Goal: Task Accomplishment & Management: Manage account settings

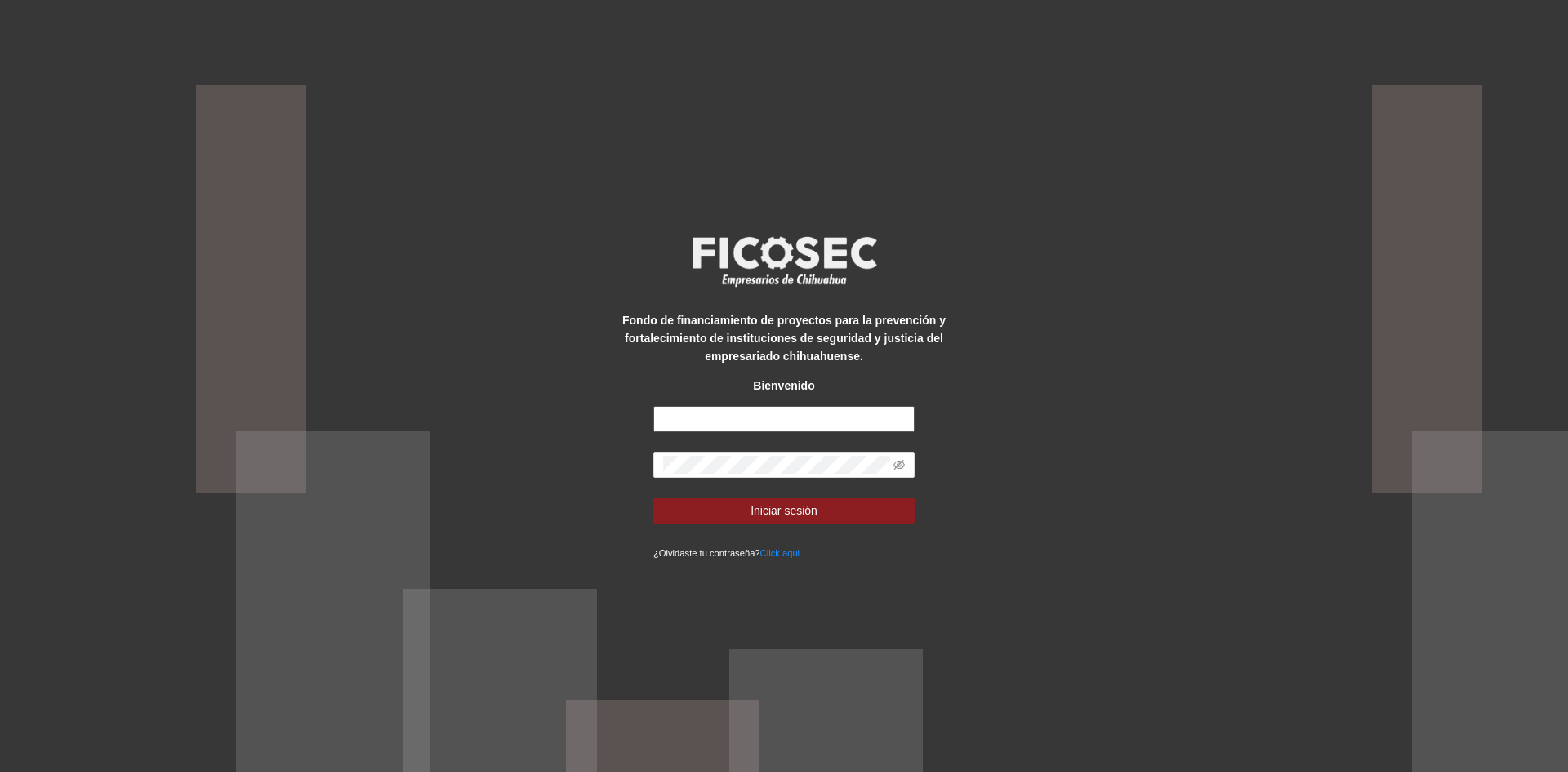
click at [677, 422] on input "text" at bounding box center [784, 419] width 261 height 26
type input "**********"
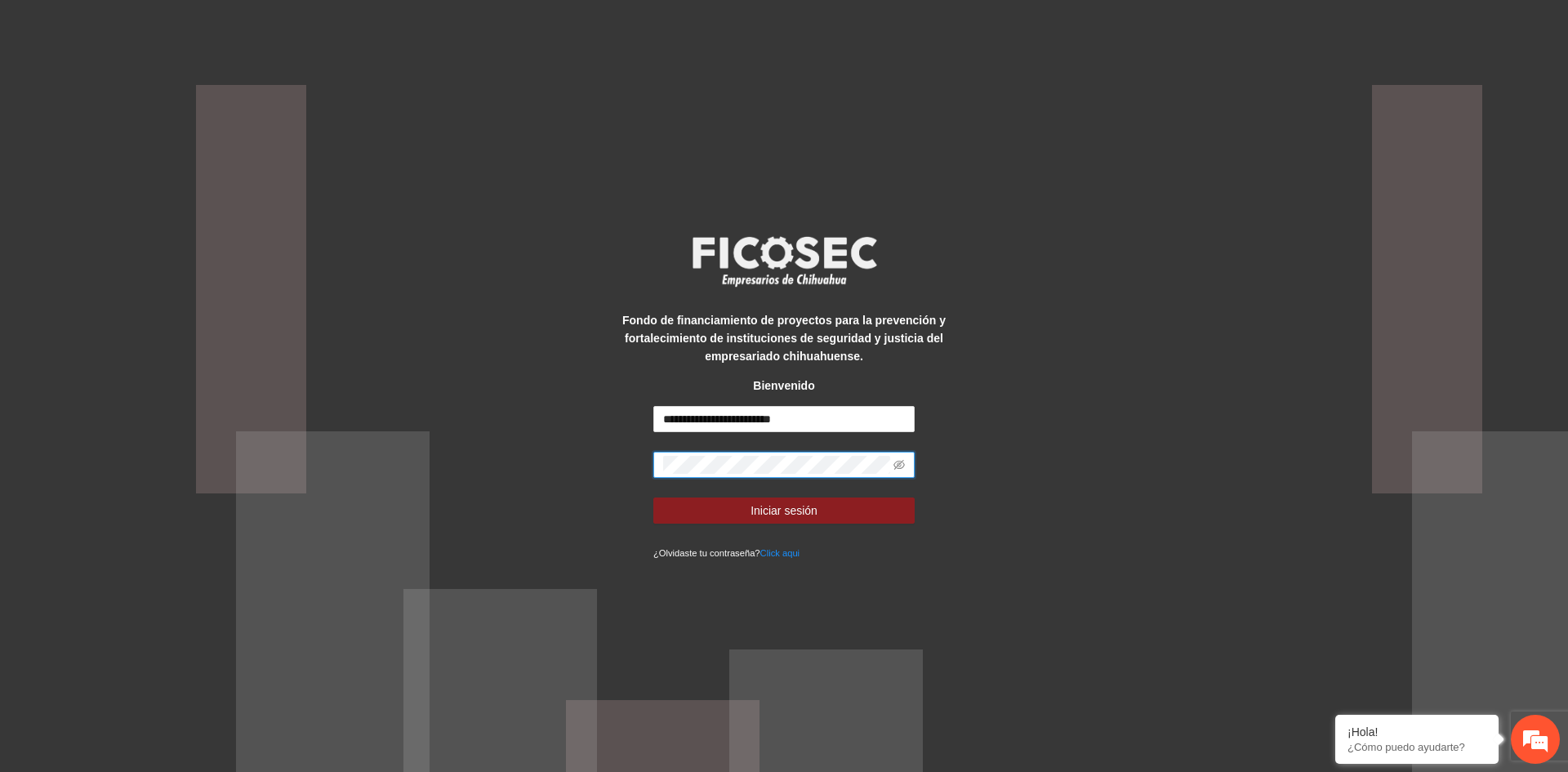
click at [653, 498] on button "Iniciar sesión" at bounding box center [784, 510] width 261 height 26
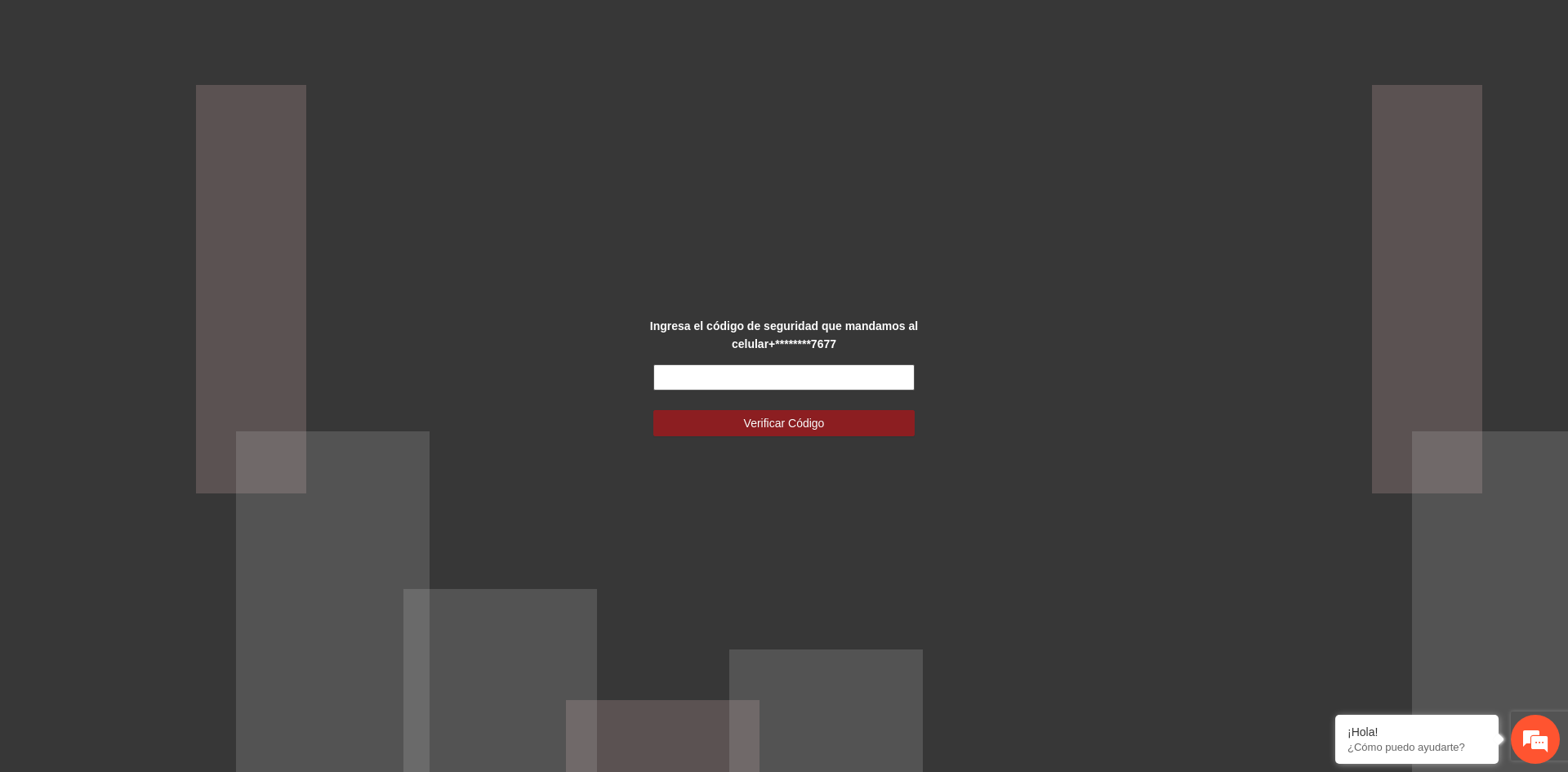
click at [734, 373] on input "text" at bounding box center [784, 377] width 261 height 26
drag, startPoint x: 710, startPoint y: 376, endPoint x: 355, endPoint y: 402, distance: 356.0
click at [355, 402] on div "Ingresa el código de seguridad que mandamos al celular +********7677 Verificar …" at bounding box center [784, 386] width 1568 height 772
click at [700, 374] on input "text" at bounding box center [784, 377] width 261 height 26
click at [701, 375] on input "text" at bounding box center [784, 377] width 261 height 26
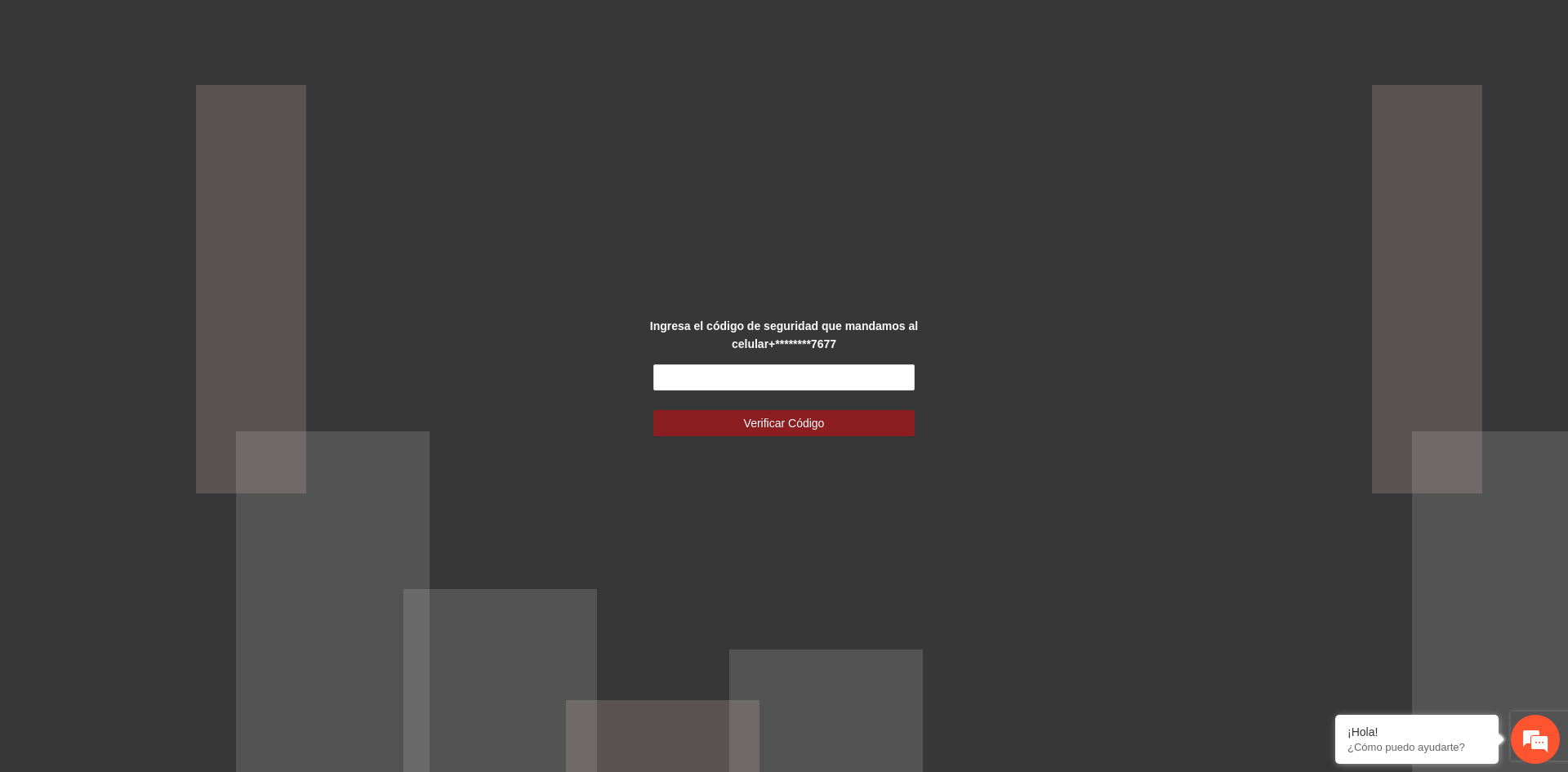
click at [689, 508] on div "Ingresa el código de seguridad que mandamos al celular +********7677 Verificar …" at bounding box center [784, 386] width 1568 height 772
click at [687, 373] on input "text" at bounding box center [784, 377] width 261 height 26
click at [736, 382] on input "text" at bounding box center [784, 377] width 261 height 26
click at [705, 381] on input "text" at bounding box center [784, 377] width 261 height 26
click at [737, 383] on input "text" at bounding box center [784, 377] width 261 height 26
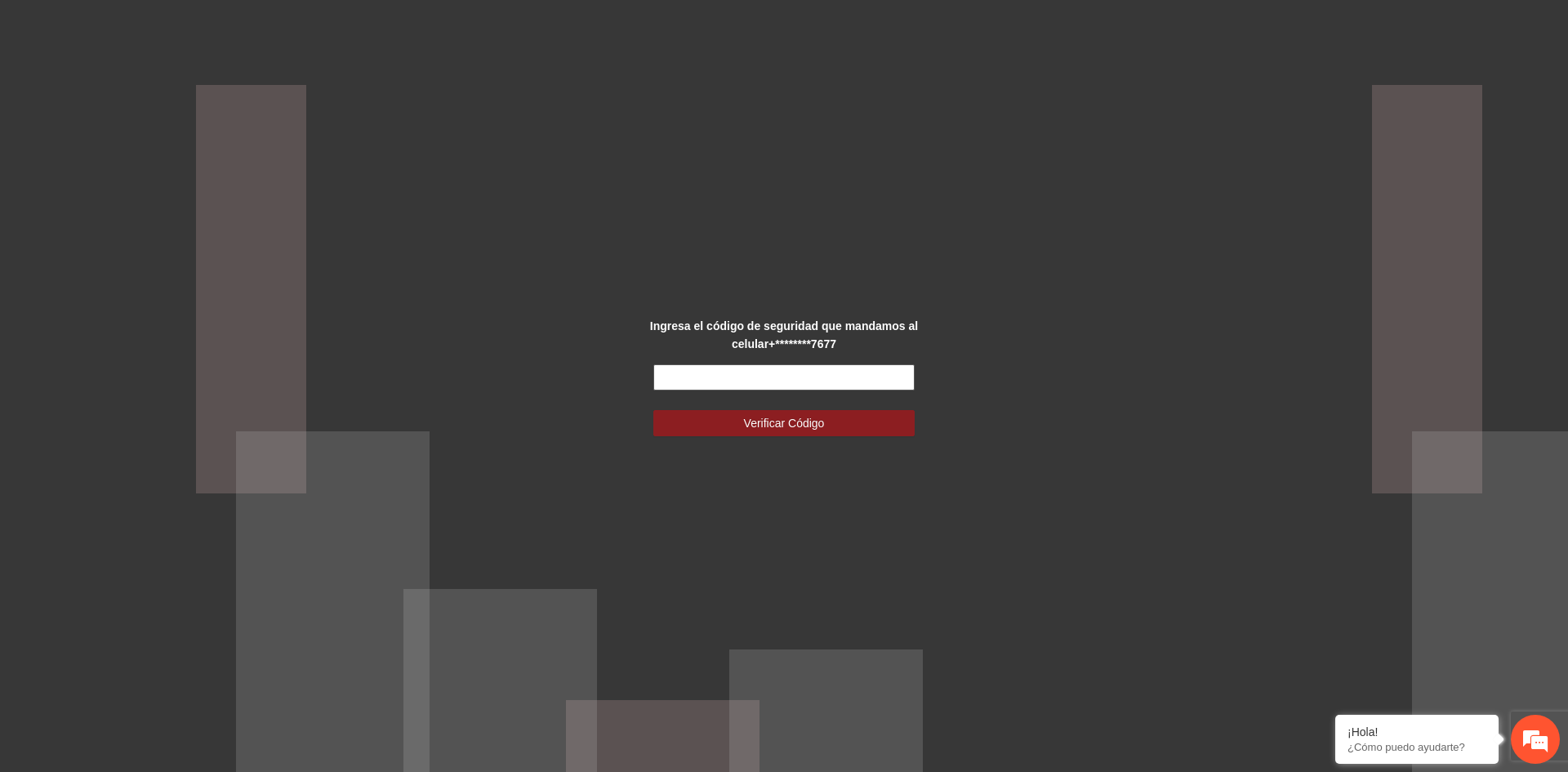
click at [747, 378] on input "text" at bounding box center [784, 377] width 261 height 26
click at [731, 386] on input "text" at bounding box center [784, 377] width 261 height 26
click at [668, 384] on input "text" at bounding box center [784, 377] width 261 height 26
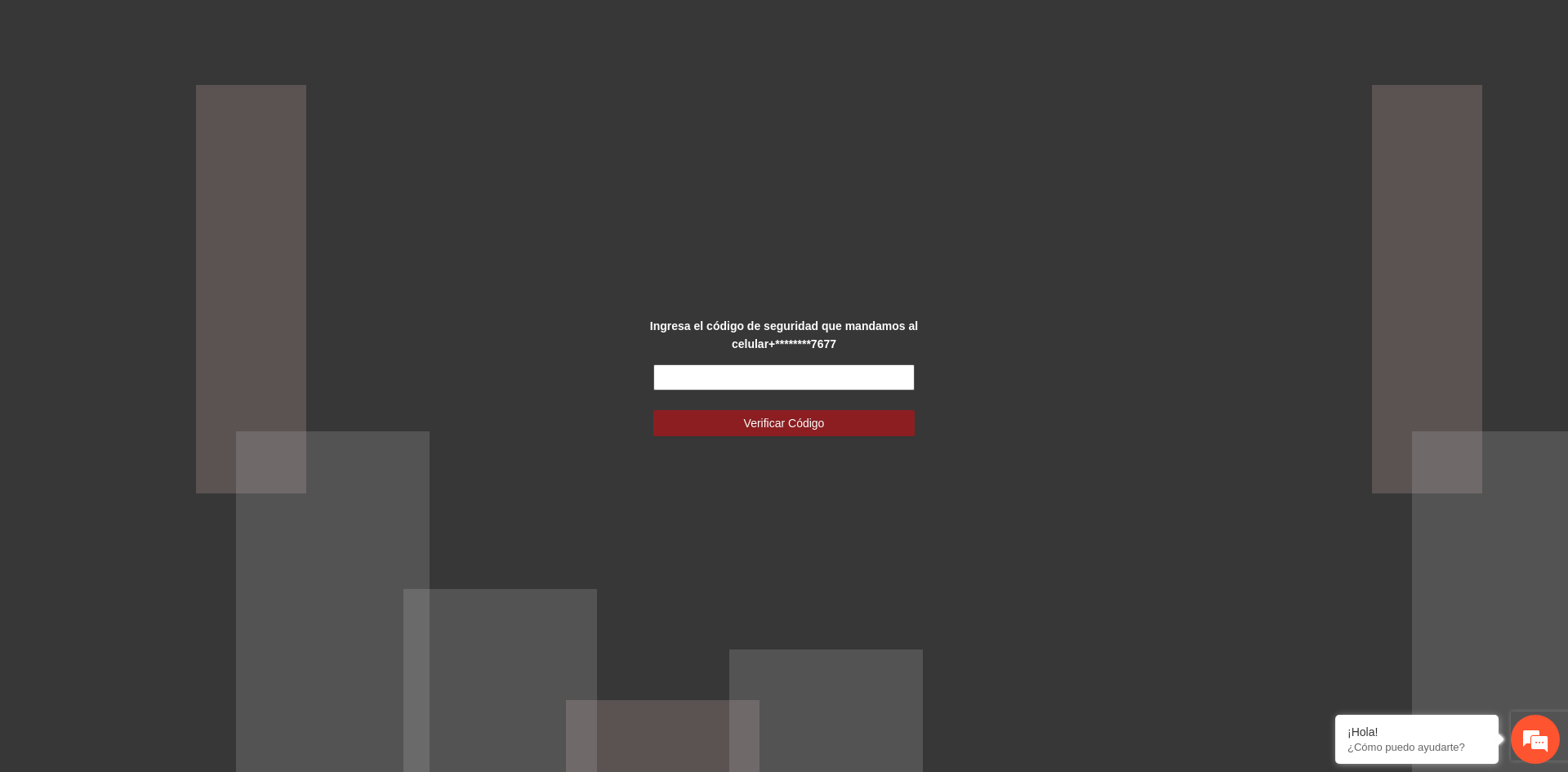
type input "*"
click at [699, 386] on input "text" at bounding box center [784, 377] width 261 height 26
click at [700, 386] on input "text" at bounding box center [784, 377] width 261 height 26
drag, startPoint x: 788, startPoint y: 380, endPoint x: 446, endPoint y: 370, distance: 342.1
click at [446, 370] on div "Ingresa el código de seguridad que mandamos al celular +********7677 Por favor …" at bounding box center [784, 386] width 1568 height 772
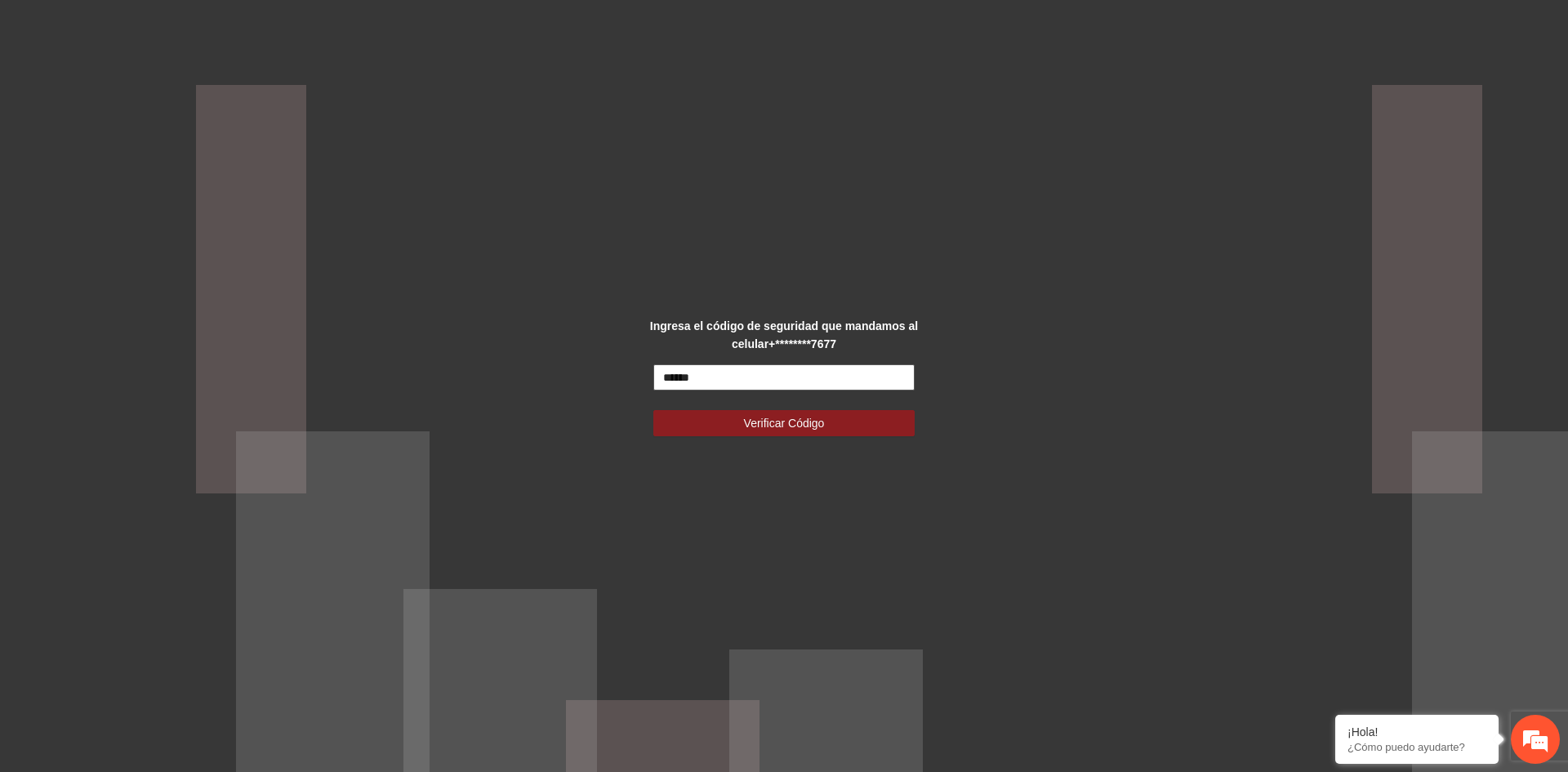
type input "******"
click at [653, 410] on button "Verificar Código" at bounding box center [784, 423] width 261 height 26
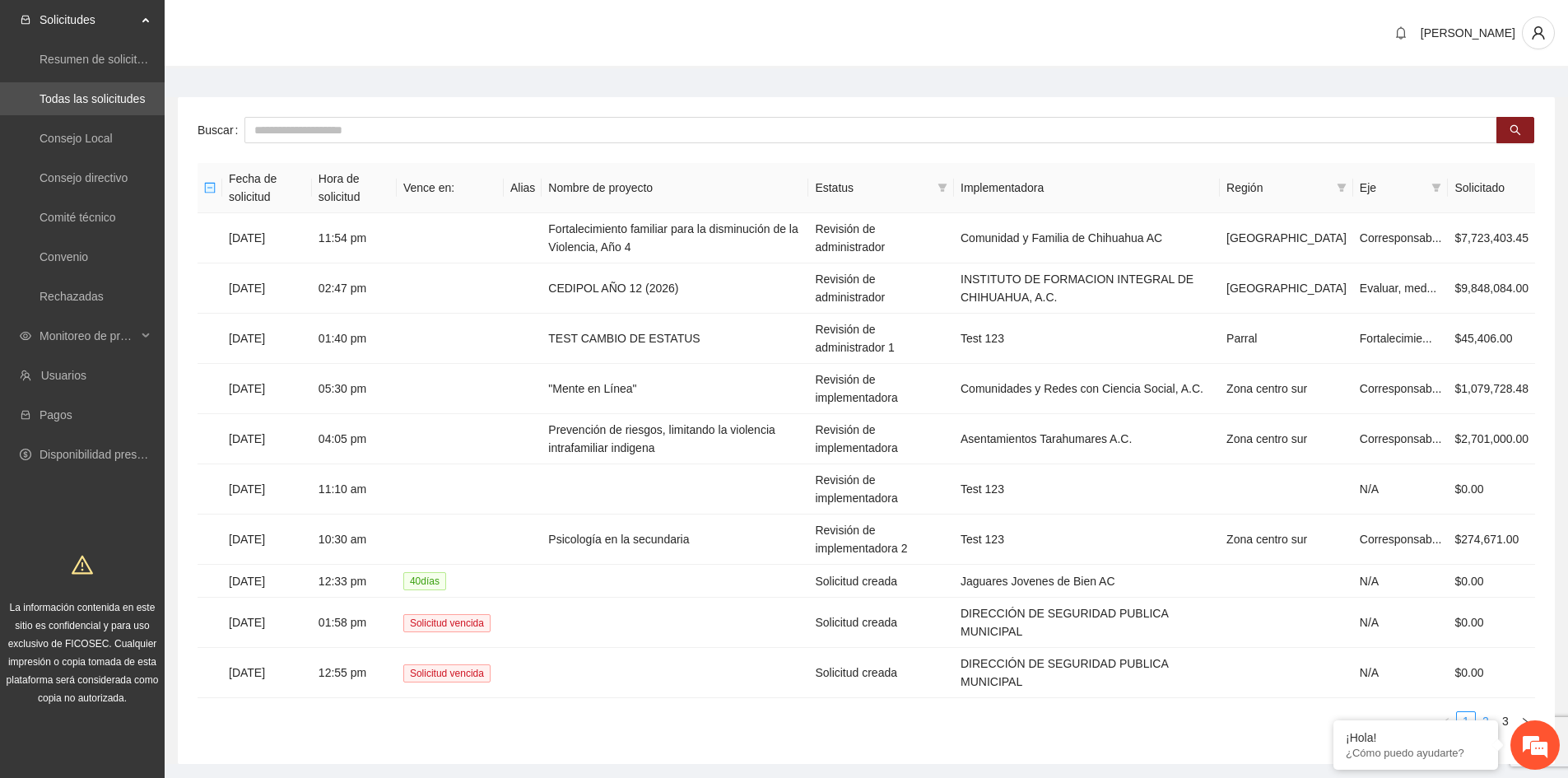
click at [1489, 712] on link "2" at bounding box center [1485, 720] width 18 height 18
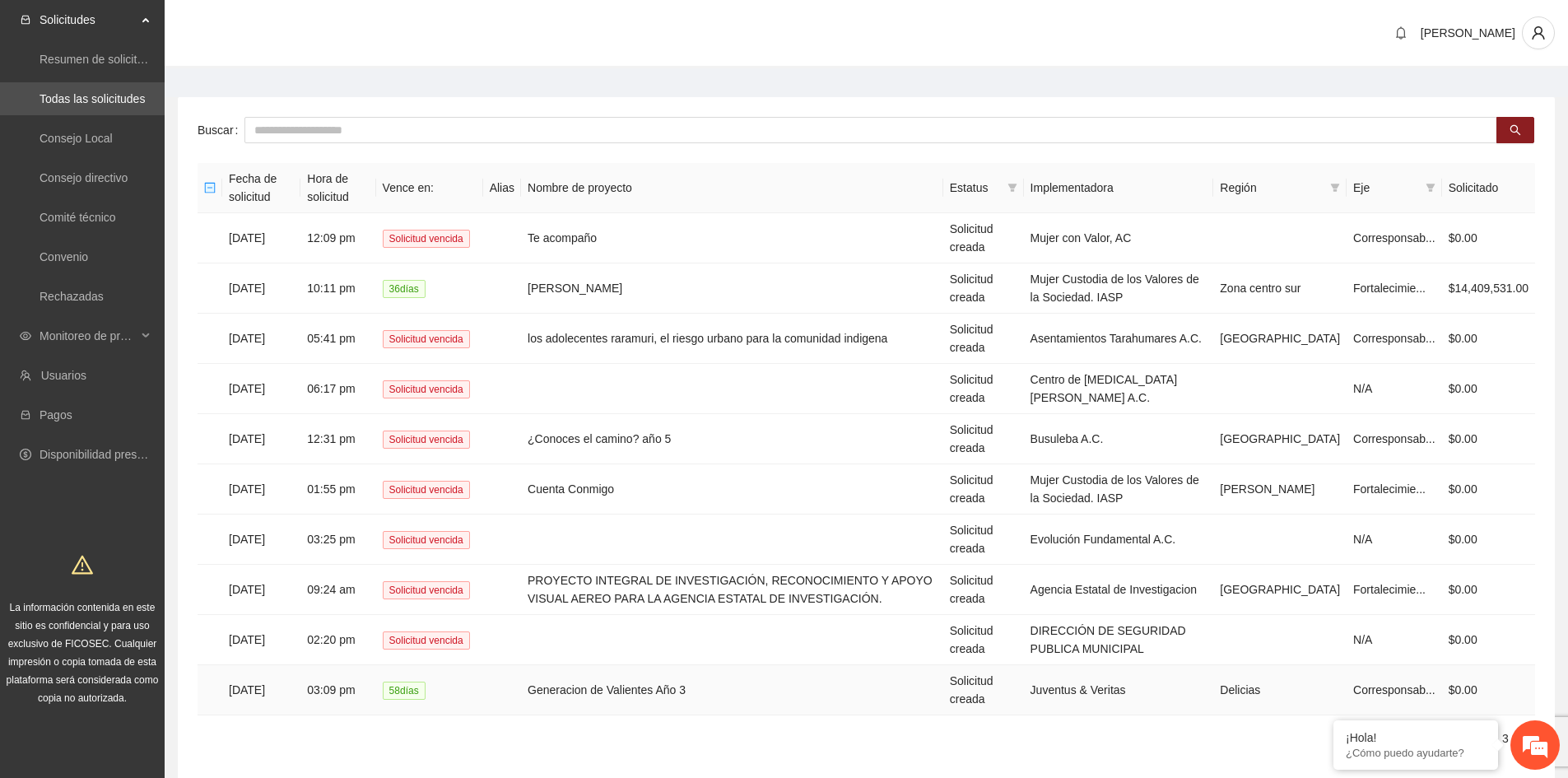
scroll to position [66, 0]
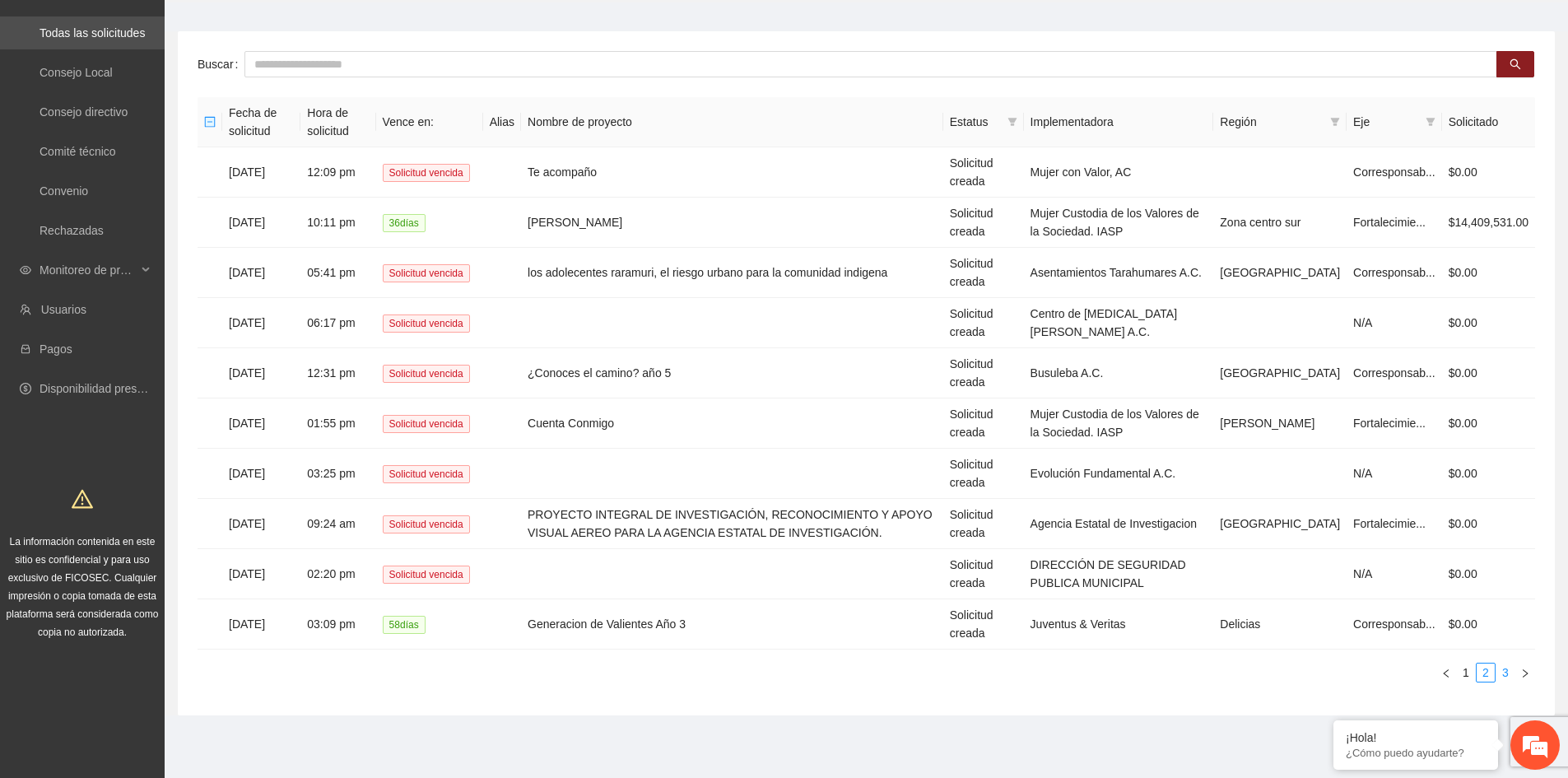
click at [1503, 672] on link "3" at bounding box center [1504, 672] width 18 height 18
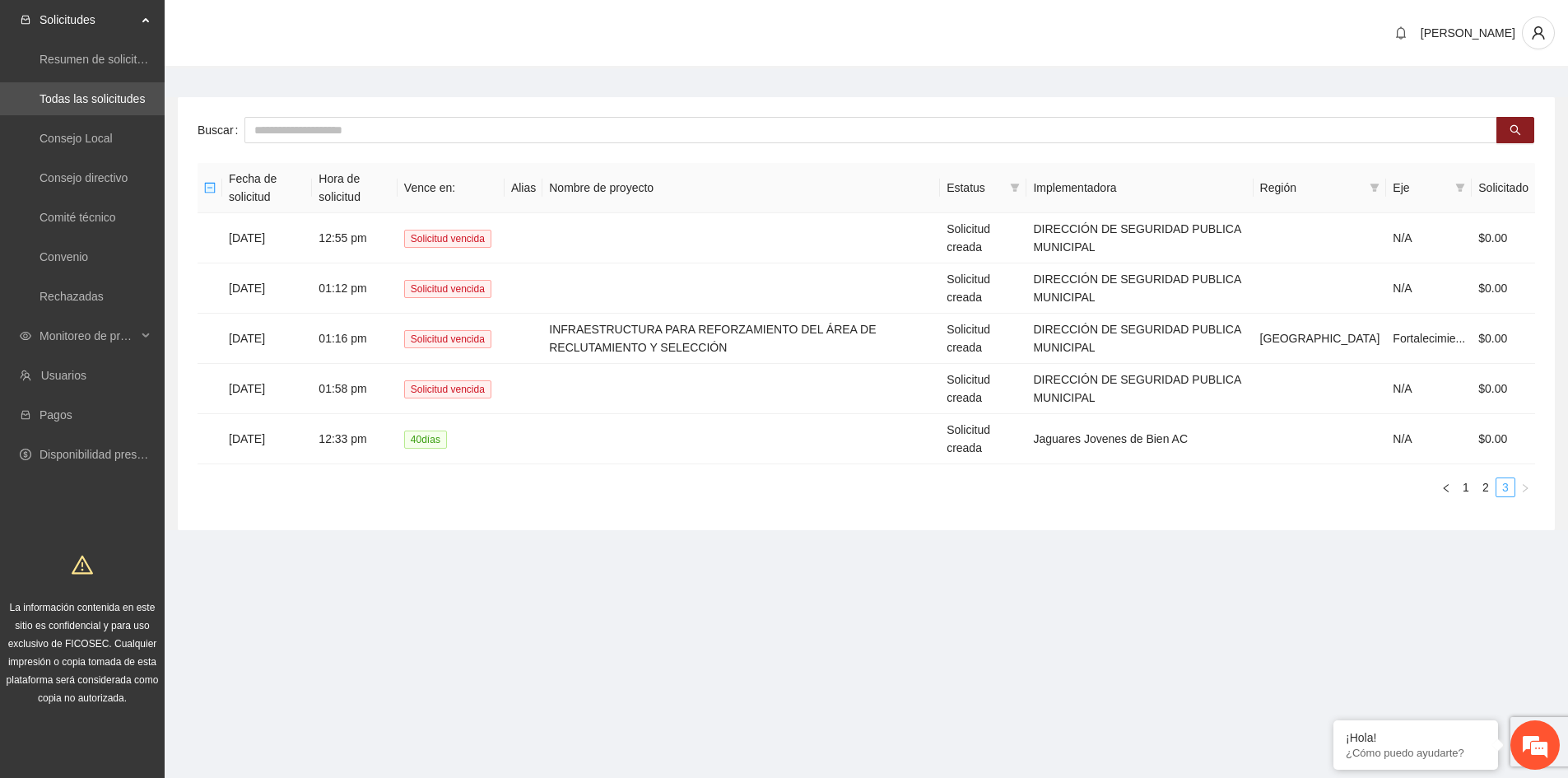
scroll to position [0, 0]
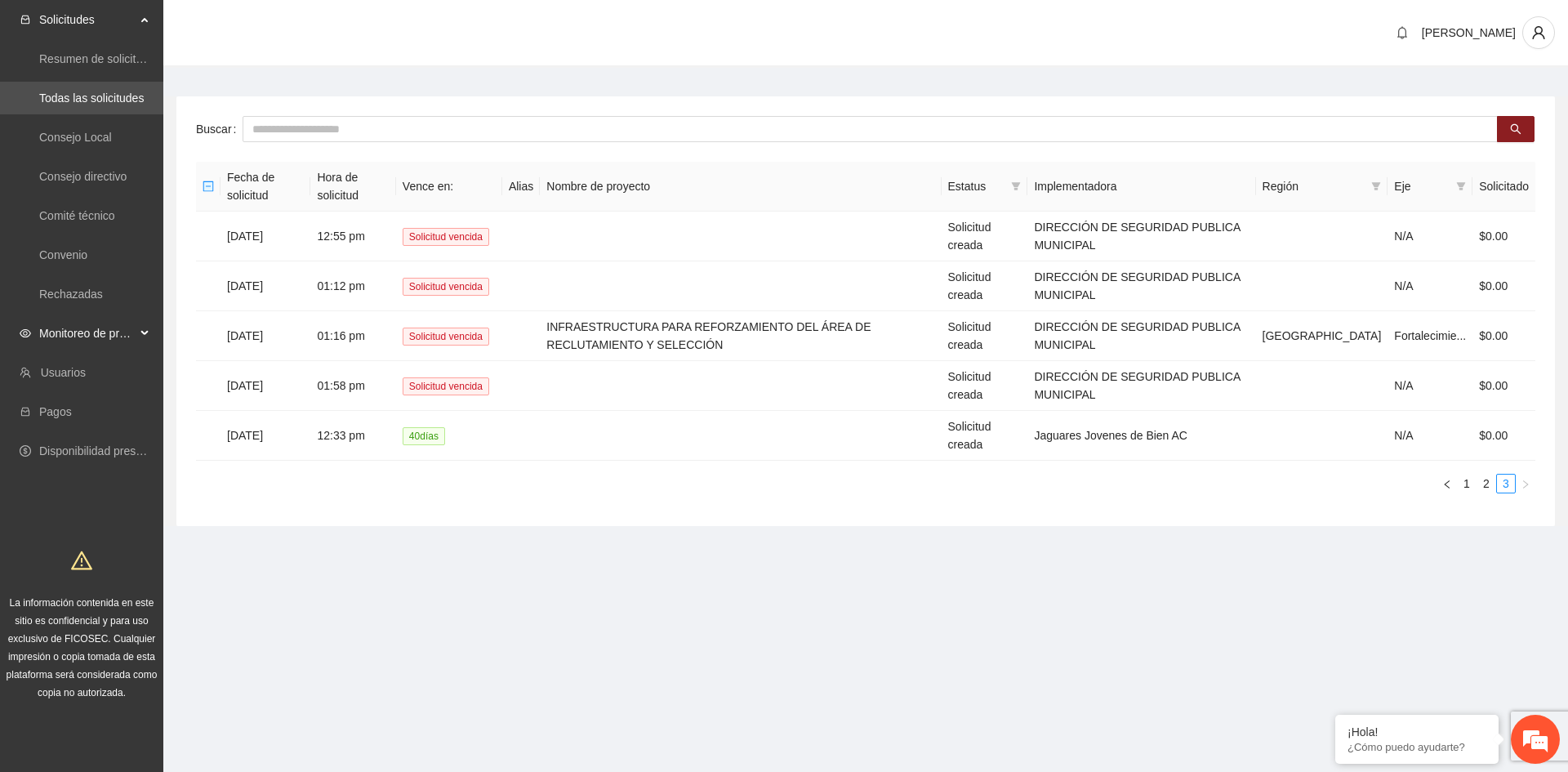
drag, startPoint x: 142, startPoint y: 319, endPoint x: 141, endPoint y: 327, distance: 8.1
click at [142, 319] on div "Monitoreo de proyectos" at bounding box center [82, 333] width 163 height 33
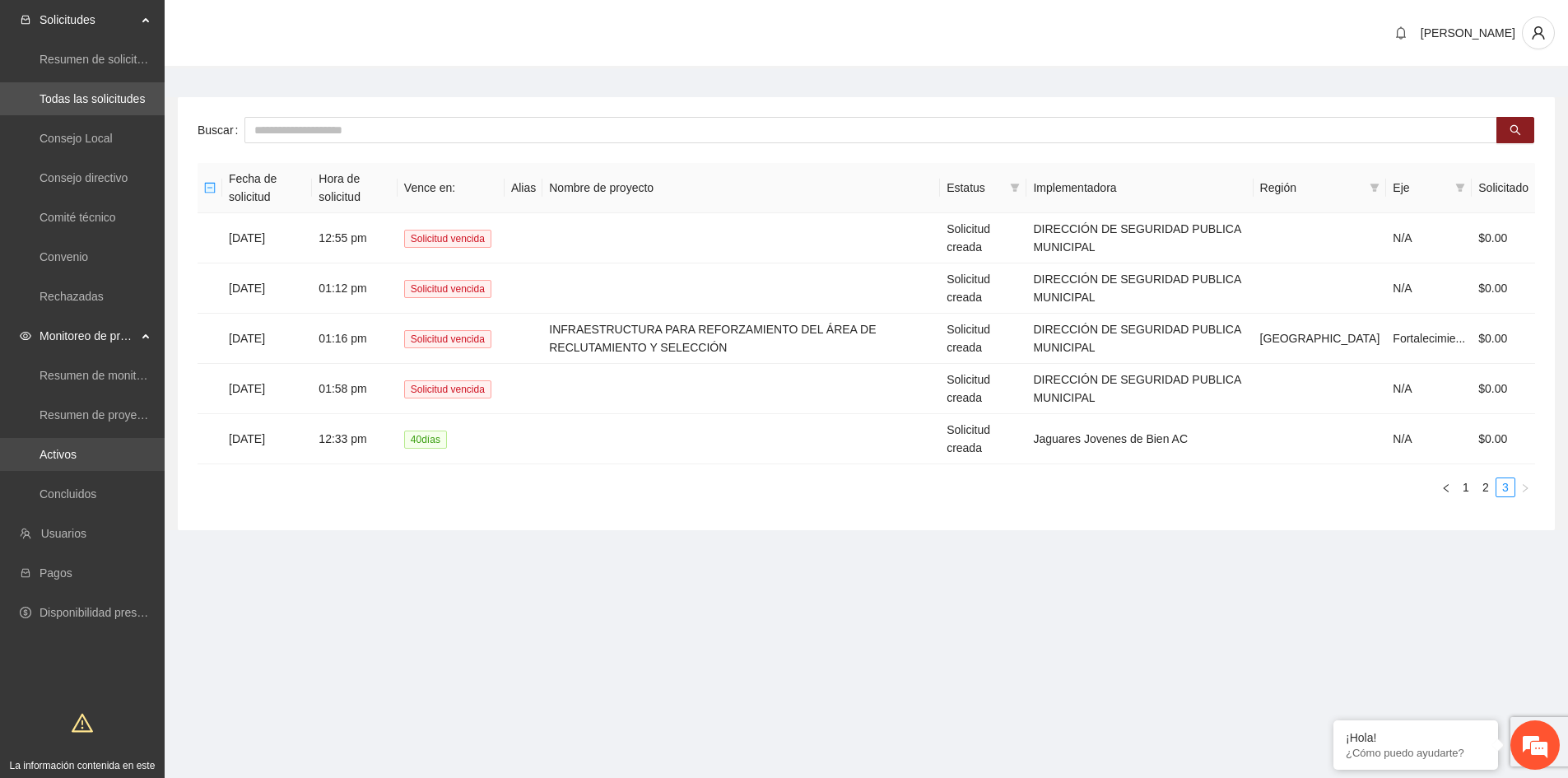
click at [76, 450] on link "Activos" at bounding box center [58, 454] width 37 height 14
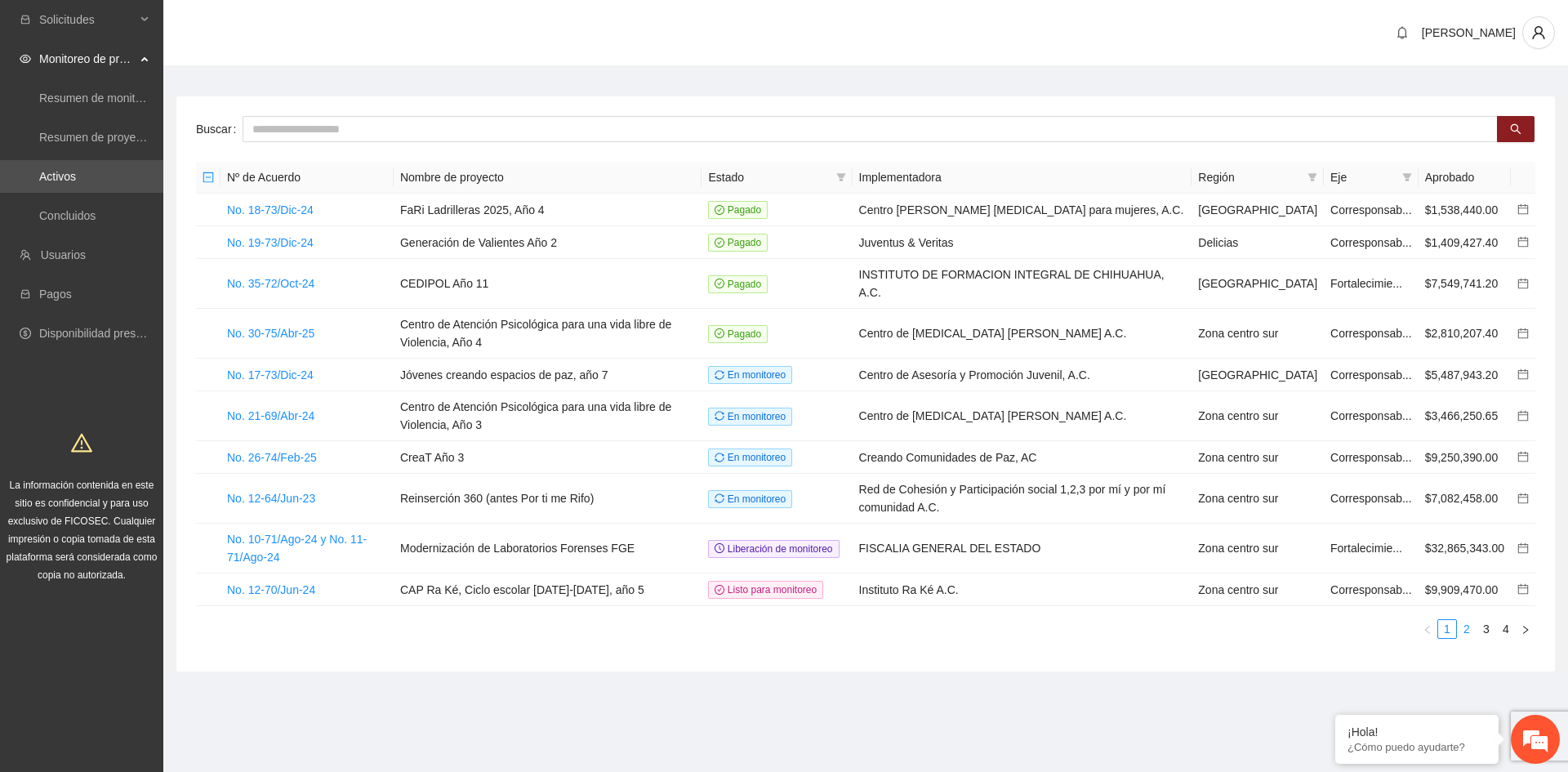
click at [1467, 638] on link "2" at bounding box center [1466, 628] width 18 height 18
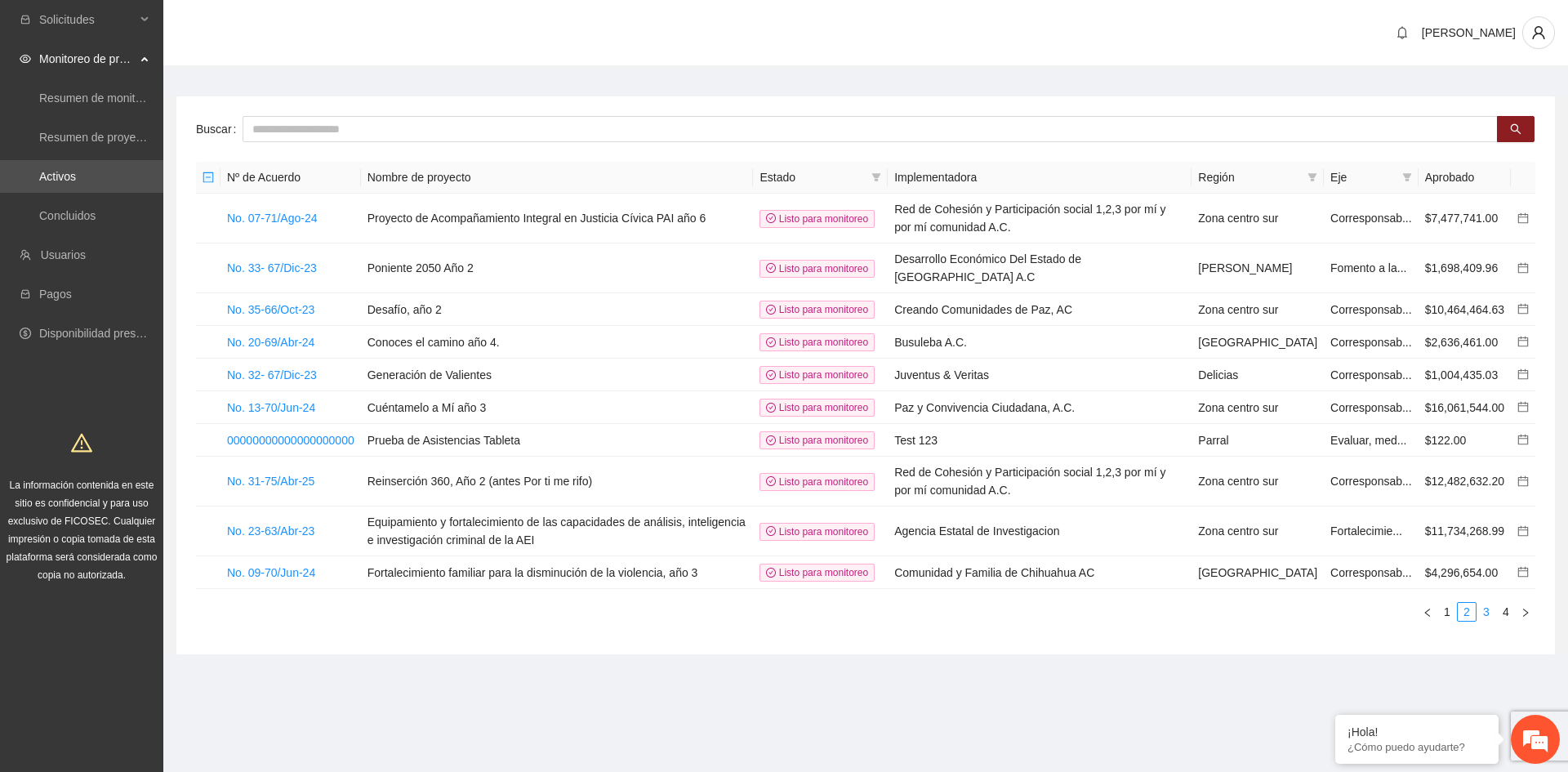
click at [1488, 620] on link "3" at bounding box center [1486, 611] width 18 height 18
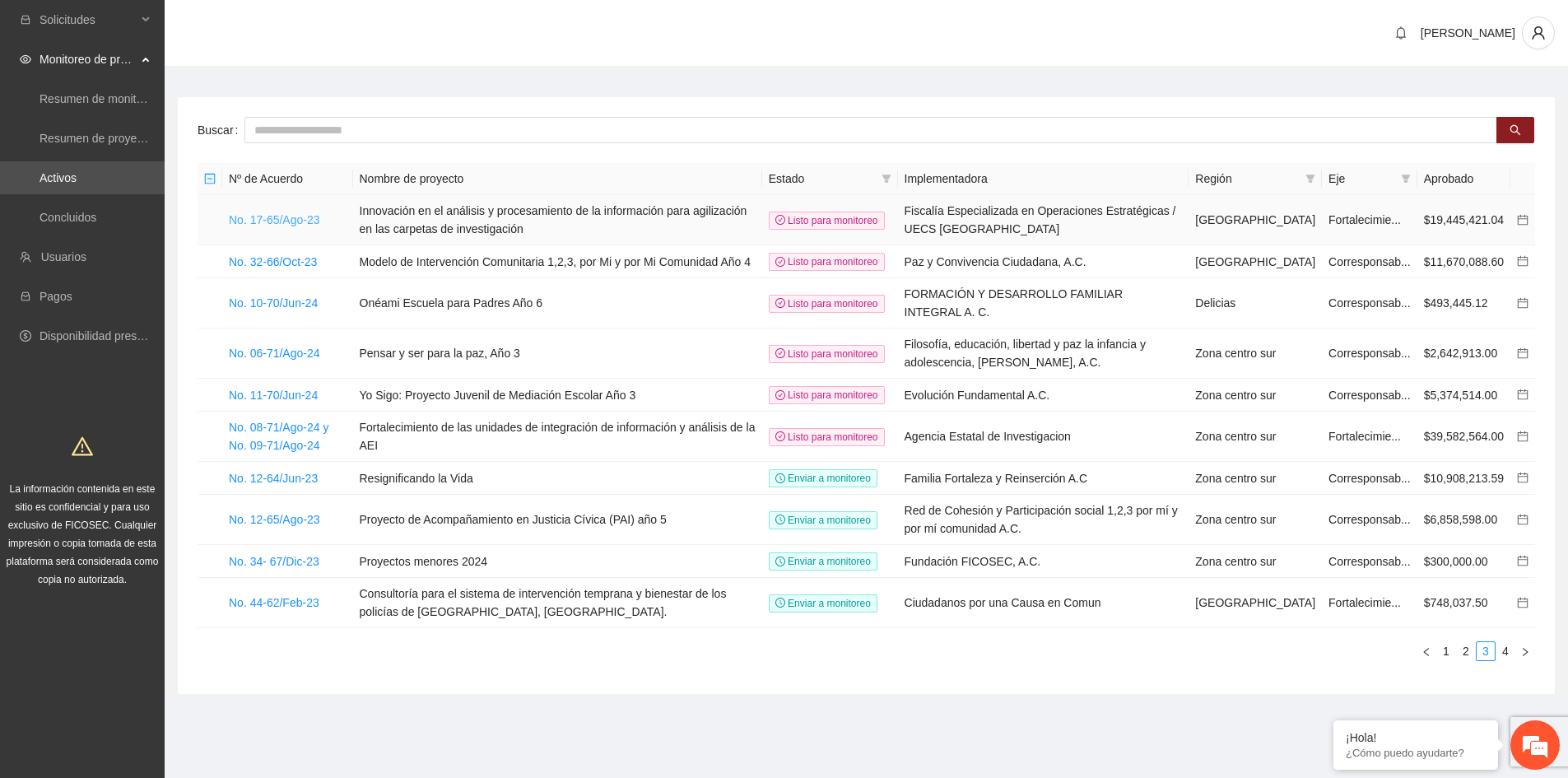
click at [267, 220] on link "No. 17-65/Ago-23" at bounding box center [274, 220] width 91 height 14
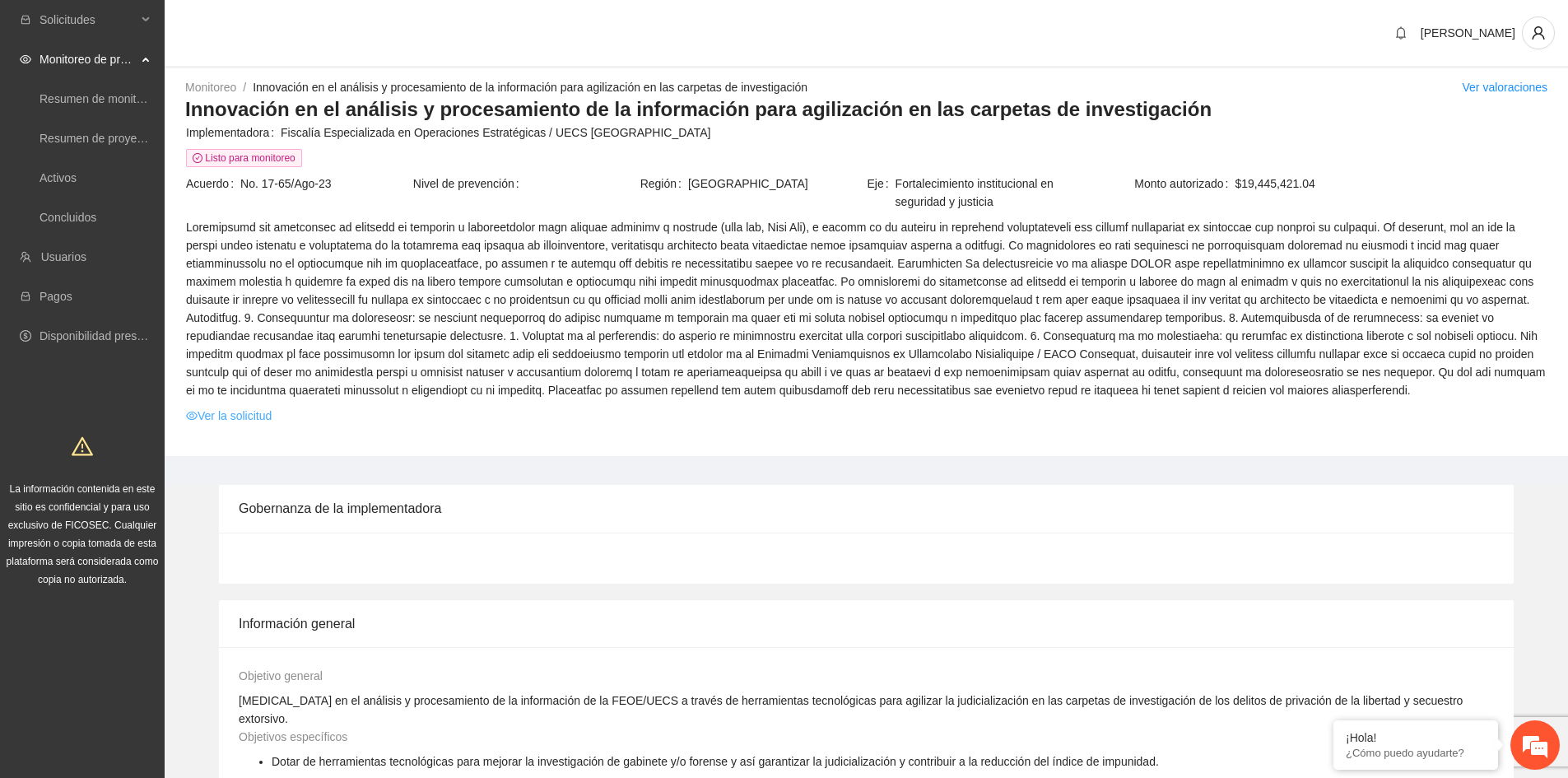
click at [241, 420] on link "Ver la solicitud" at bounding box center [229, 415] width 86 height 18
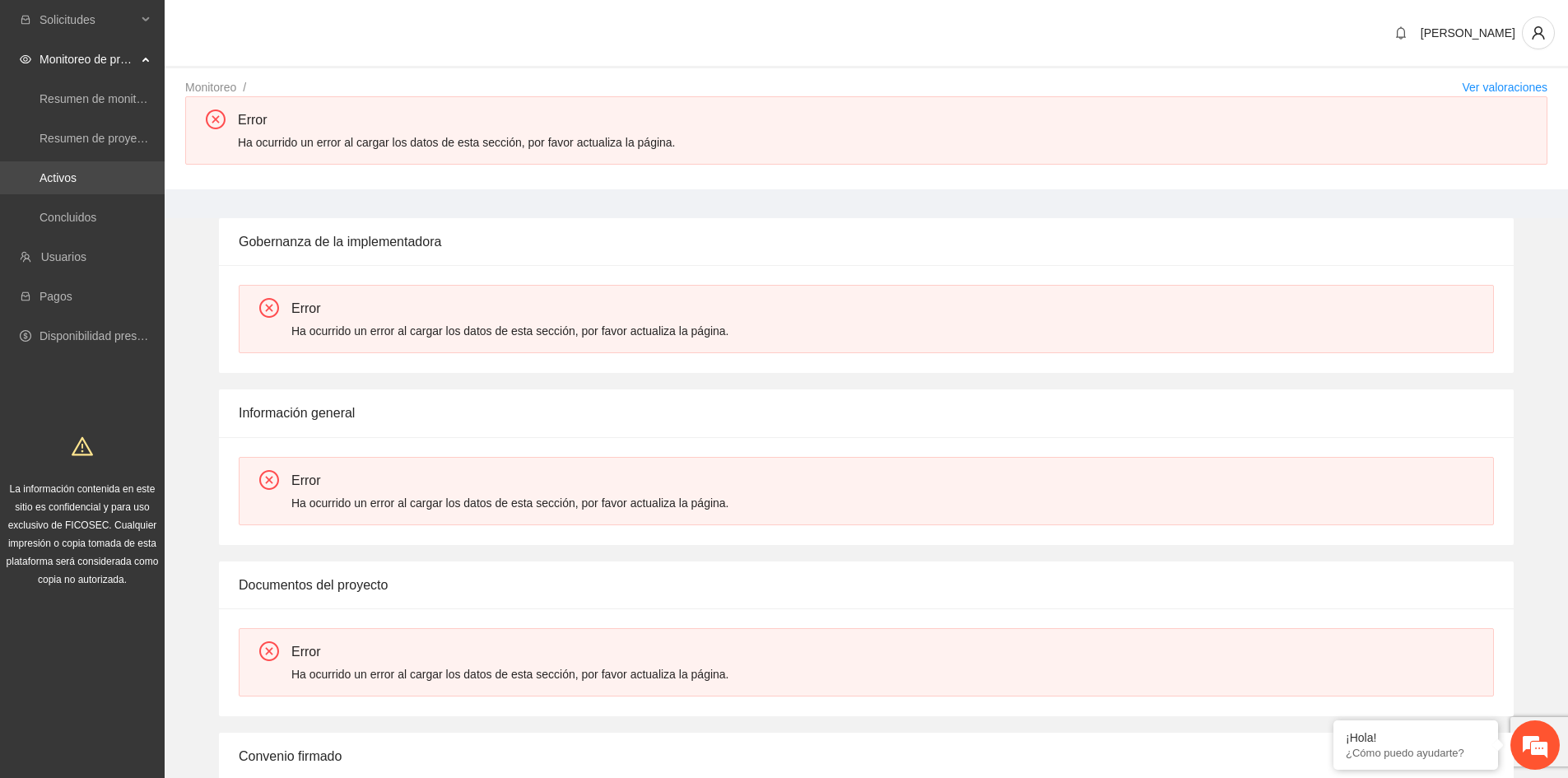
click at [76, 175] on link "Activos" at bounding box center [58, 178] width 37 height 14
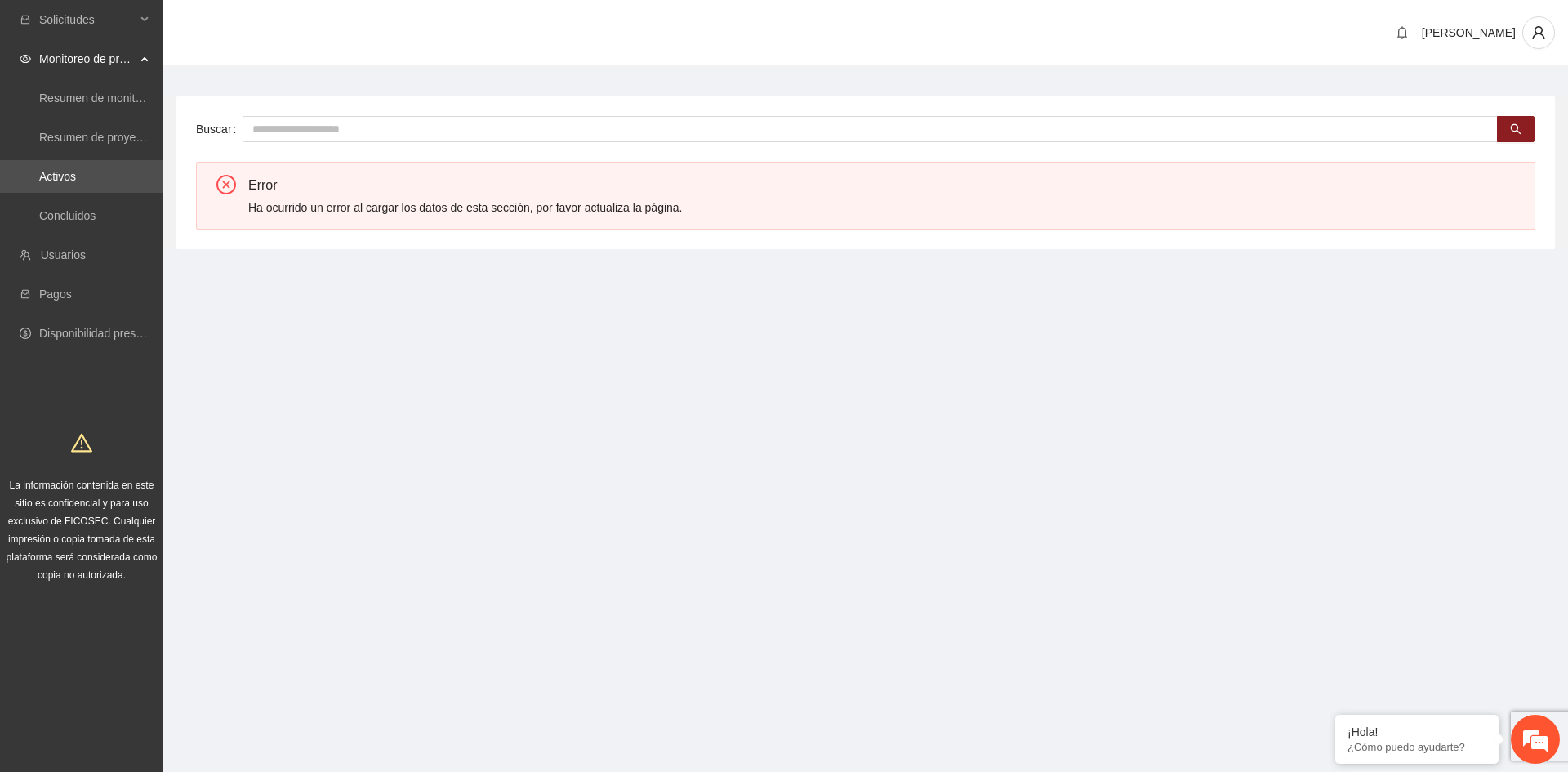
click at [147, 54] on div "Monitoreo de proyectos" at bounding box center [82, 59] width 163 height 33
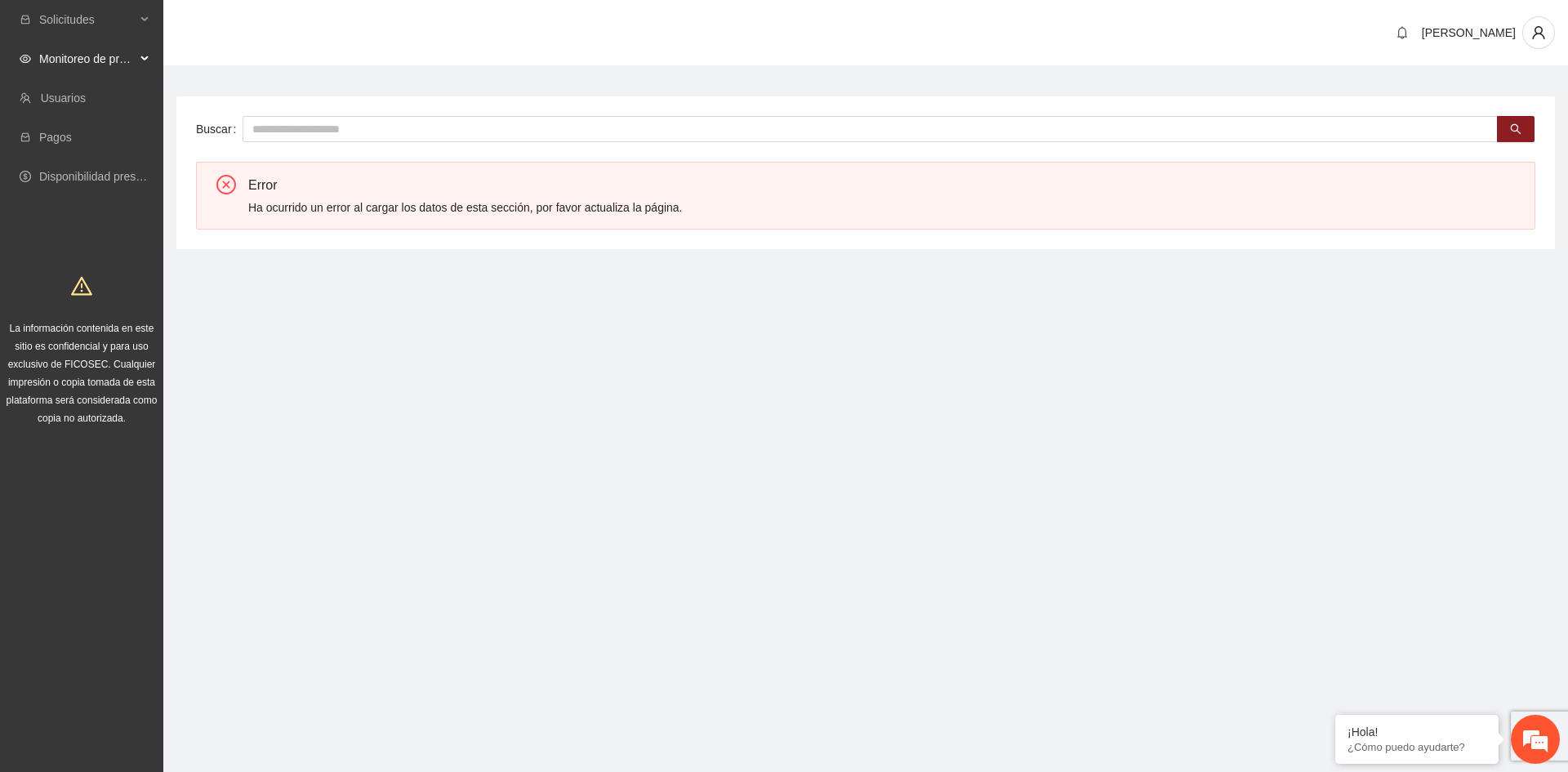
click at [145, 54] on div "Monitoreo de proyectos" at bounding box center [82, 59] width 163 height 33
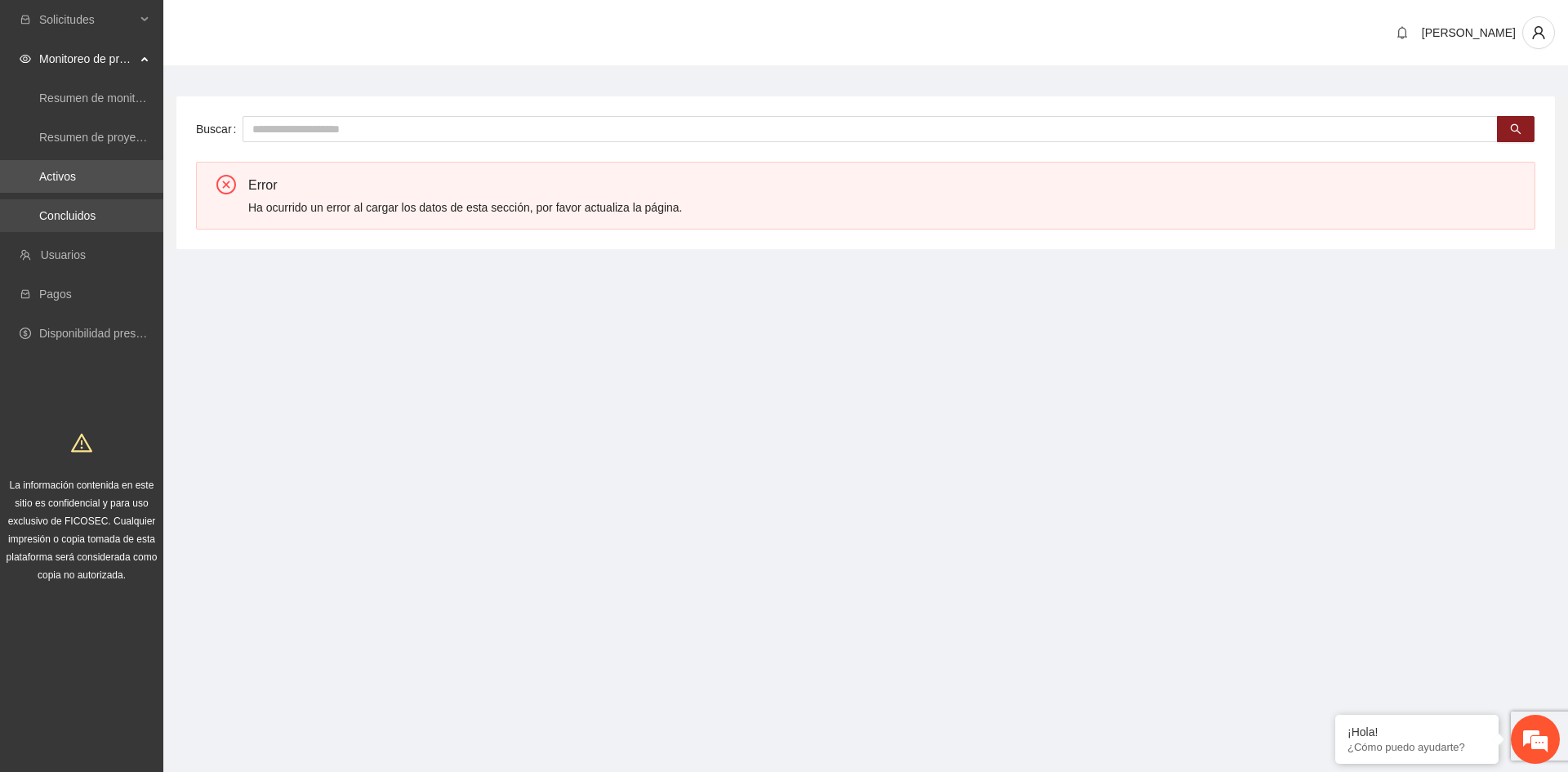
click at [87, 220] on link "Concluidos" at bounding box center [67, 216] width 56 height 13
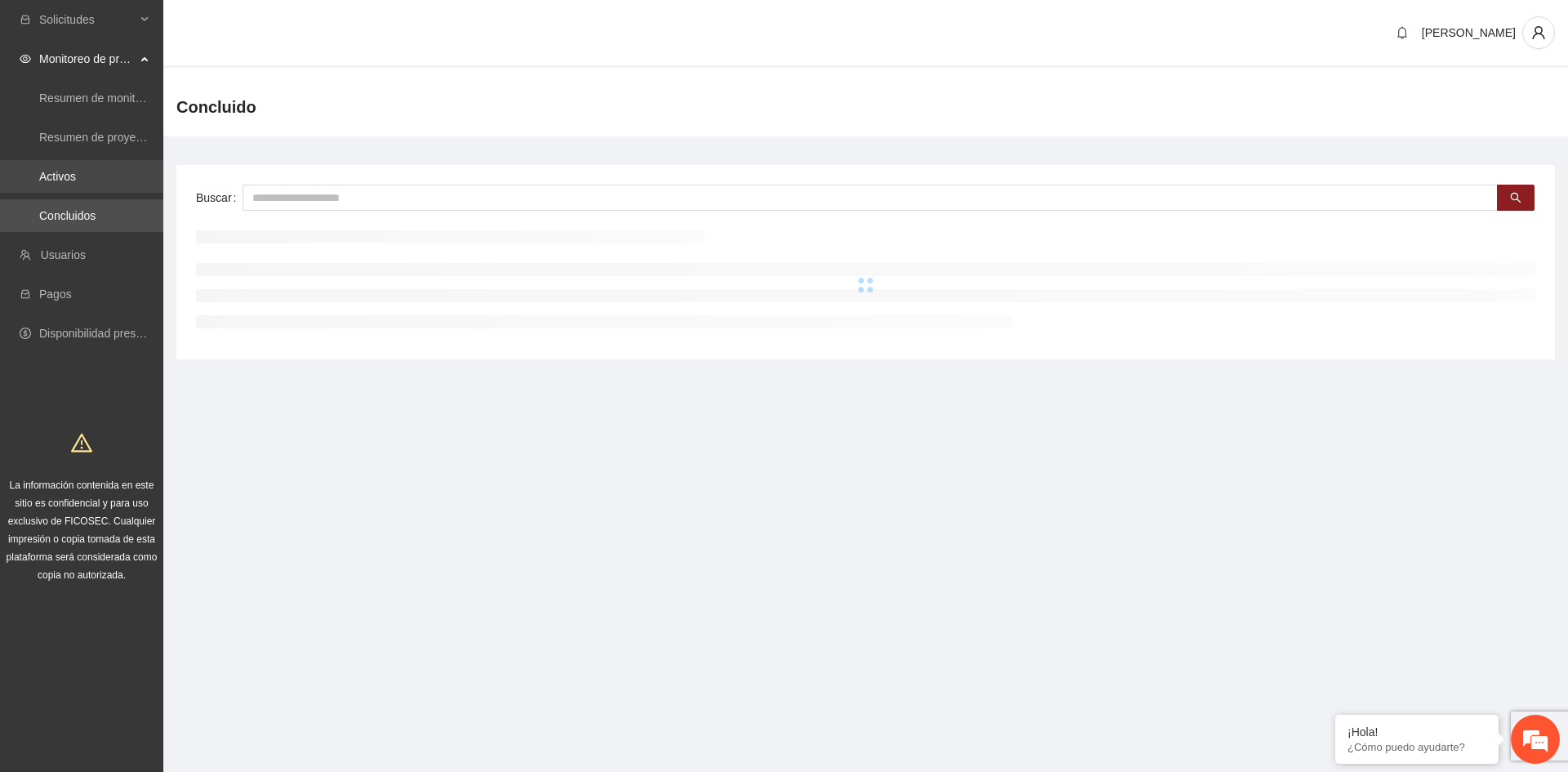
click at [67, 176] on link "Activos" at bounding box center [58, 177] width 37 height 13
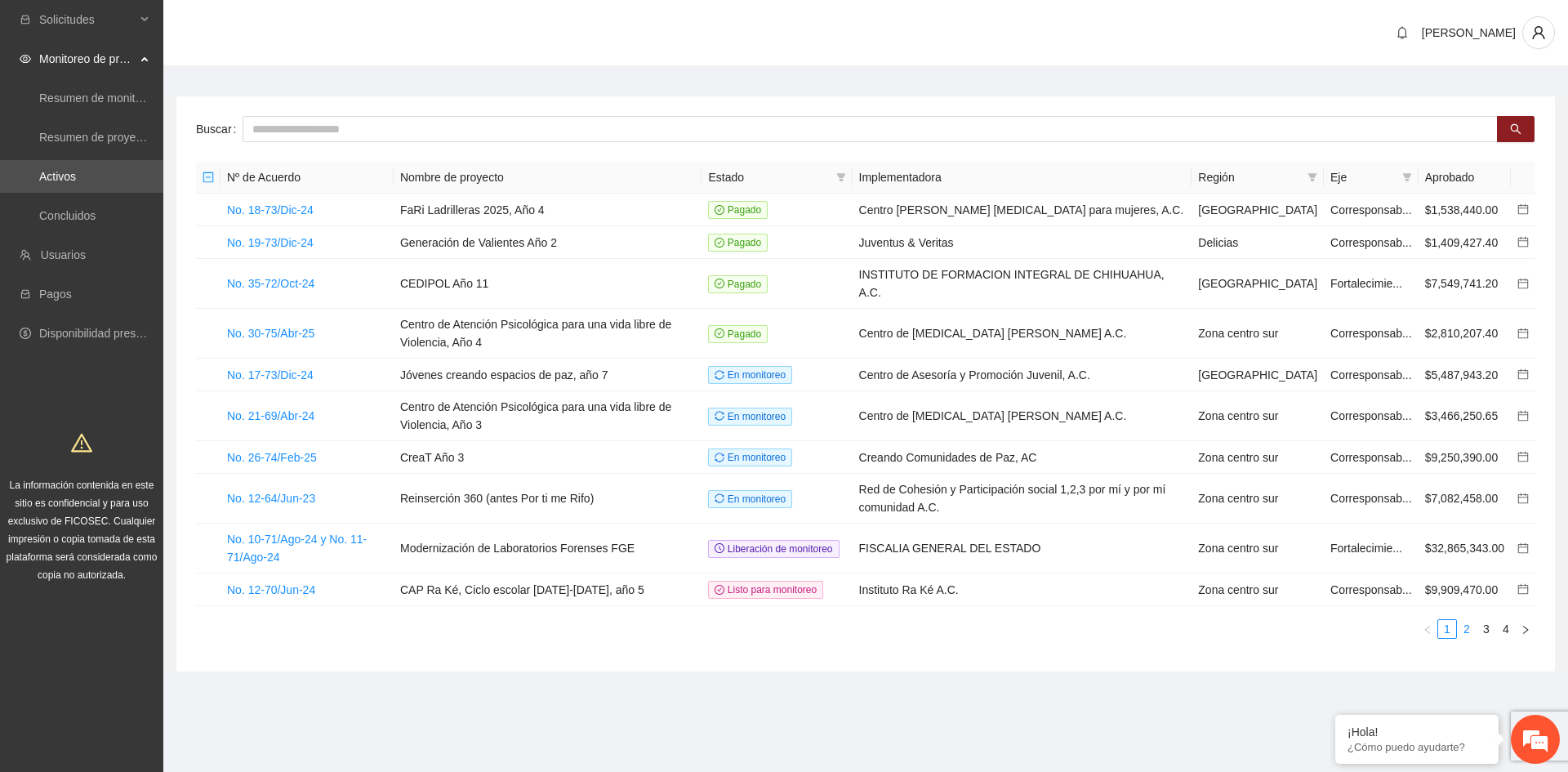
click at [1471, 638] on link "2" at bounding box center [1466, 628] width 18 height 18
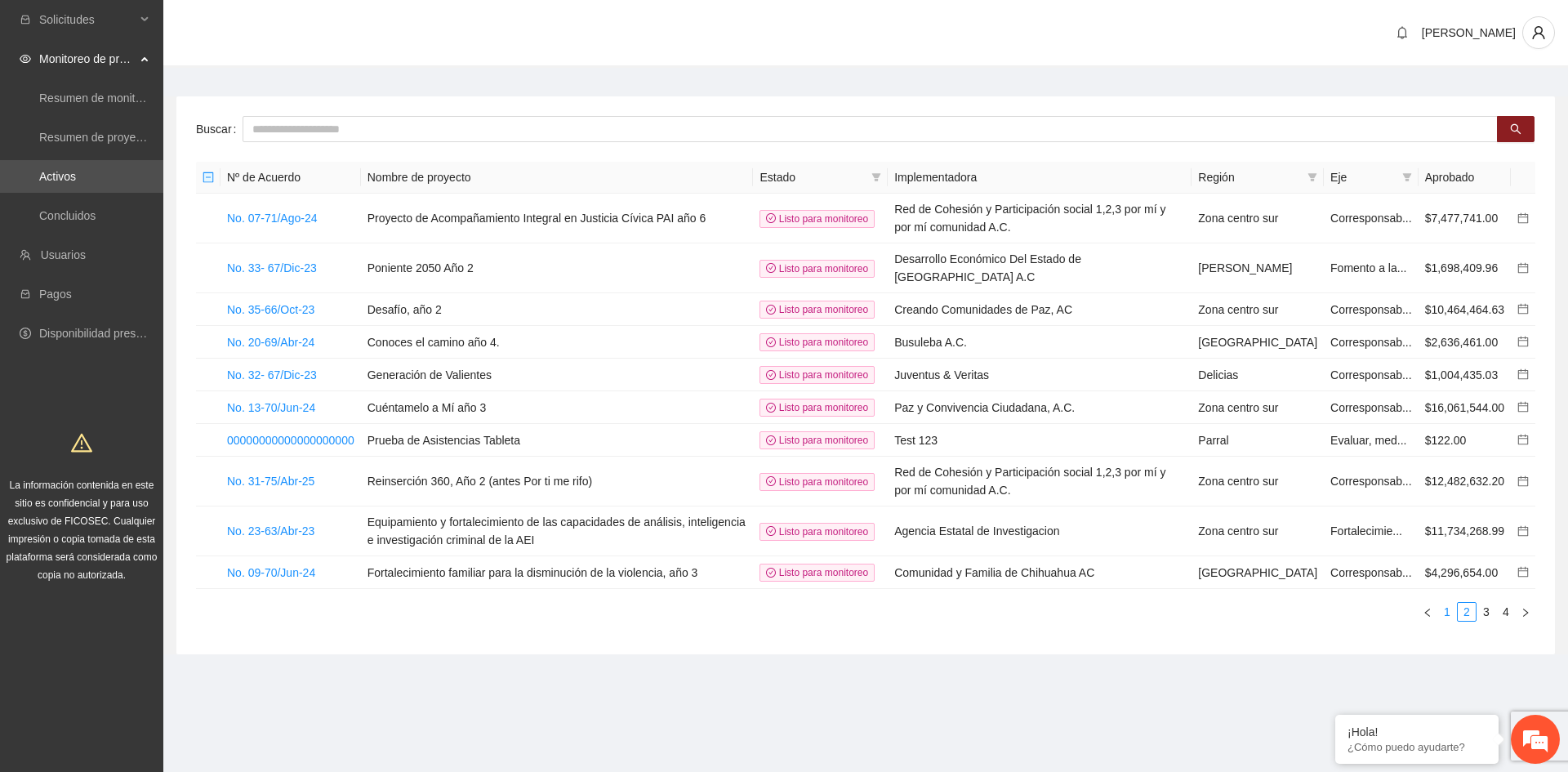
click at [1445, 621] on link "1" at bounding box center [1447, 611] width 18 height 18
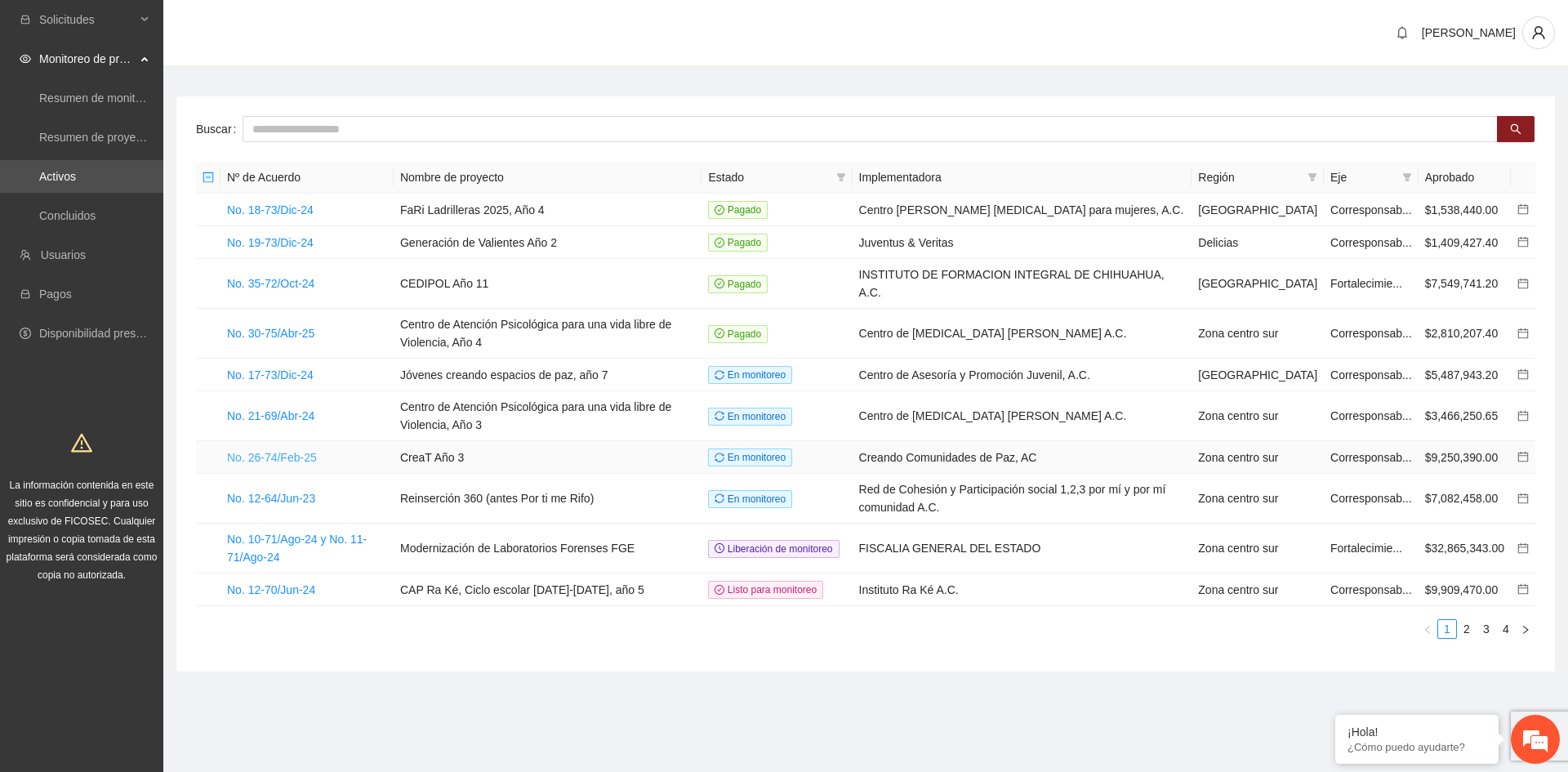
click at [252, 451] on link "No. 26-74/Feb-25" at bounding box center [272, 457] width 90 height 13
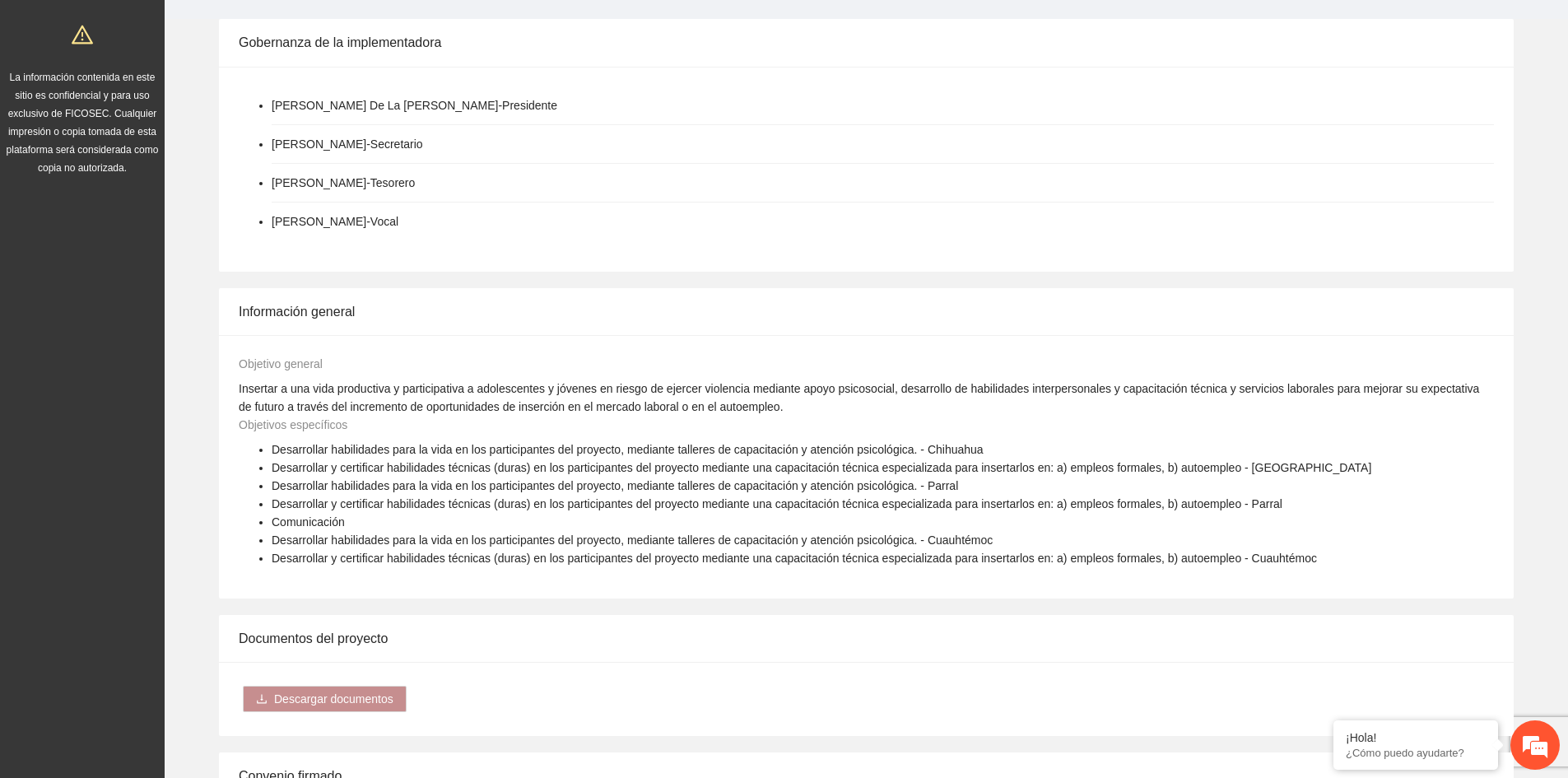
scroll to position [823, 0]
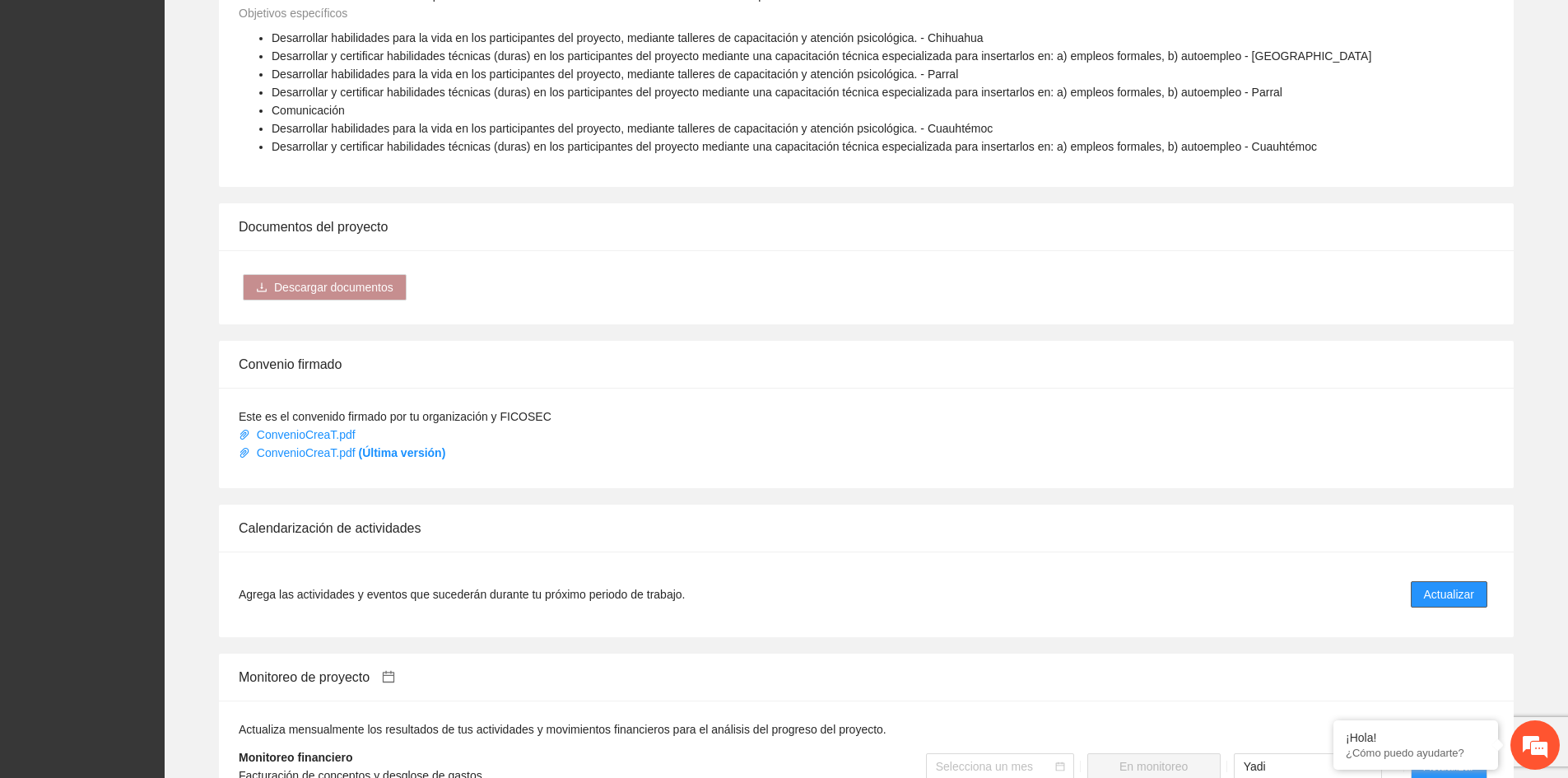
click at [1456, 586] on span "Actualizar" at bounding box center [1449, 594] width 50 height 18
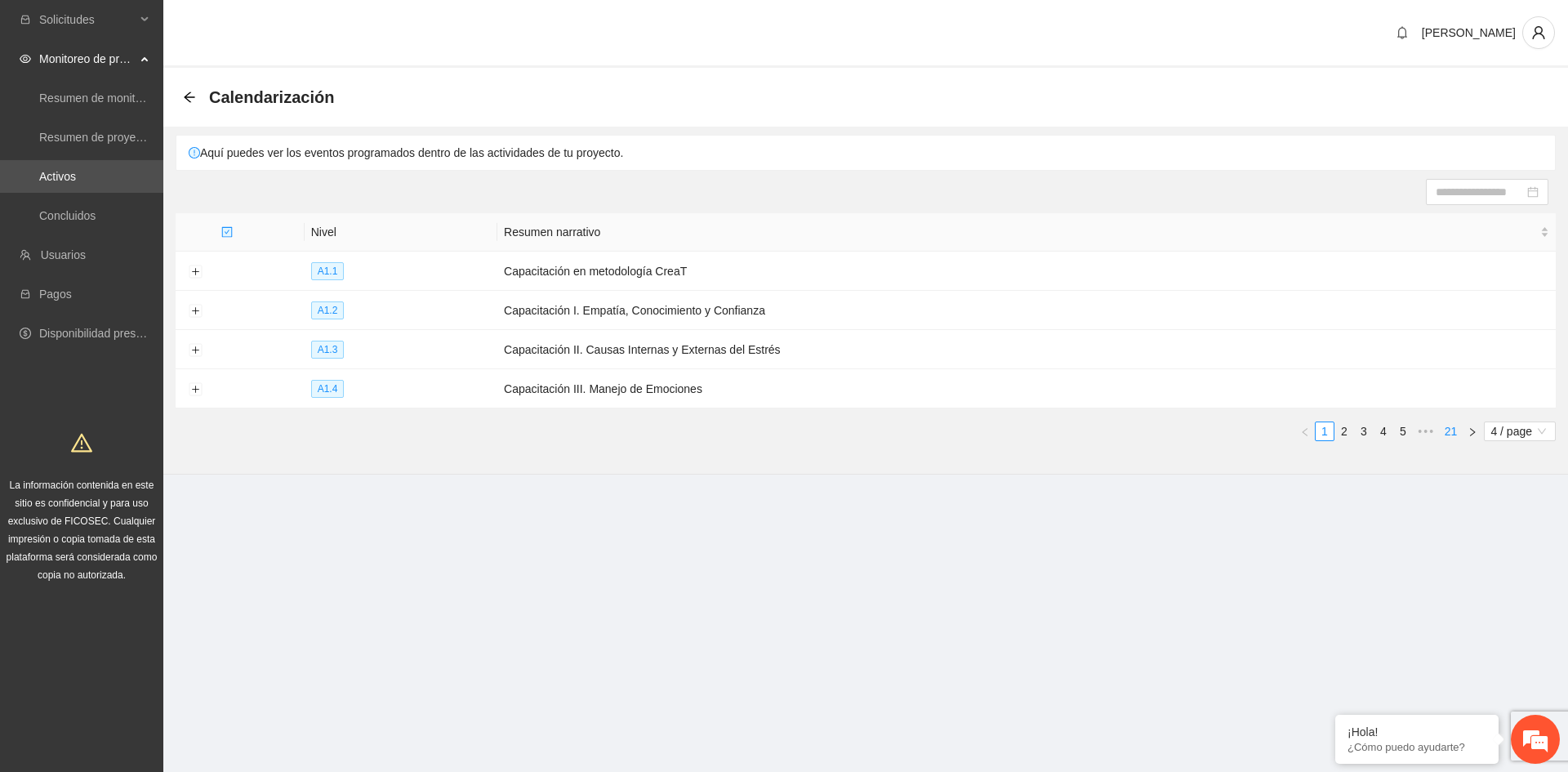
click at [1444, 427] on link "21" at bounding box center [1451, 431] width 23 height 18
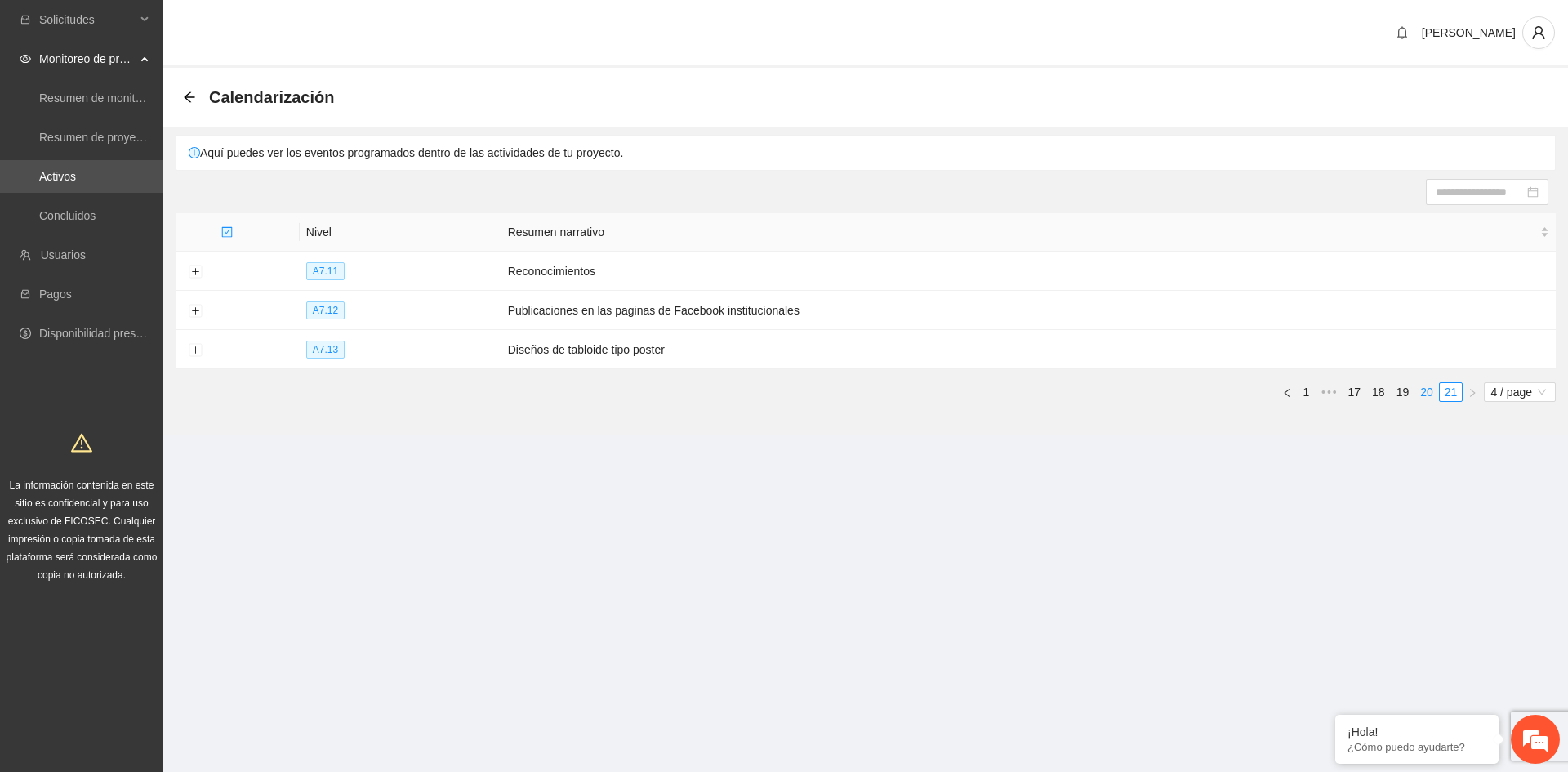
click at [1426, 393] on link "20" at bounding box center [1426, 392] width 23 height 18
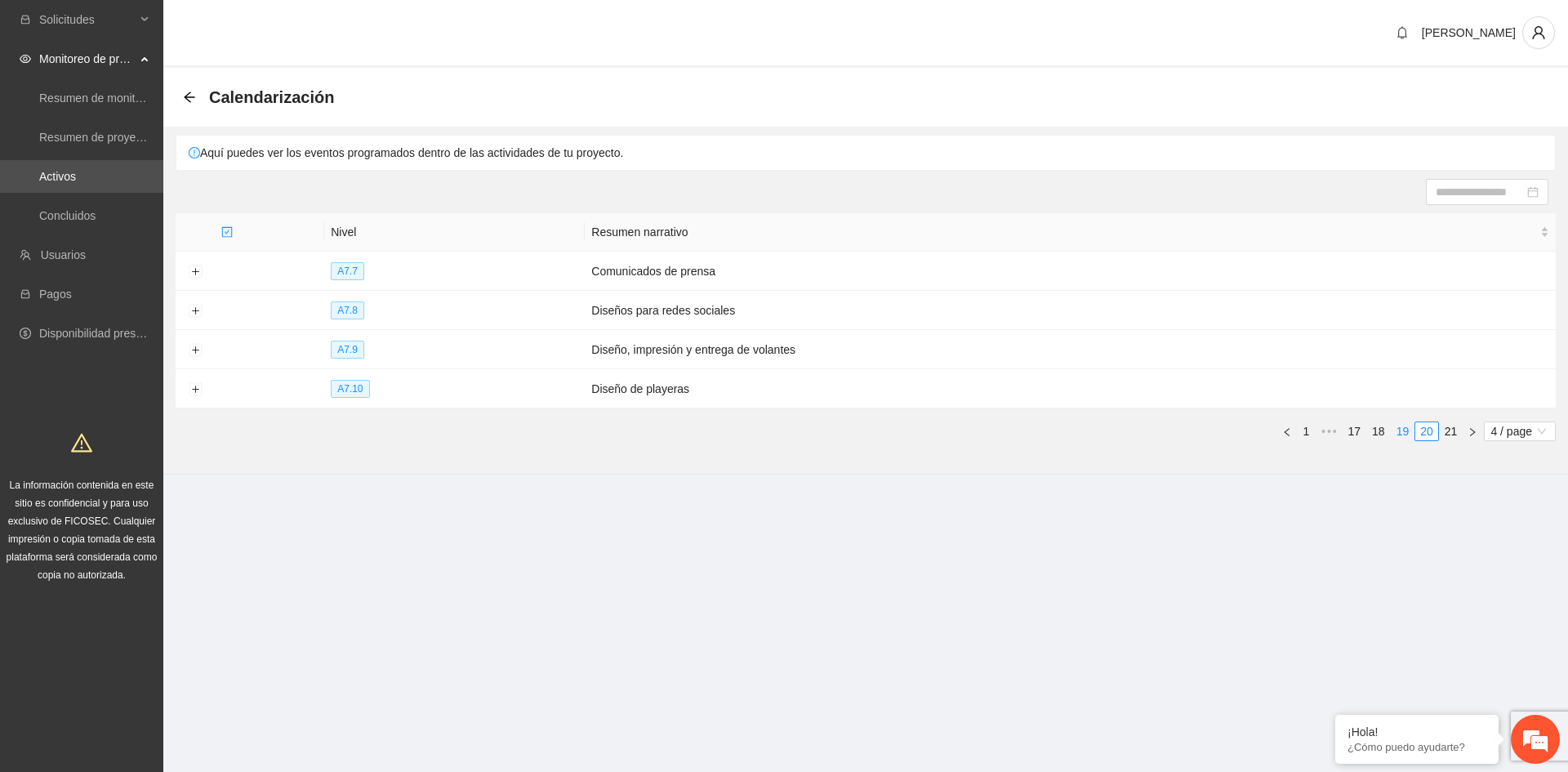
click at [1402, 426] on link "19" at bounding box center [1402, 431] width 23 height 18
click at [1380, 433] on link "18" at bounding box center [1378, 431] width 23 height 18
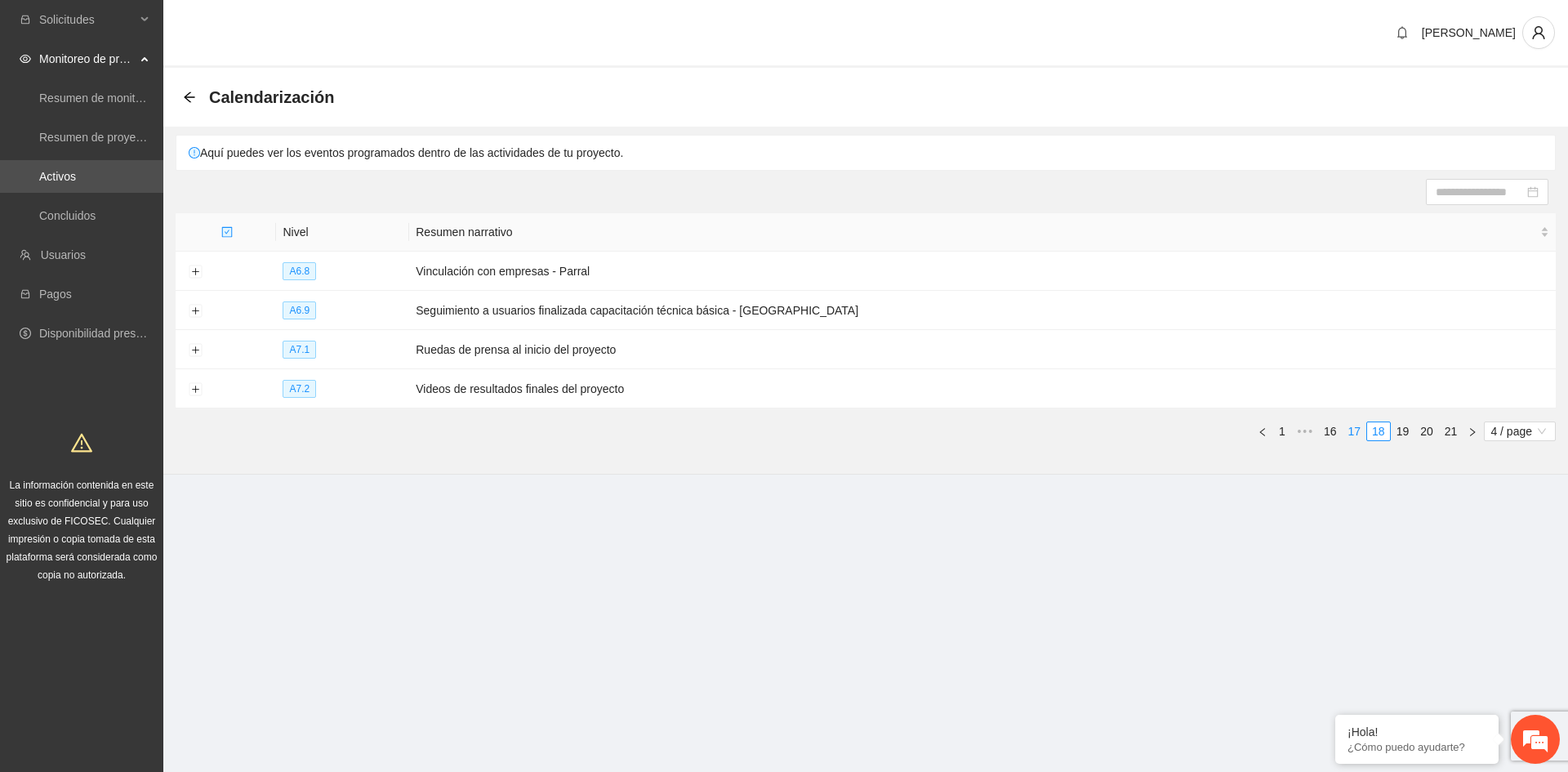
click at [1357, 433] on link "17" at bounding box center [1354, 431] width 23 height 18
click at [1333, 432] on link "16" at bounding box center [1328, 431] width 23 height 18
click at [1333, 430] on link "15" at bounding box center [1328, 431] width 23 height 18
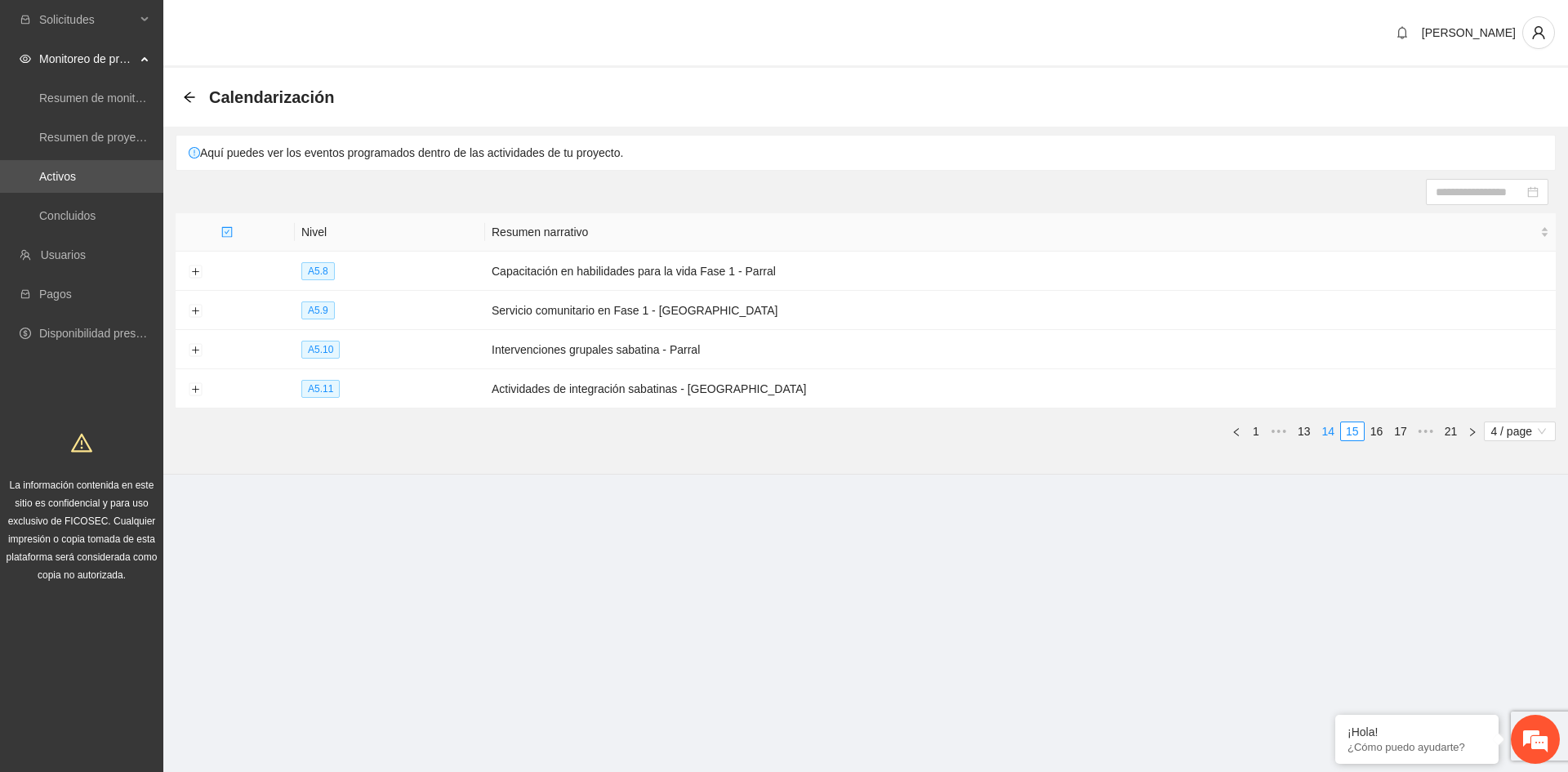
click at [1326, 428] on link "14" at bounding box center [1328, 431] width 23 height 18
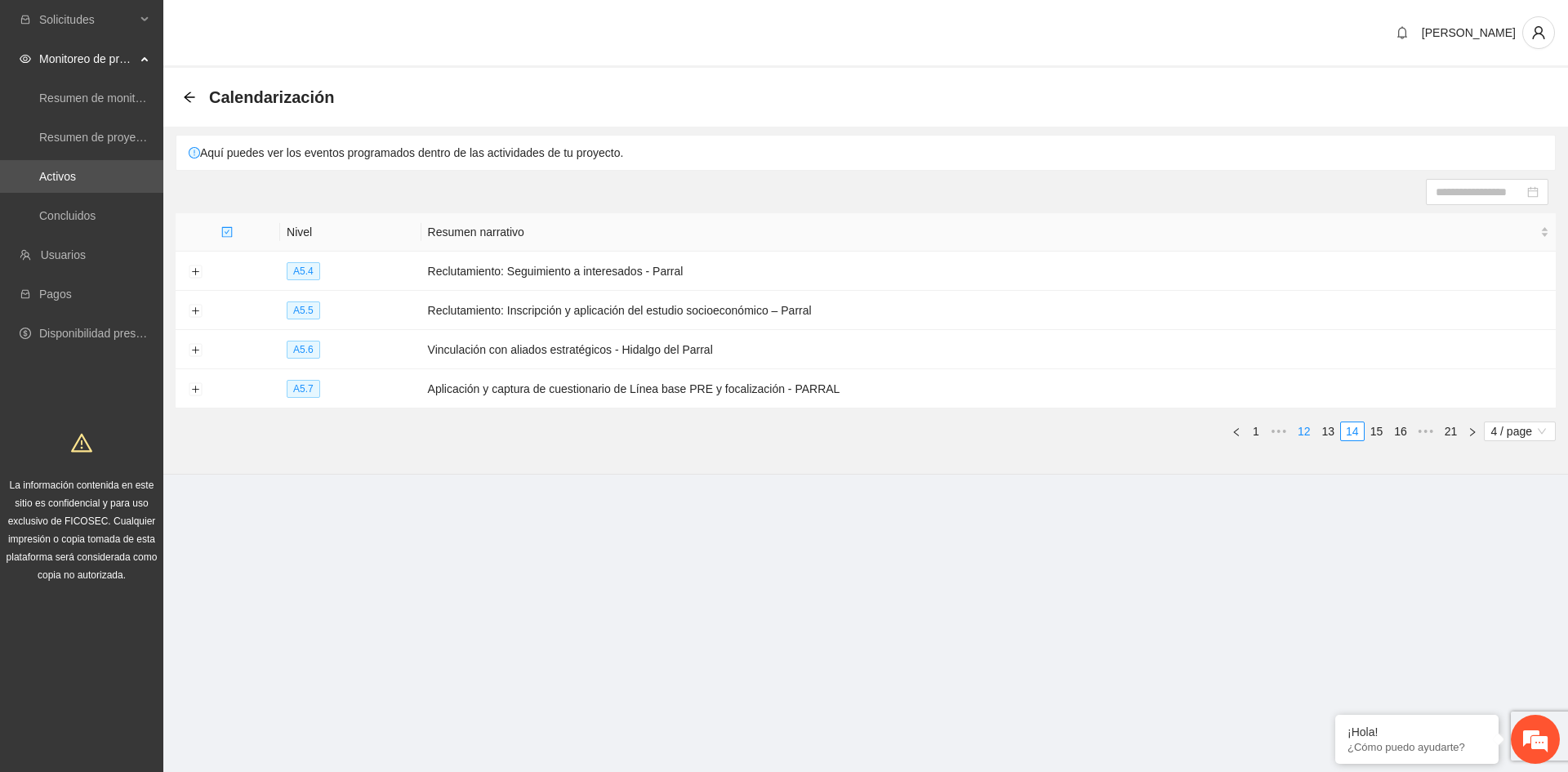
click at [1306, 432] on link "12" at bounding box center [1304, 431] width 23 height 18
click at [1322, 431] on link "11" at bounding box center [1328, 431] width 23 height 18
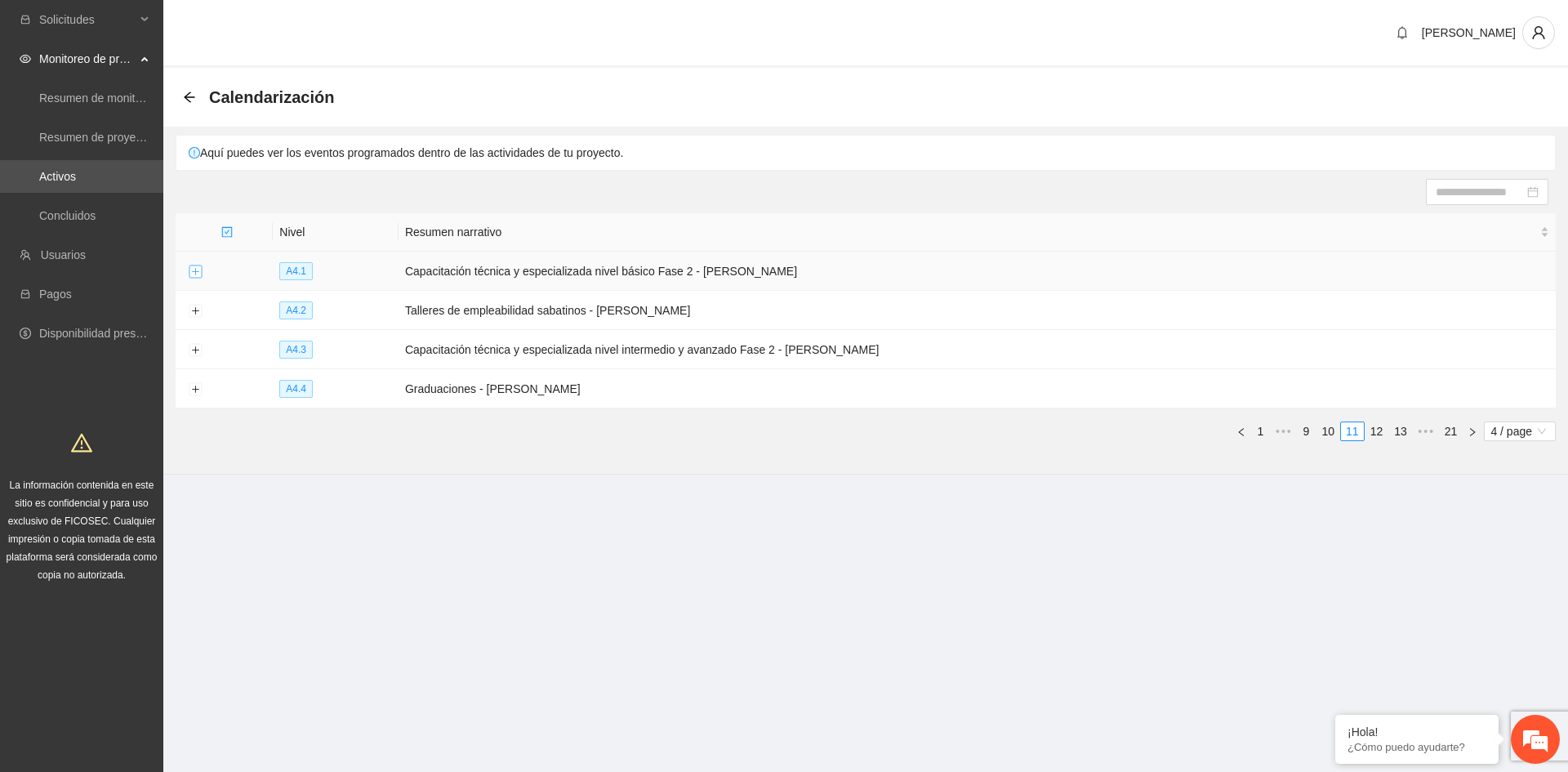
click at [195, 277] on button "Expand row" at bounding box center [195, 272] width 13 height 13
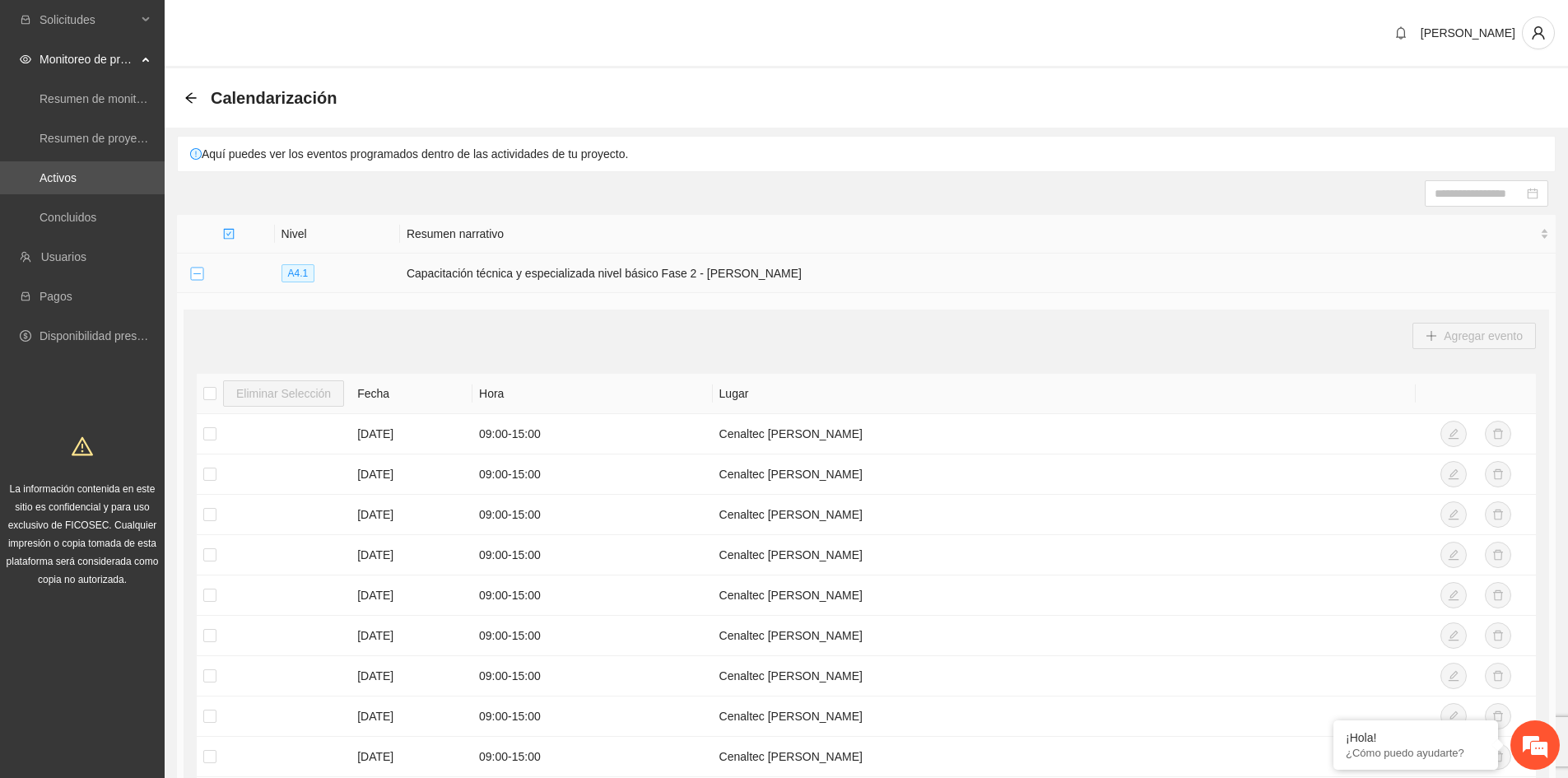
click at [199, 274] on button "Collapse row" at bounding box center [197, 275] width 14 height 14
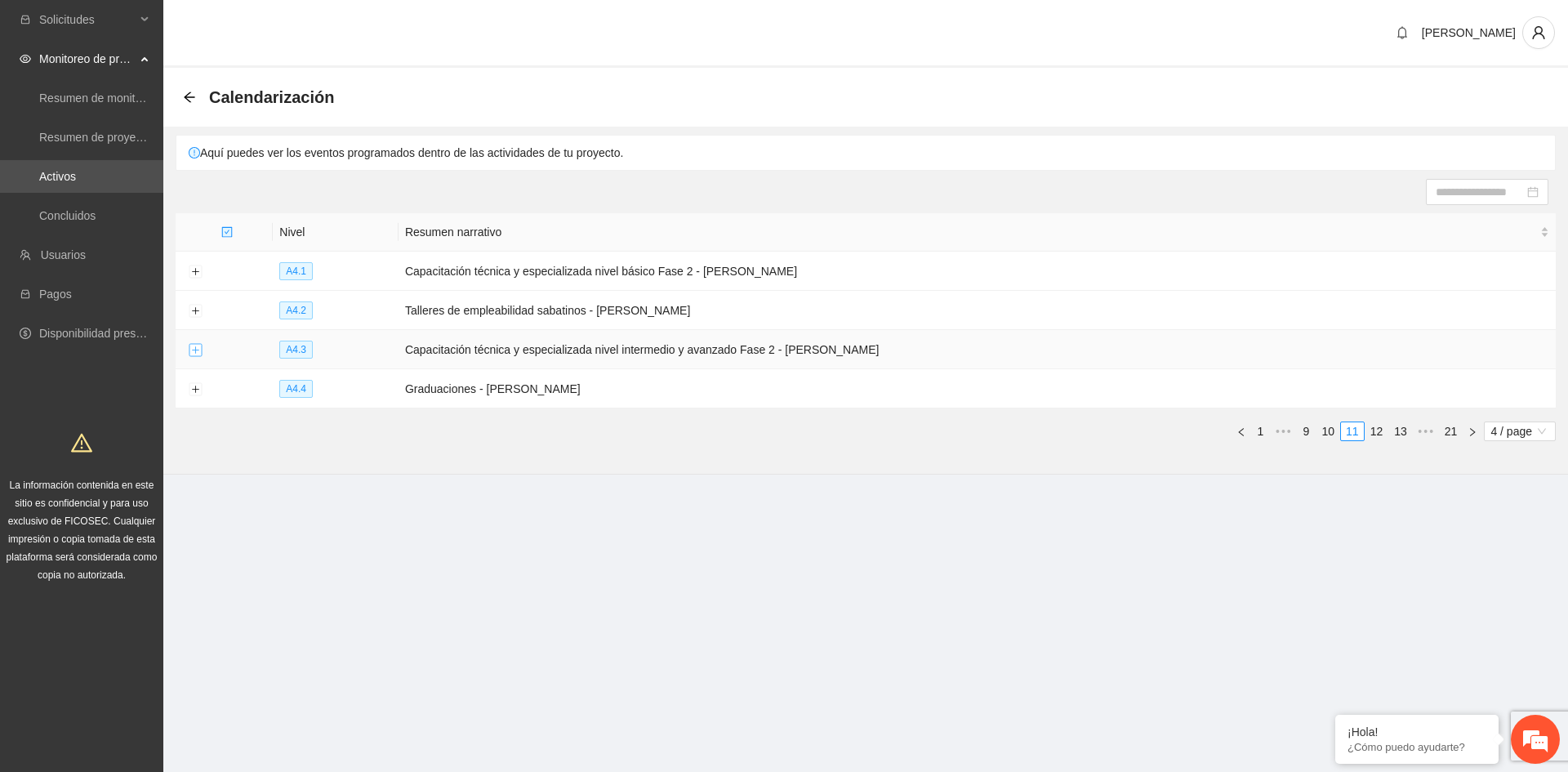
click at [195, 351] on button "Expand row" at bounding box center [195, 351] width 13 height 13
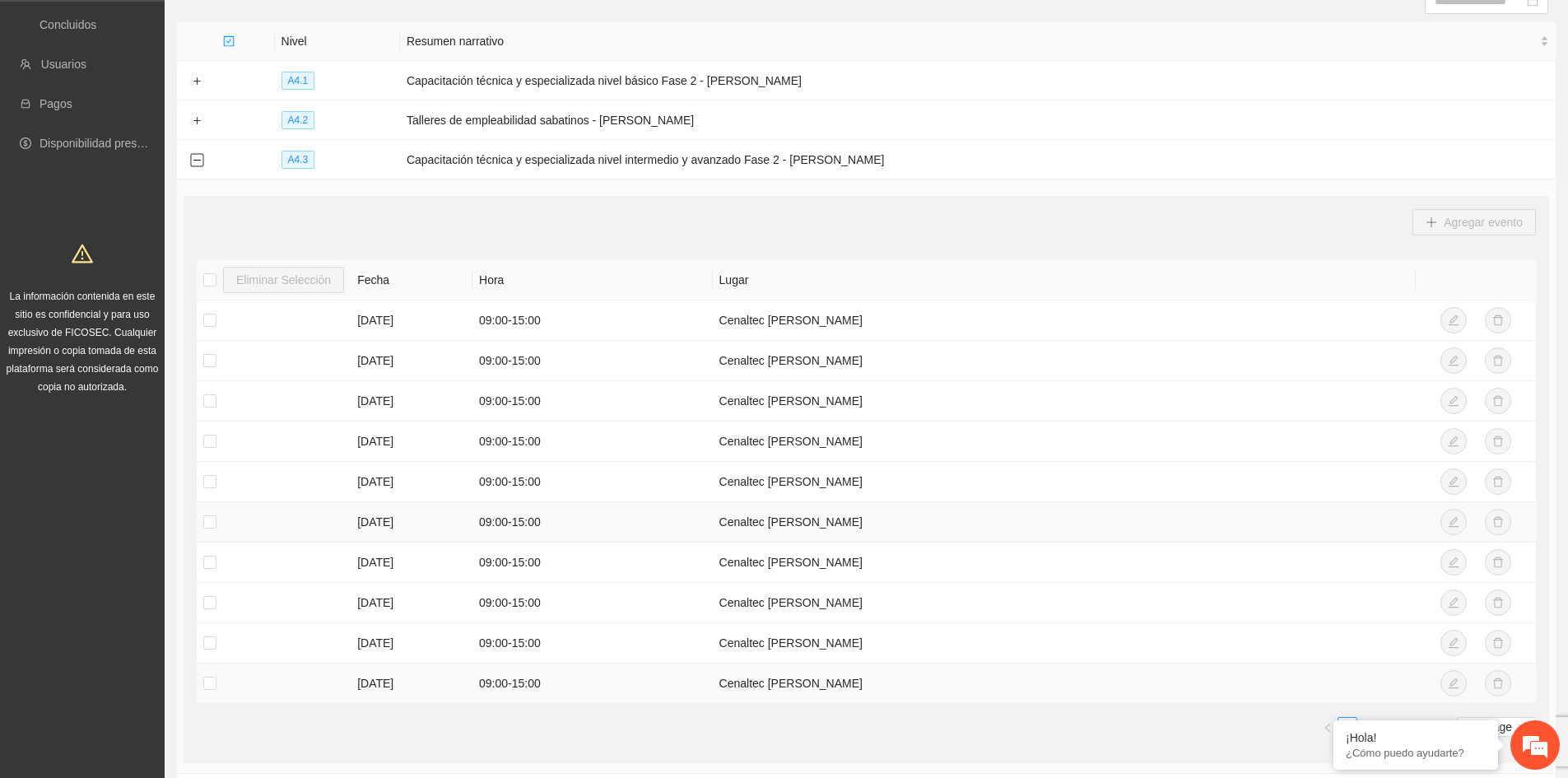
scroll to position [110, 0]
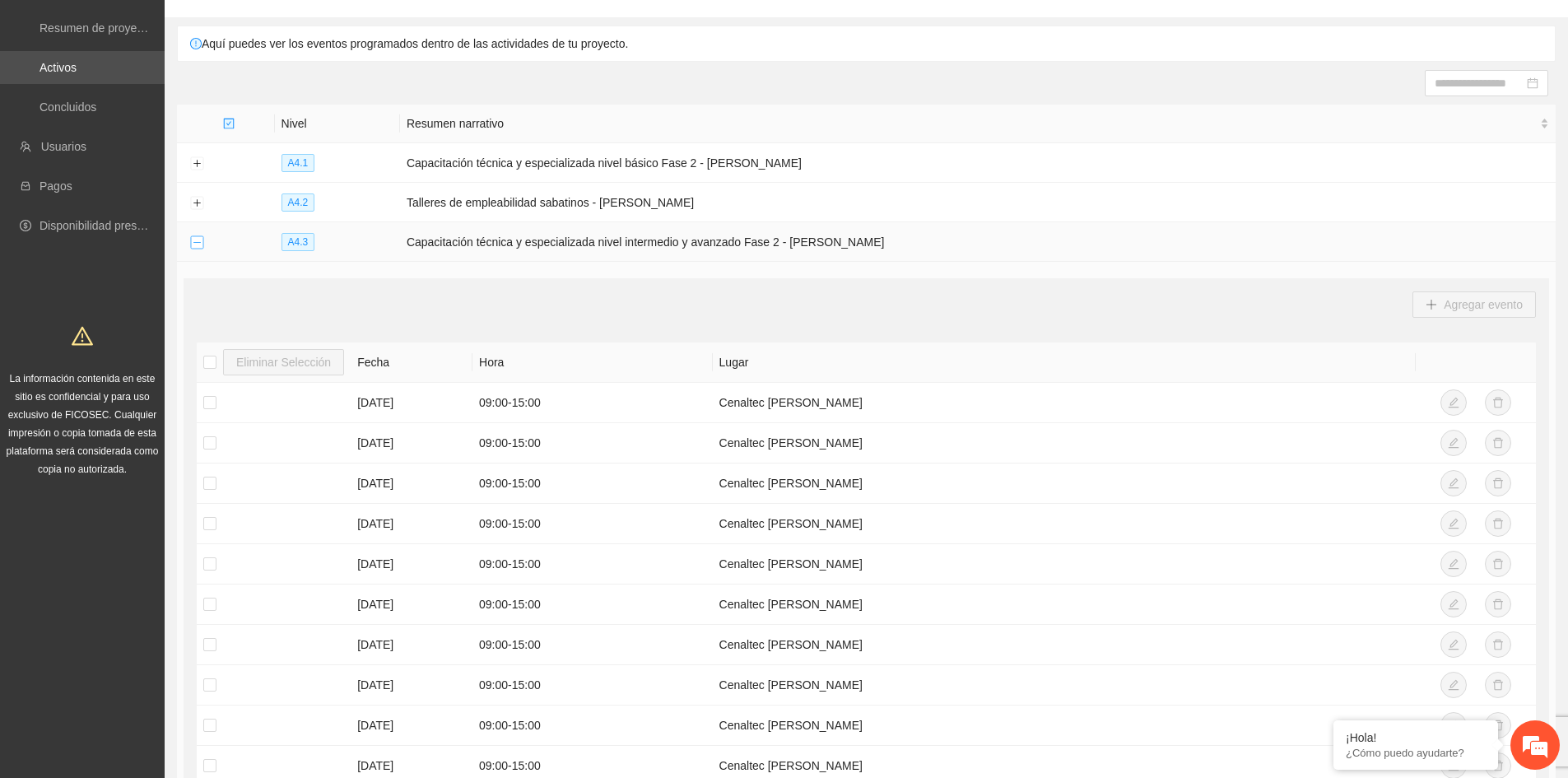
click at [203, 237] on button "Collapse row" at bounding box center [197, 243] width 14 height 14
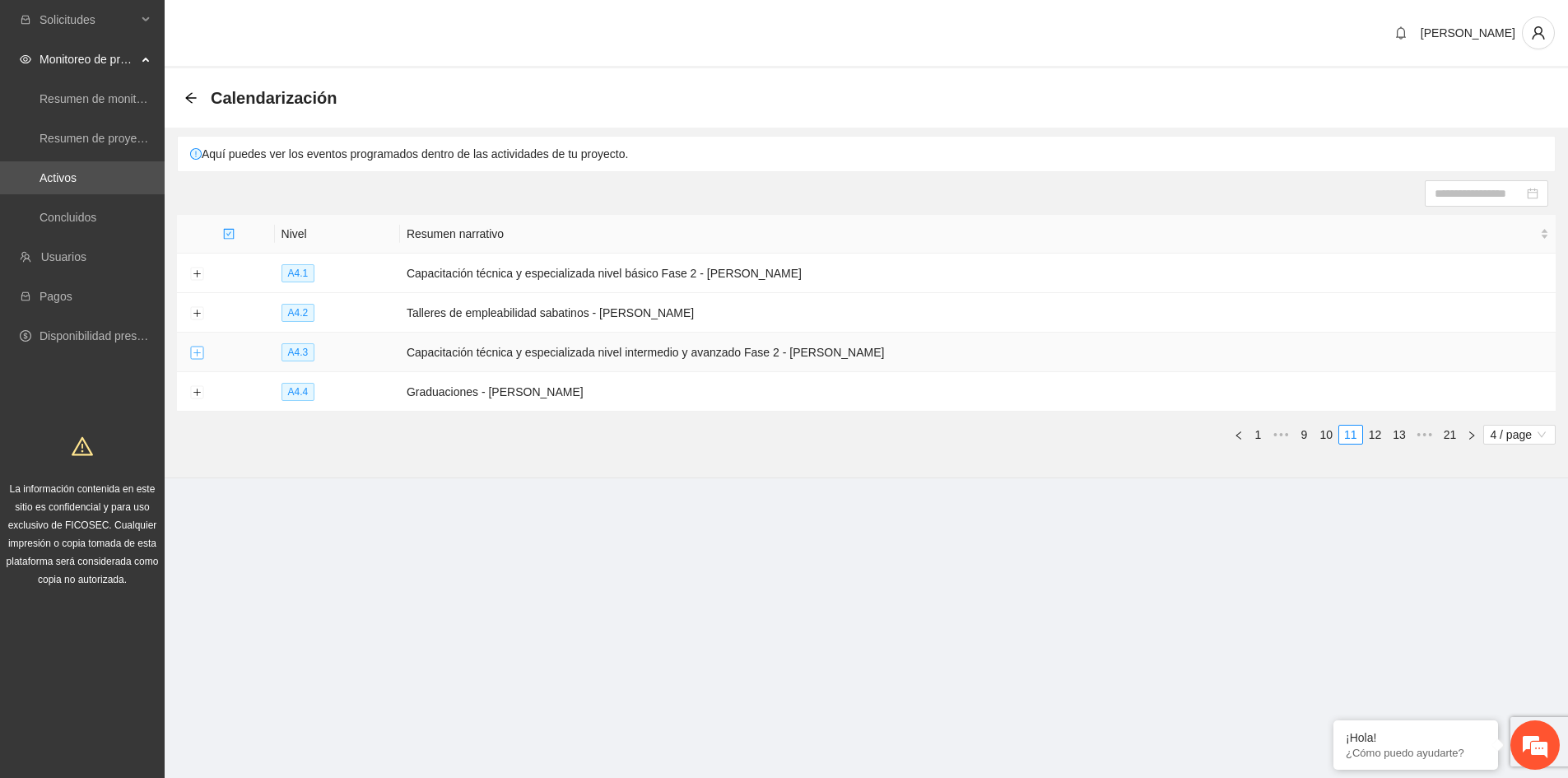
scroll to position [0, 0]
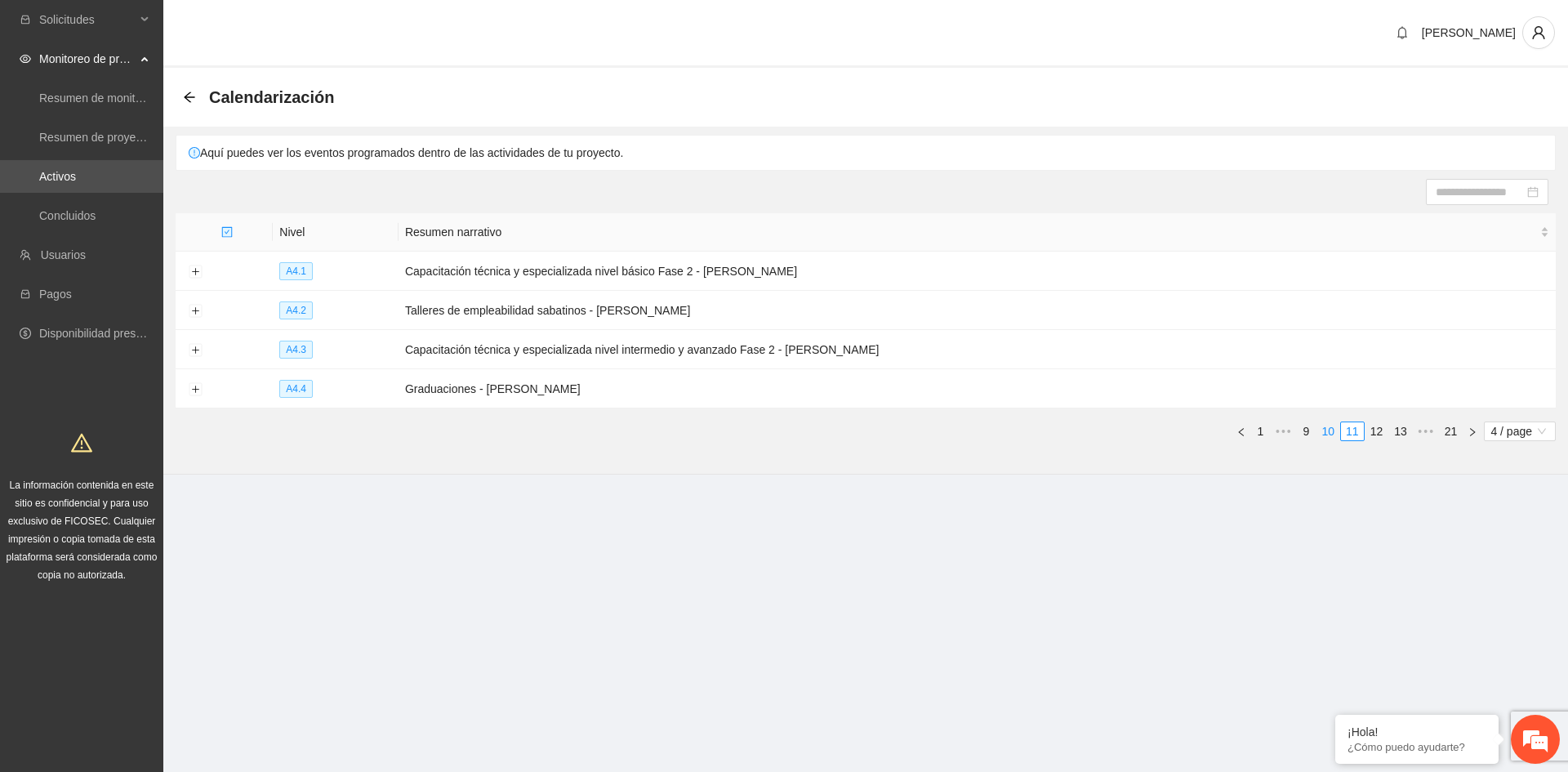
click at [1329, 427] on link "10" at bounding box center [1328, 431] width 23 height 18
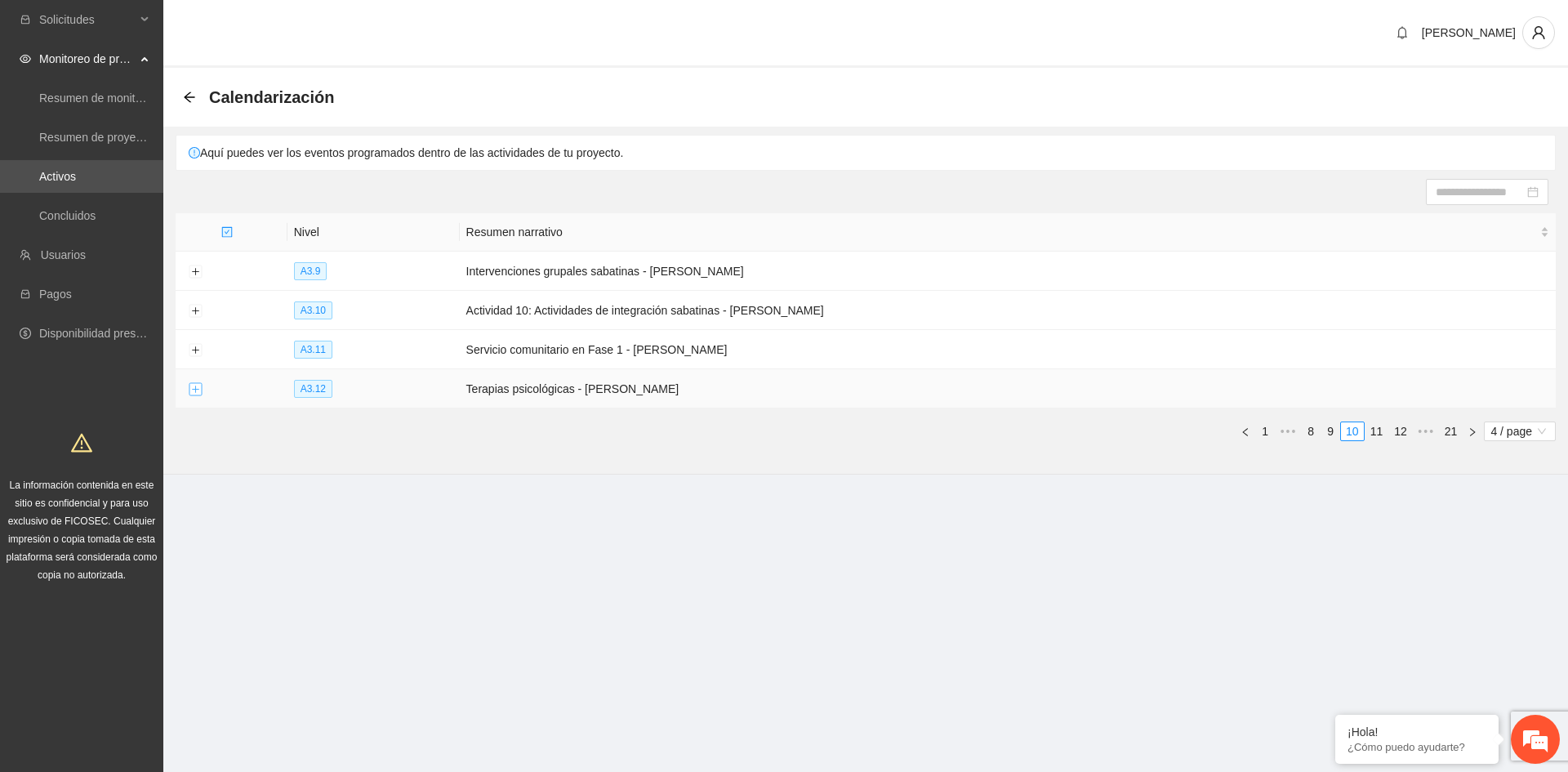
click at [195, 389] on button "Expand row" at bounding box center [195, 390] width 13 height 13
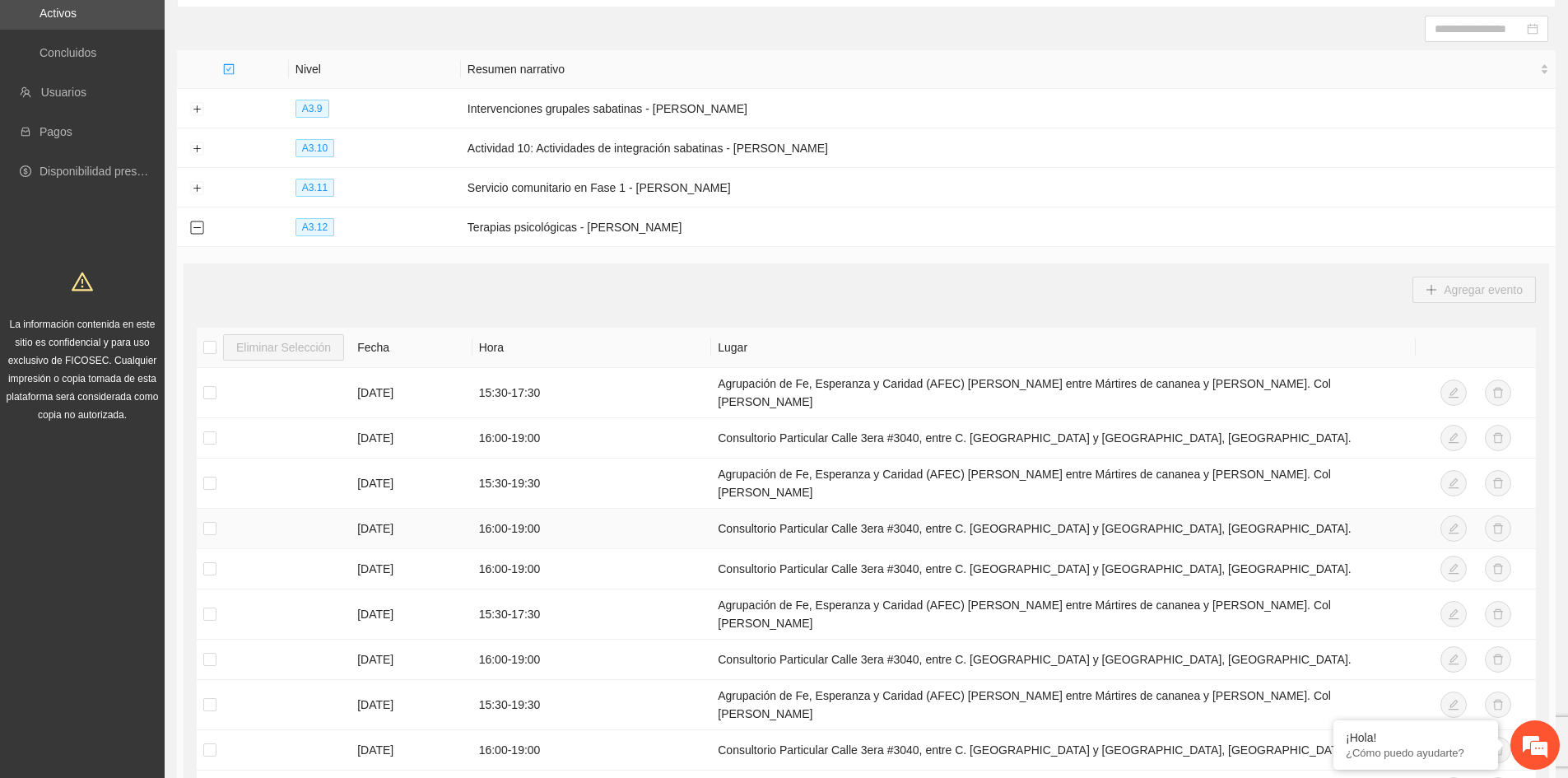
scroll to position [247, 0]
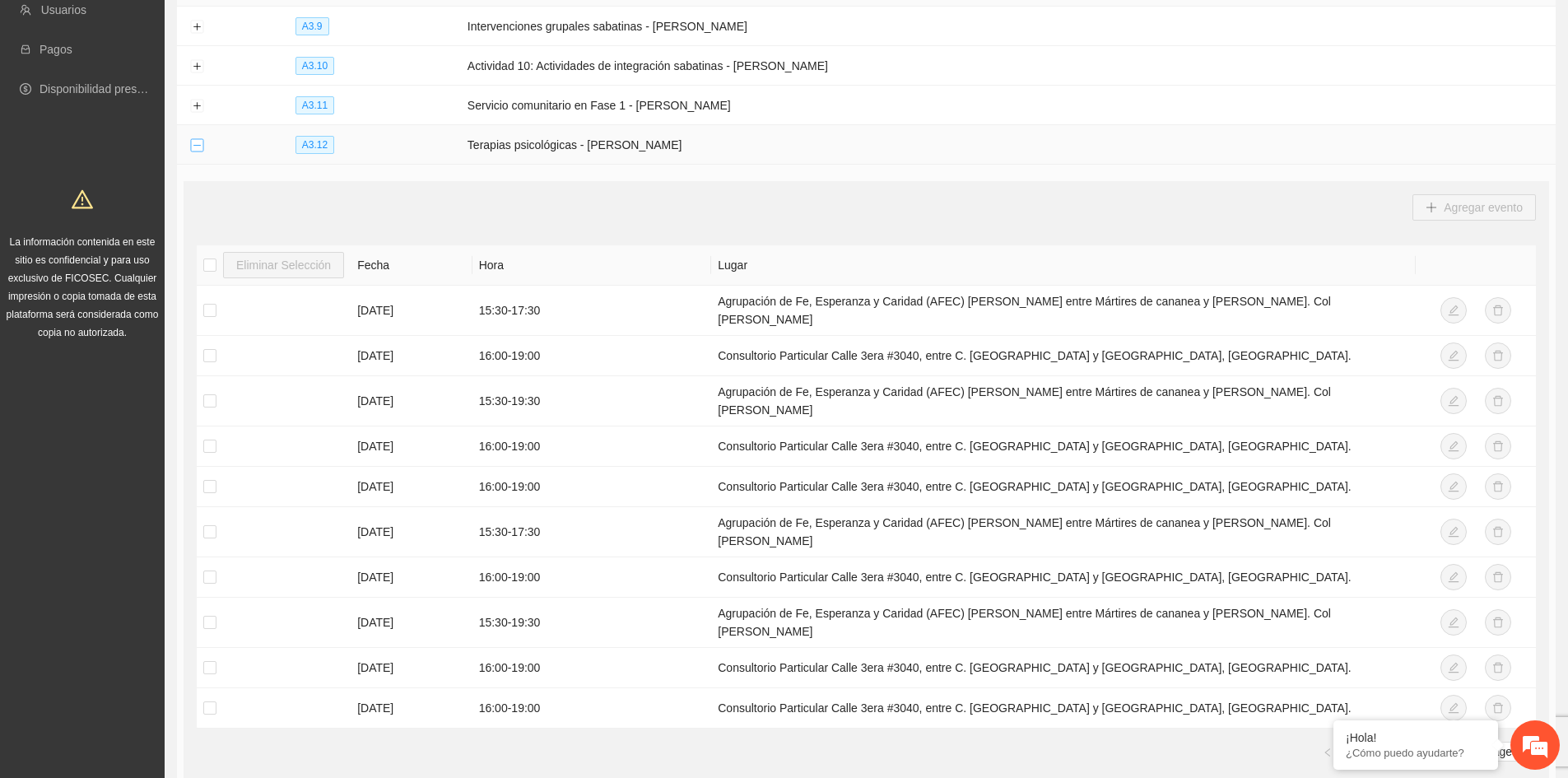
click at [191, 147] on button "Collapse row" at bounding box center [197, 146] width 14 height 14
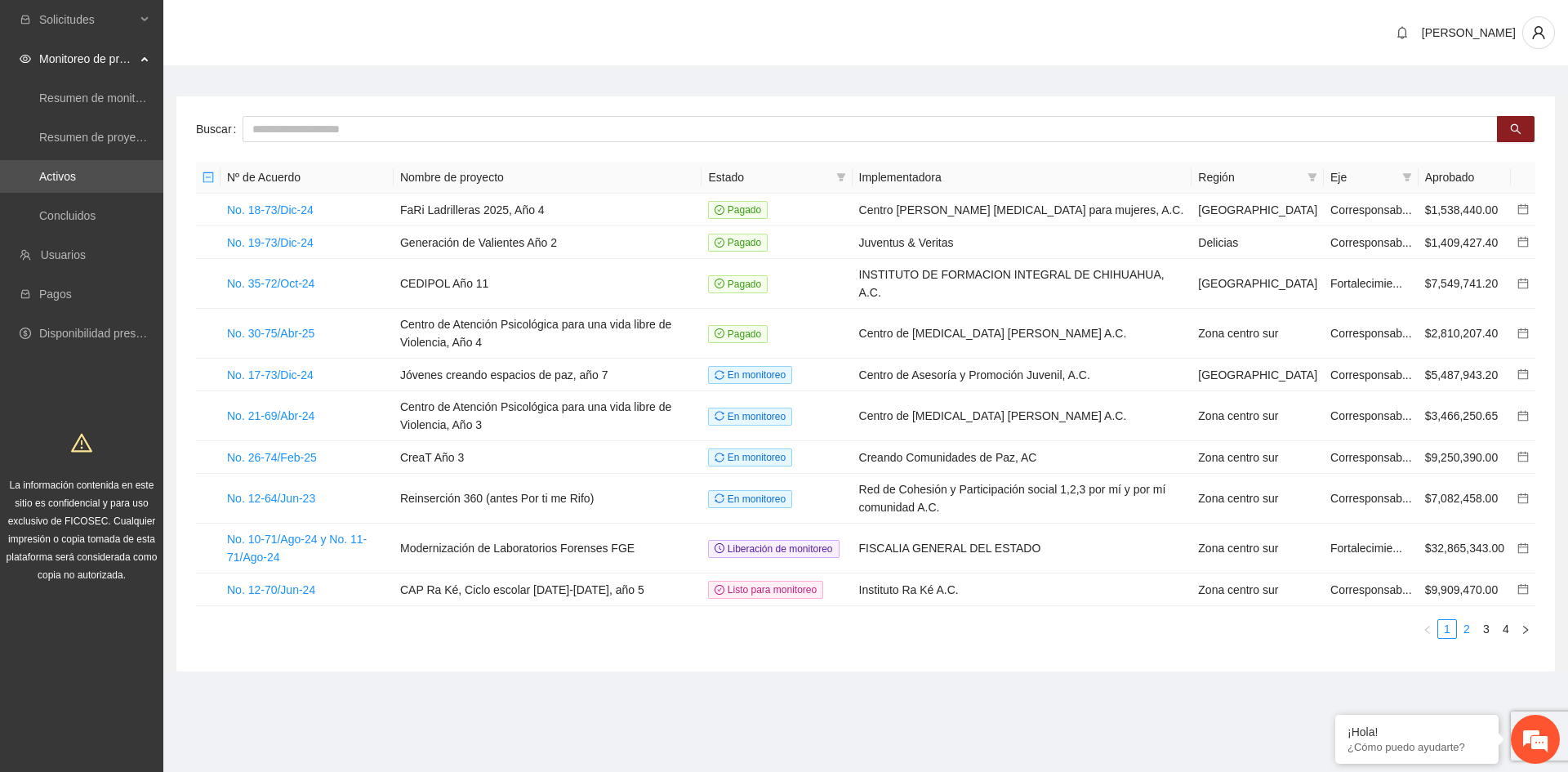
click at [1468, 638] on link "2" at bounding box center [1466, 628] width 18 height 18
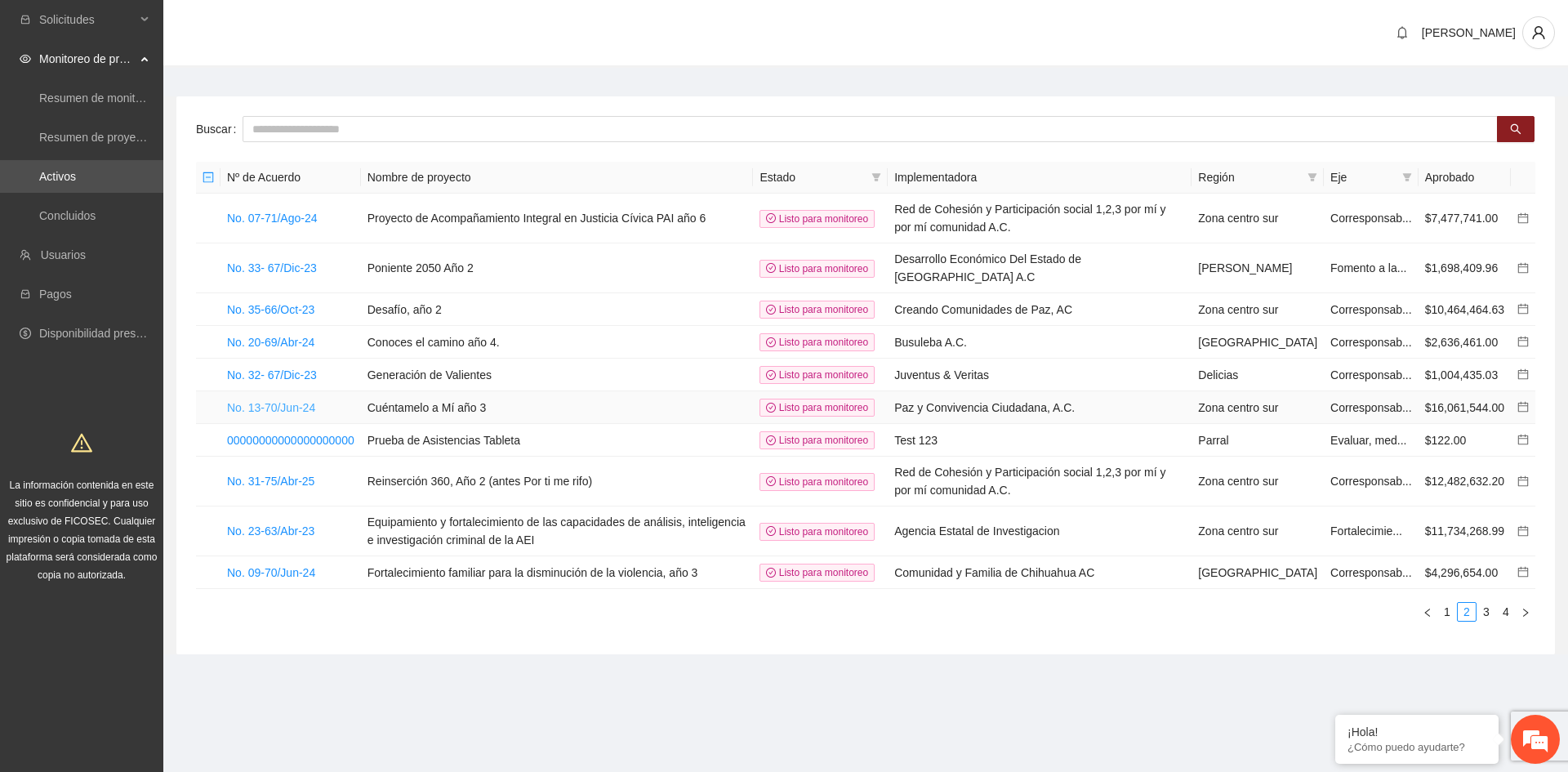
click at [314, 414] on link "No. 13-70/Jun-24" at bounding box center [271, 408] width 88 height 13
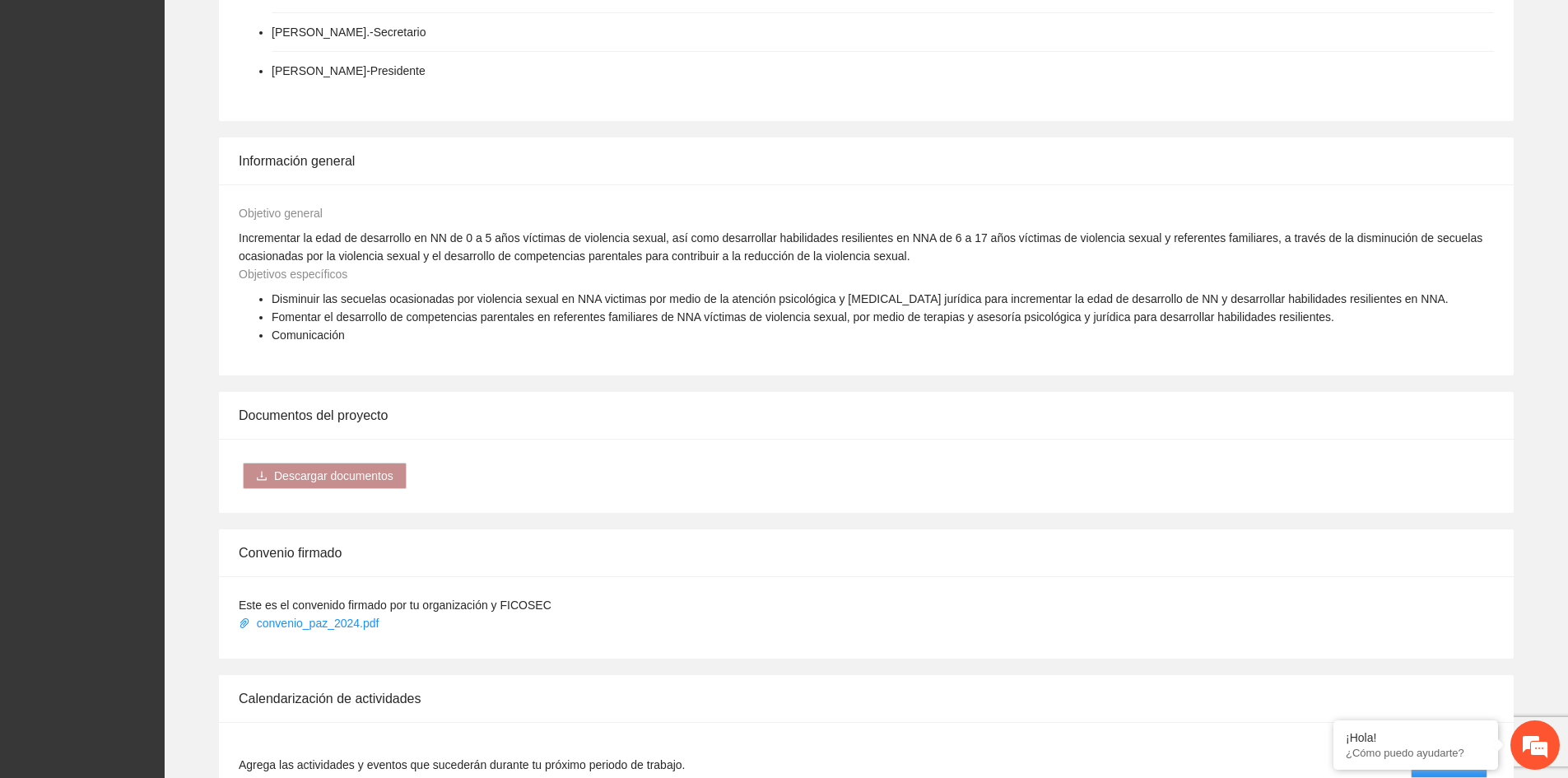
scroll to position [988, 0]
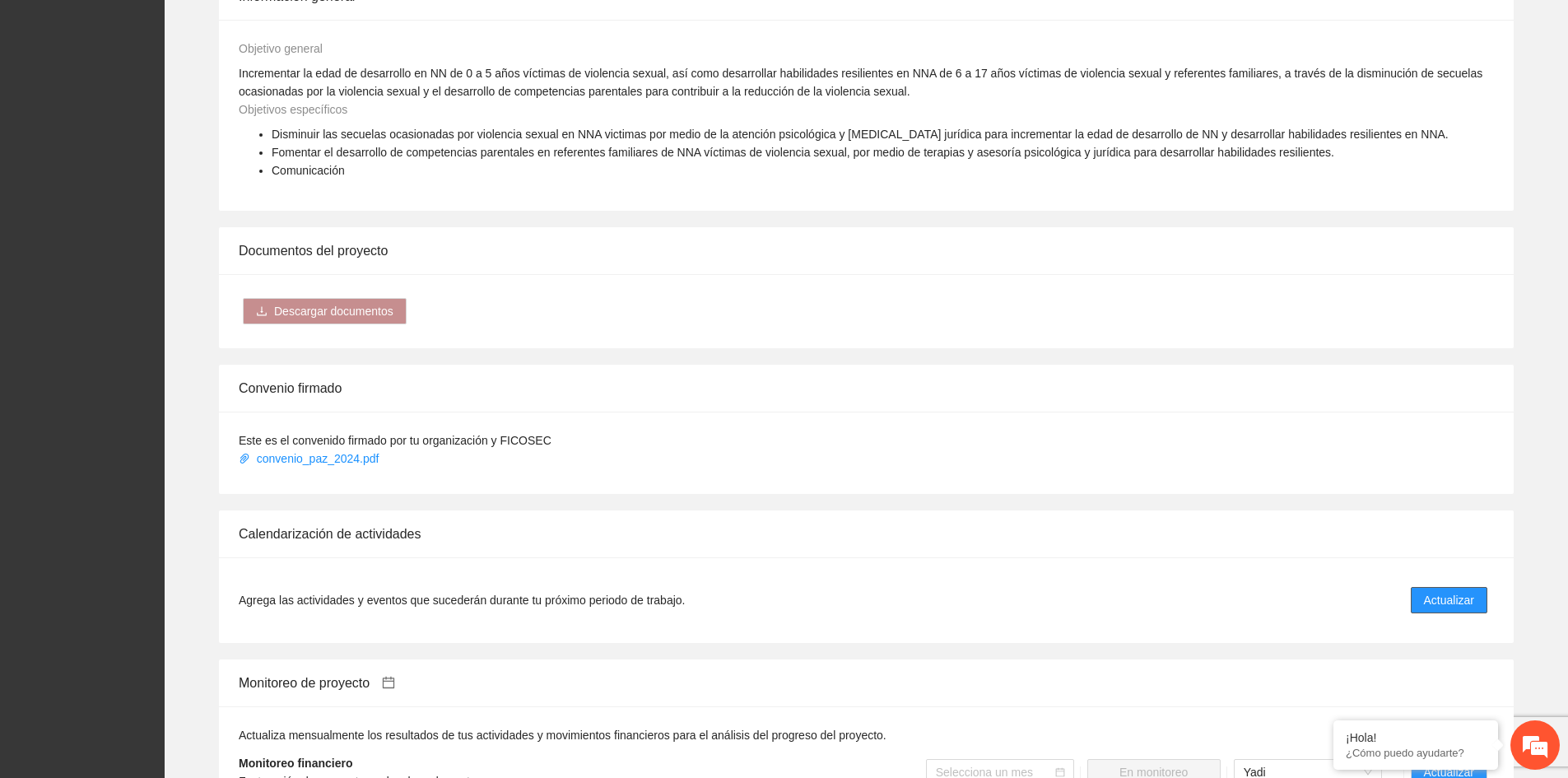
click at [1446, 591] on span "Actualizar" at bounding box center [1449, 599] width 50 height 18
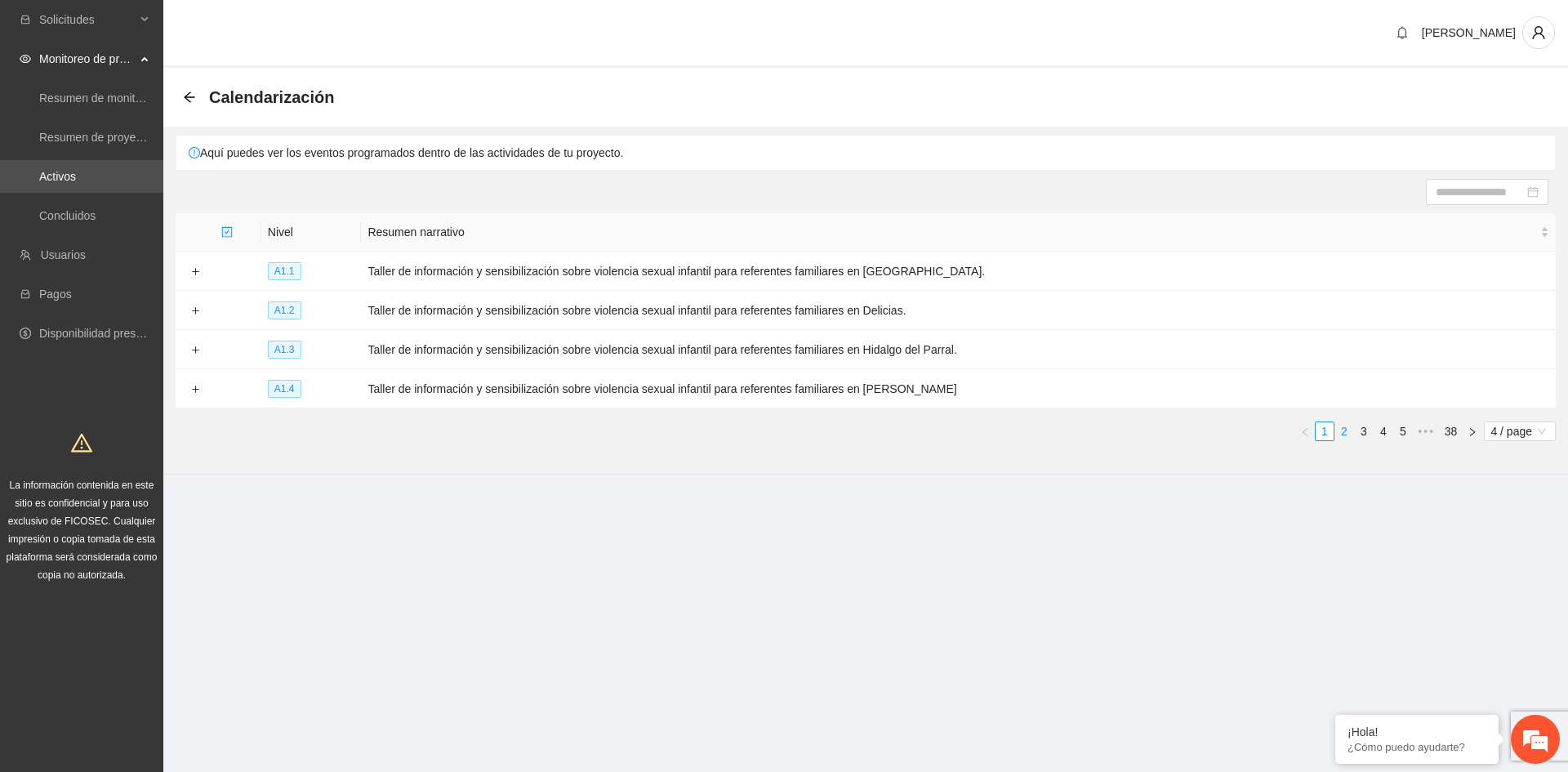
click at [1349, 426] on link "2" at bounding box center [1344, 431] width 18 height 18
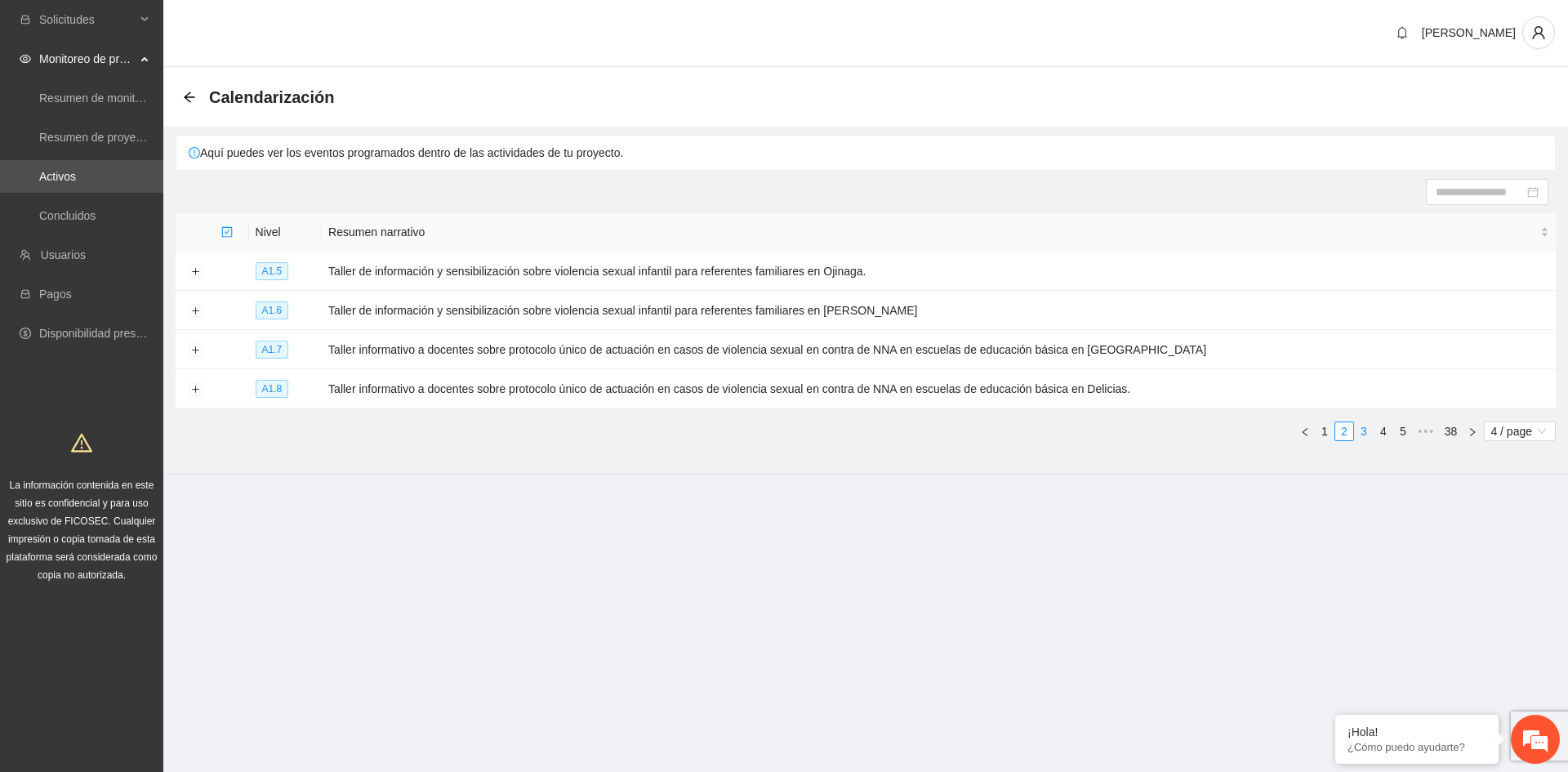
click at [1368, 429] on link "3" at bounding box center [1364, 431] width 18 height 18
click at [1378, 422] on link "4" at bounding box center [1383, 431] width 18 height 18
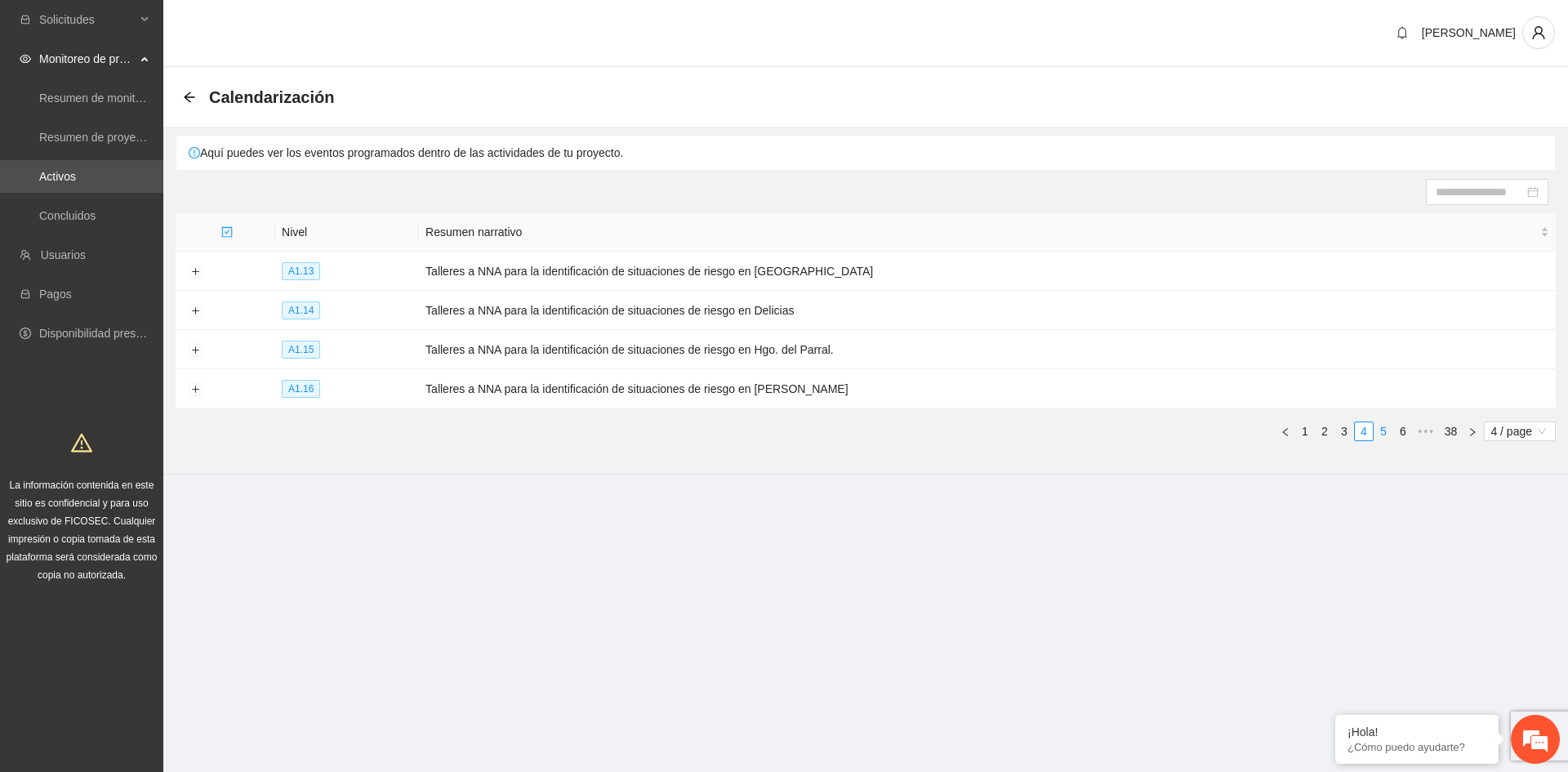
click at [1390, 425] on link "5" at bounding box center [1383, 431] width 18 height 18
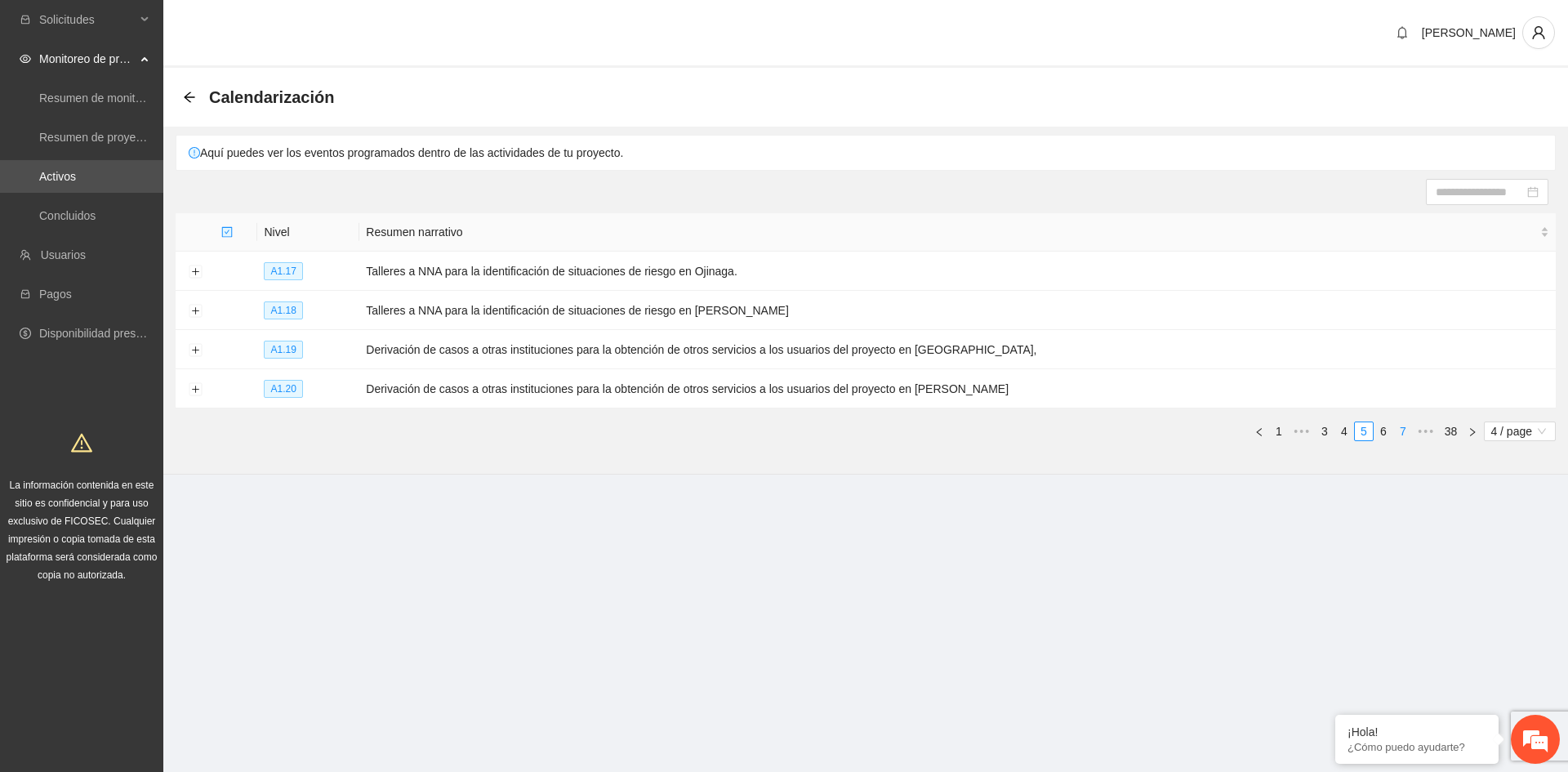
click at [1402, 426] on link "7" at bounding box center [1402, 431] width 18 height 18
click at [1453, 428] on link "38" at bounding box center [1451, 431] width 23 height 18
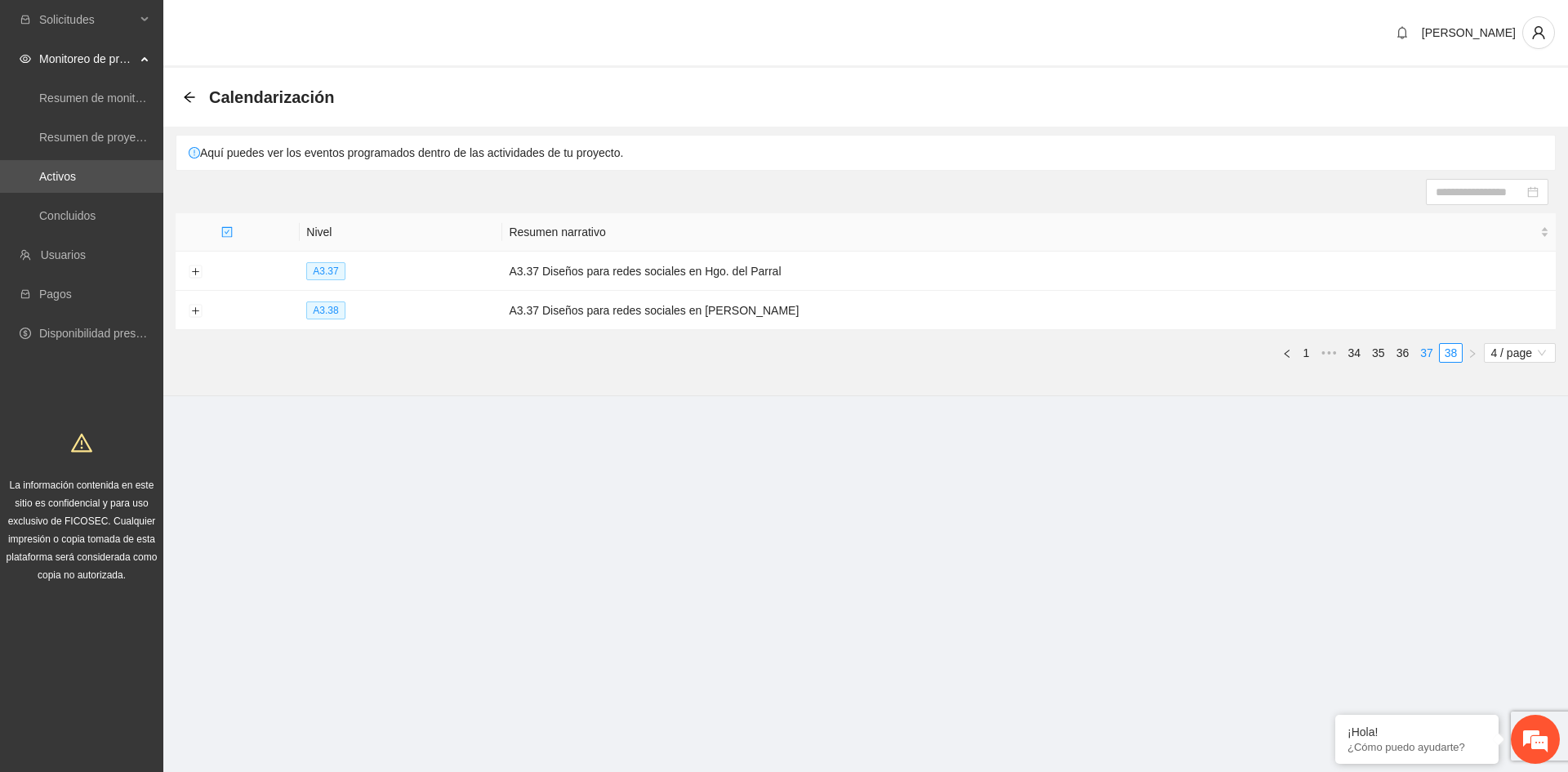
click at [1426, 353] on link "37" at bounding box center [1426, 352] width 23 height 18
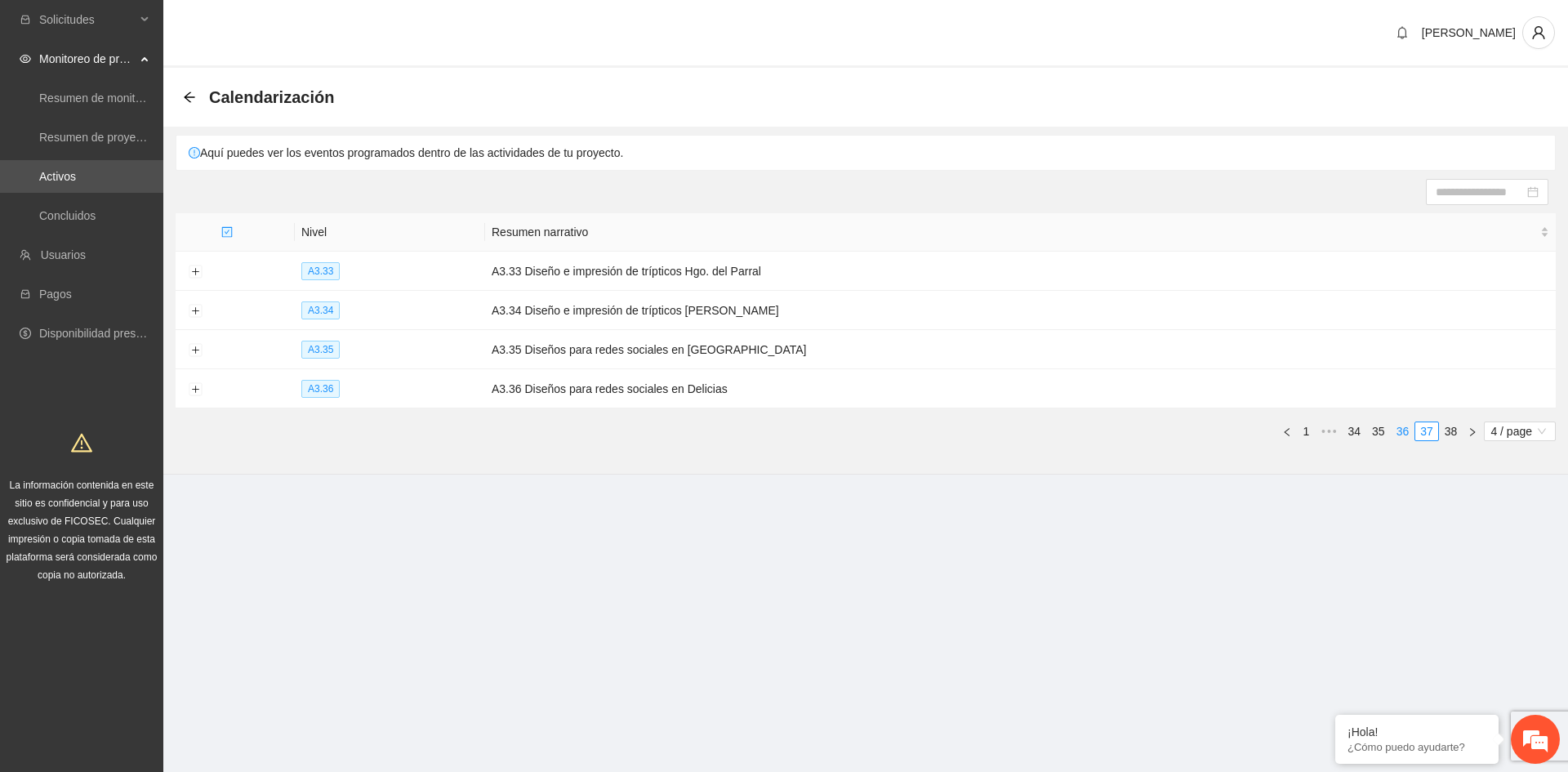
click at [1405, 427] on link "36" at bounding box center [1402, 431] width 23 height 18
click at [1386, 427] on link "35" at bounding box center [1378, 431] width 23 height 18
click at [1363, 430] on link "34" at bounding box center [1354, 431] width 23 height 18
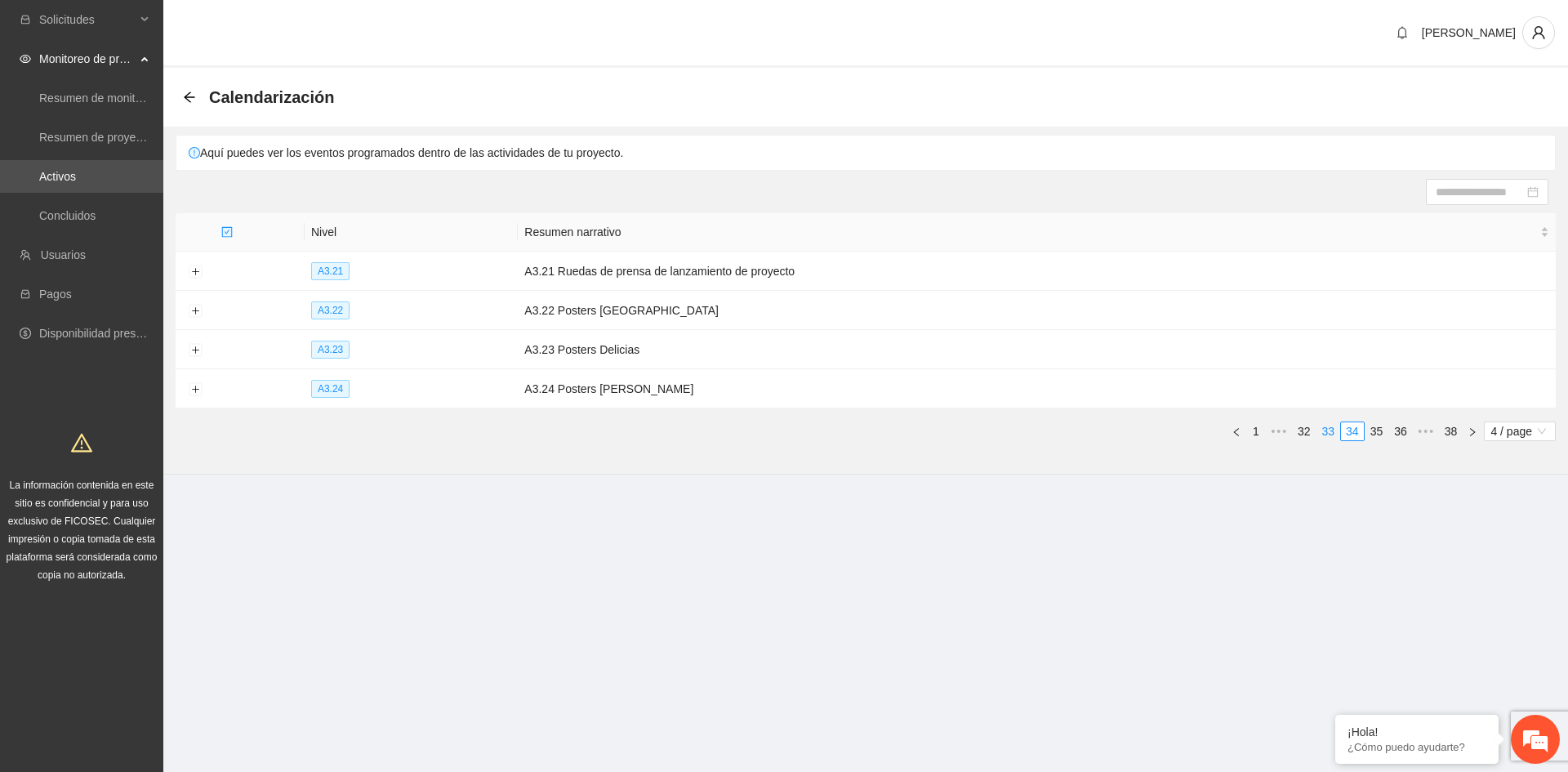
click at [1333, 432] on link "33" at bounding box center [1328, 431] width 23 height 18
click at [1310, 433] on link "31" at bounding box center [1304, 431] width 23 height 18
click at [1300, 431] on link "29" at bounding box center [1304, 431] width 23 height 18
click at [1300, 431] on link "27" at bounding box center [1304, 431] width 23 height 18
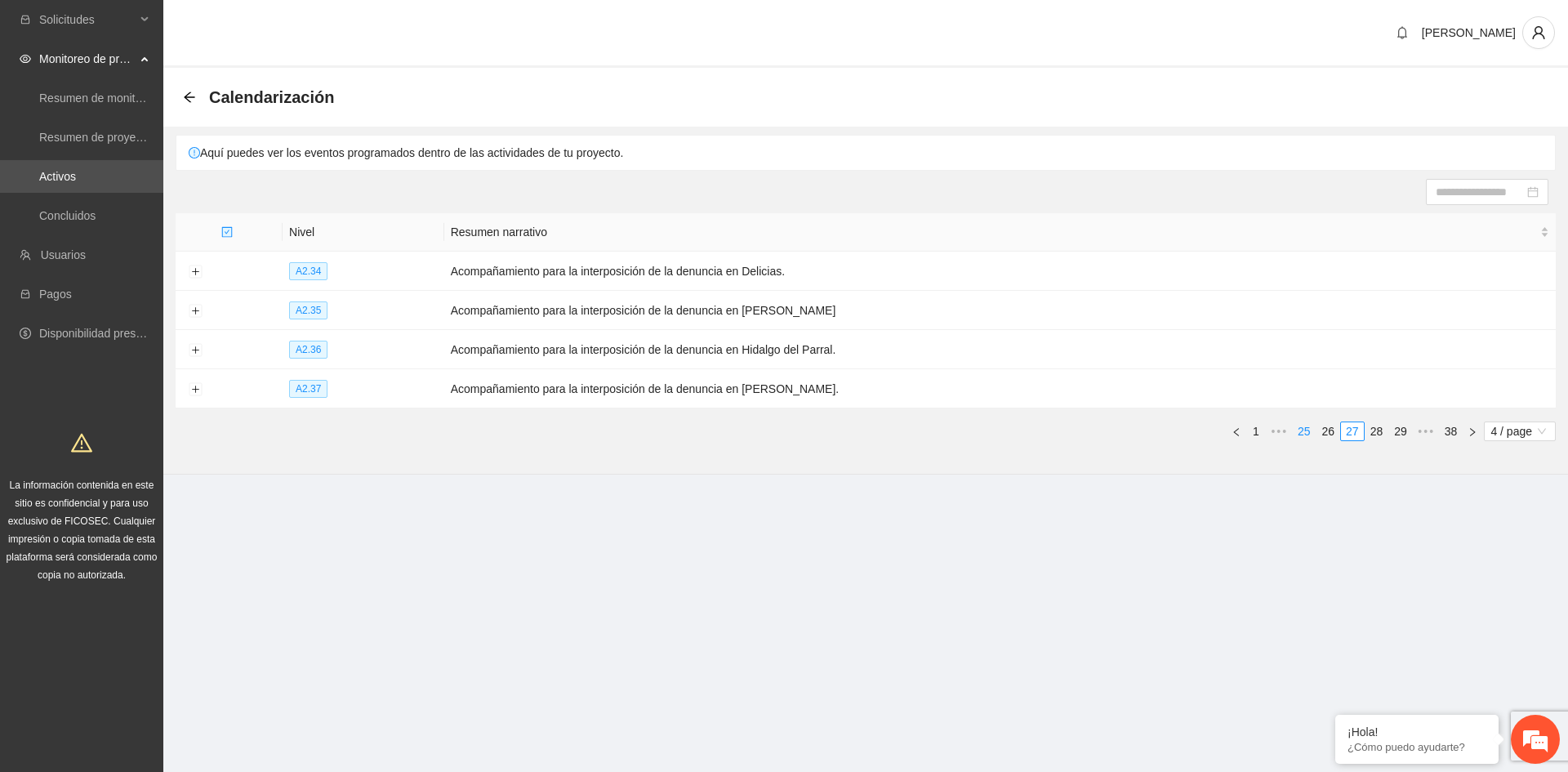
click at [1300, 431] on link "25" at bounding box center [1304, 431] width 23 height 18
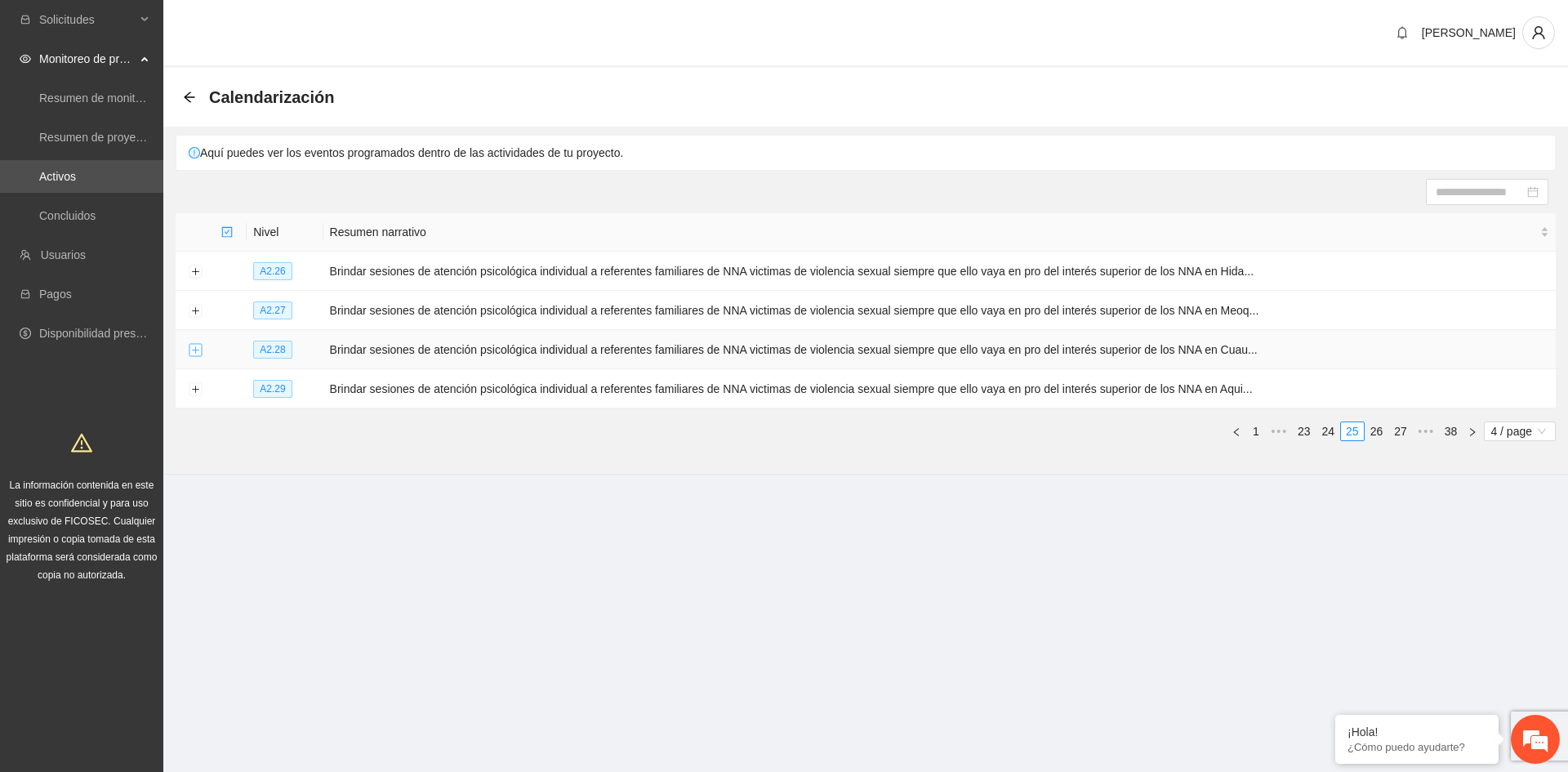
click at [197, 349] on button "Expand row" at bounding box center [195, 351] width 13 height 13
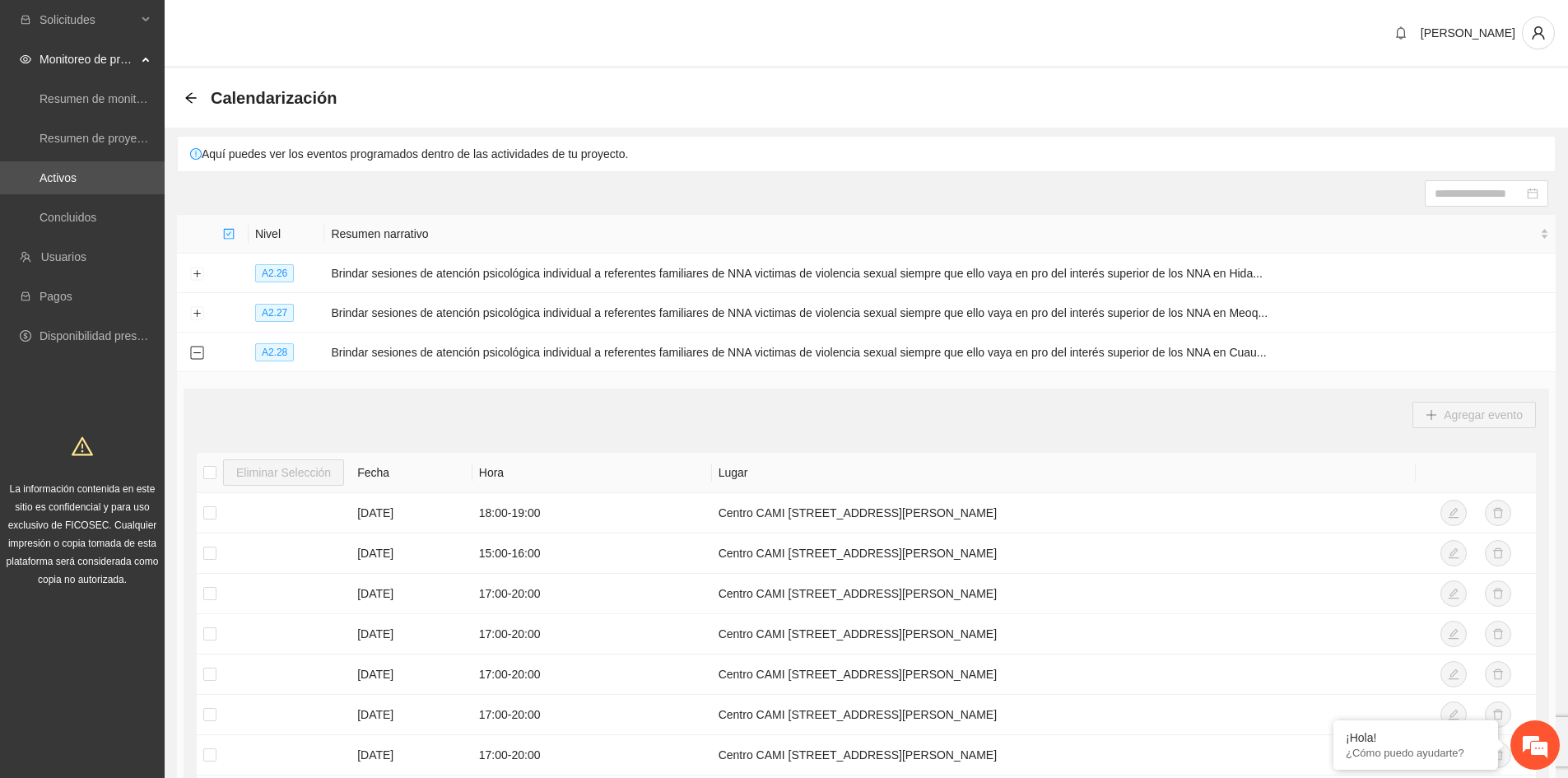
scroll to position [358, 0]
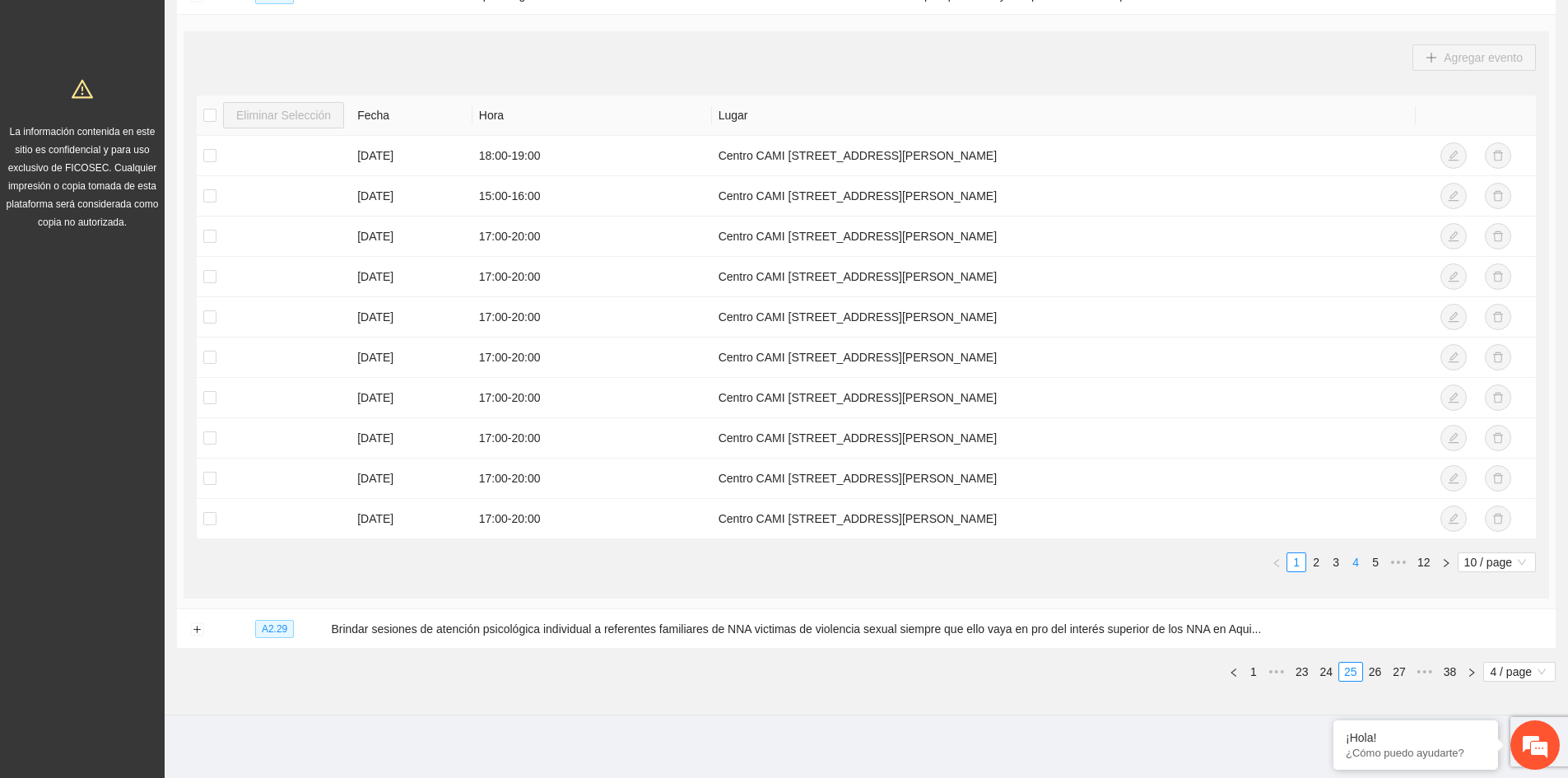
click at [1349, 558] on link "4" at bounding box center [1355, 562] width 18 height 18
click at [1371, 559] on link "6" at bounding box center [1375, 562] width 18 height 18
click at [1425, 564] on link "12" at bounding box center [1423, 562] width 23 height 18
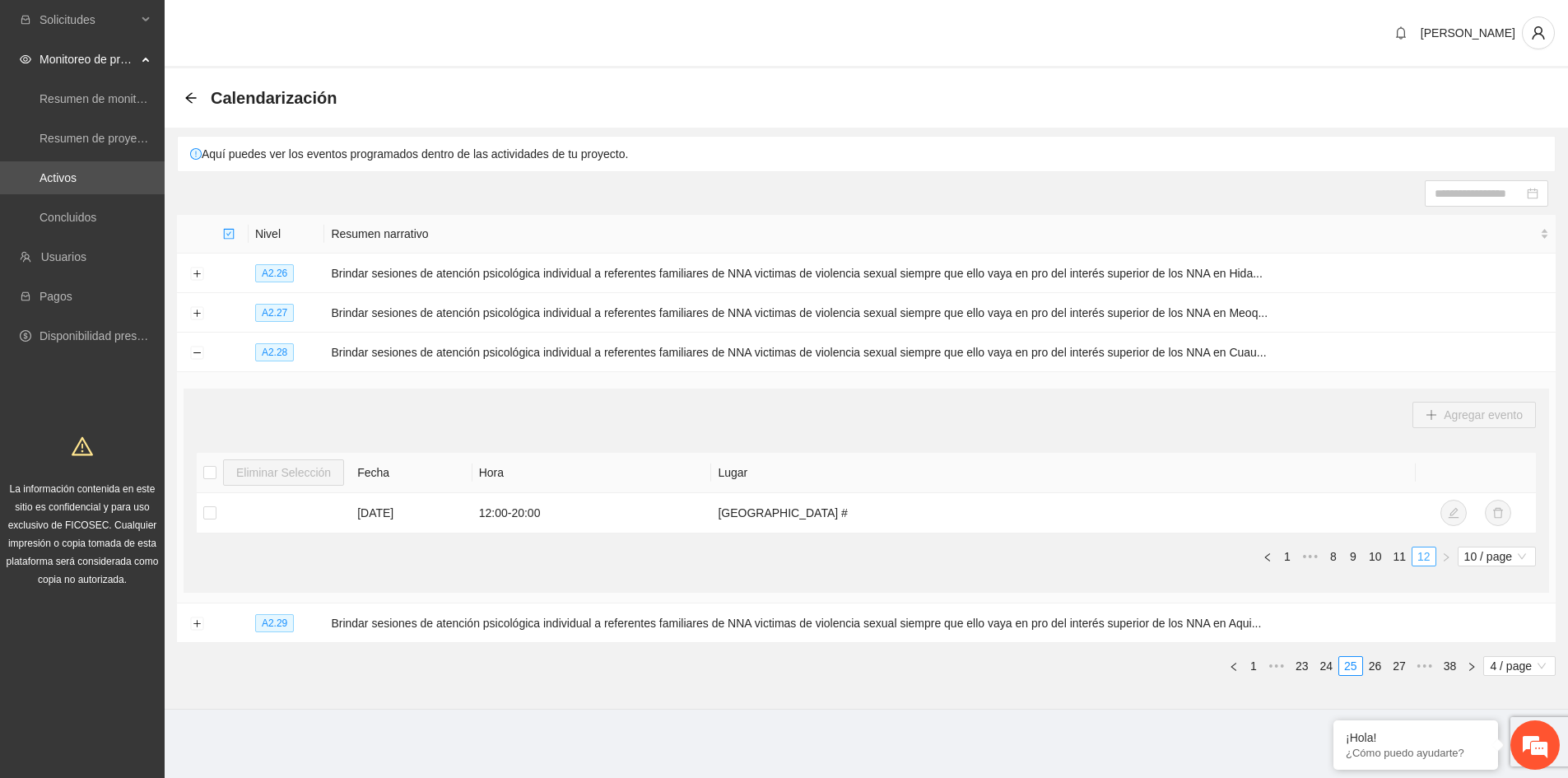
scroll to position [0, 0]
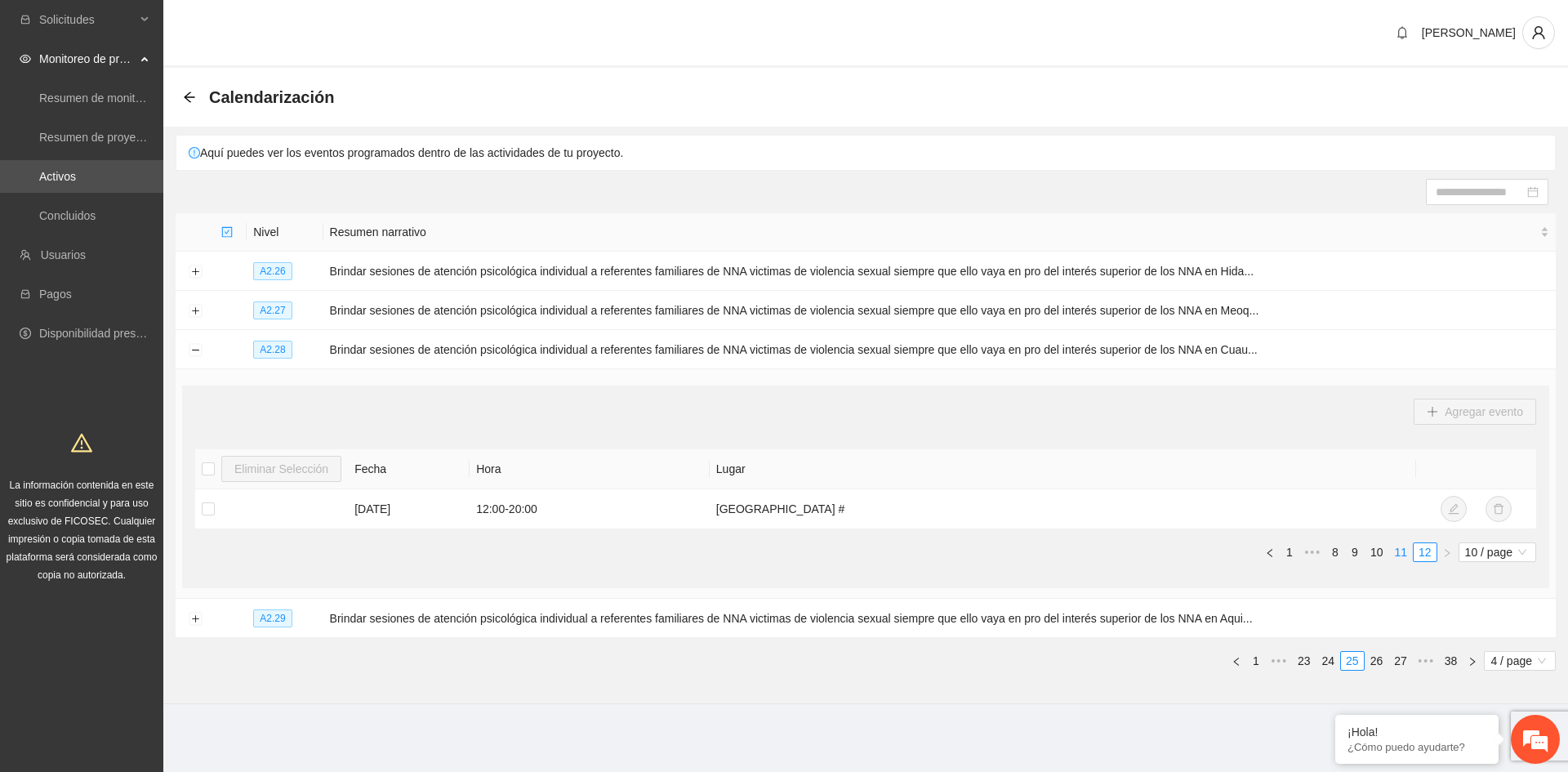
click at [1400, 555] on link "11" at bounding box center [1400, 552] width 23 height 18
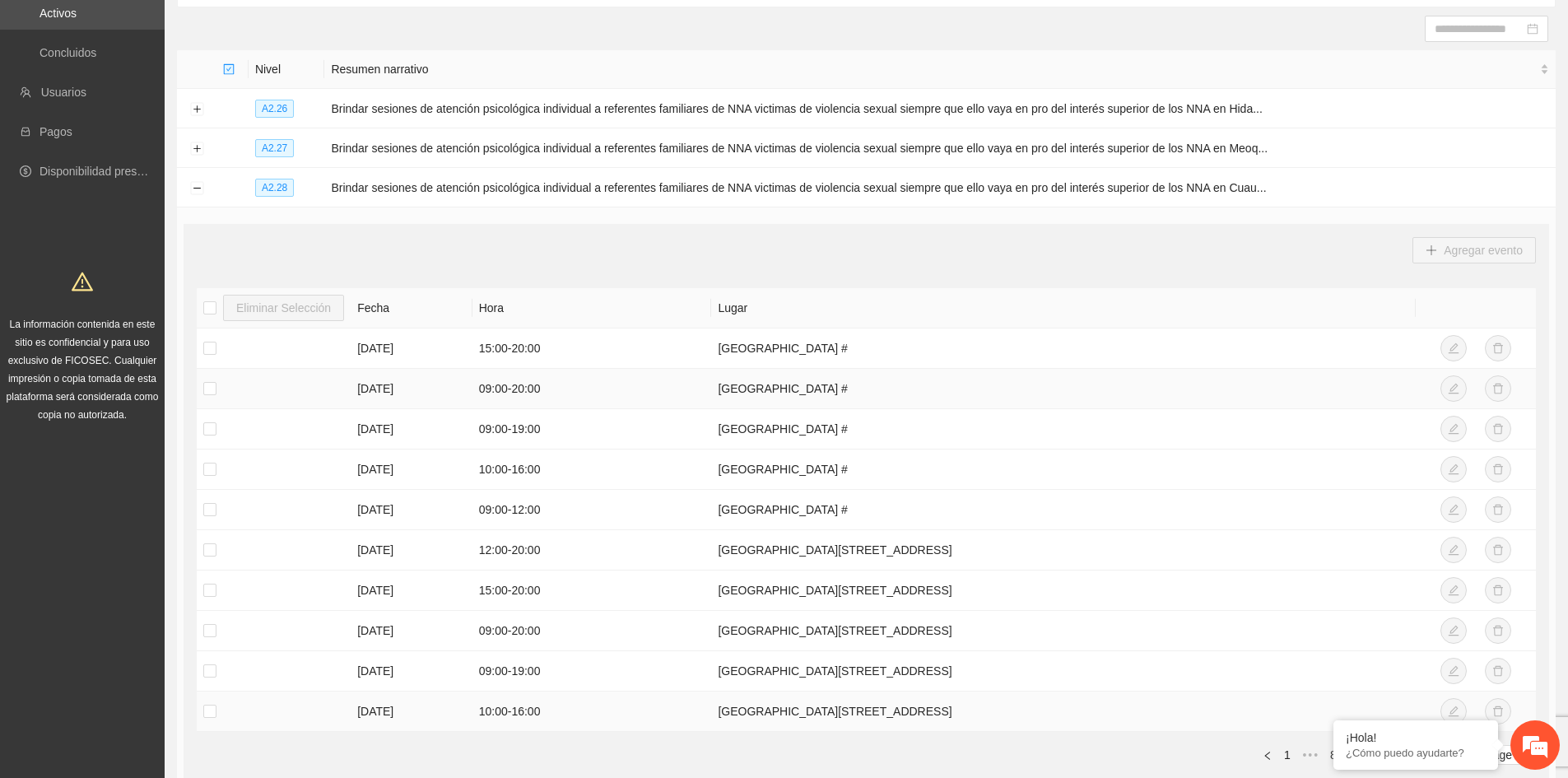
scroll to position [358, 0]
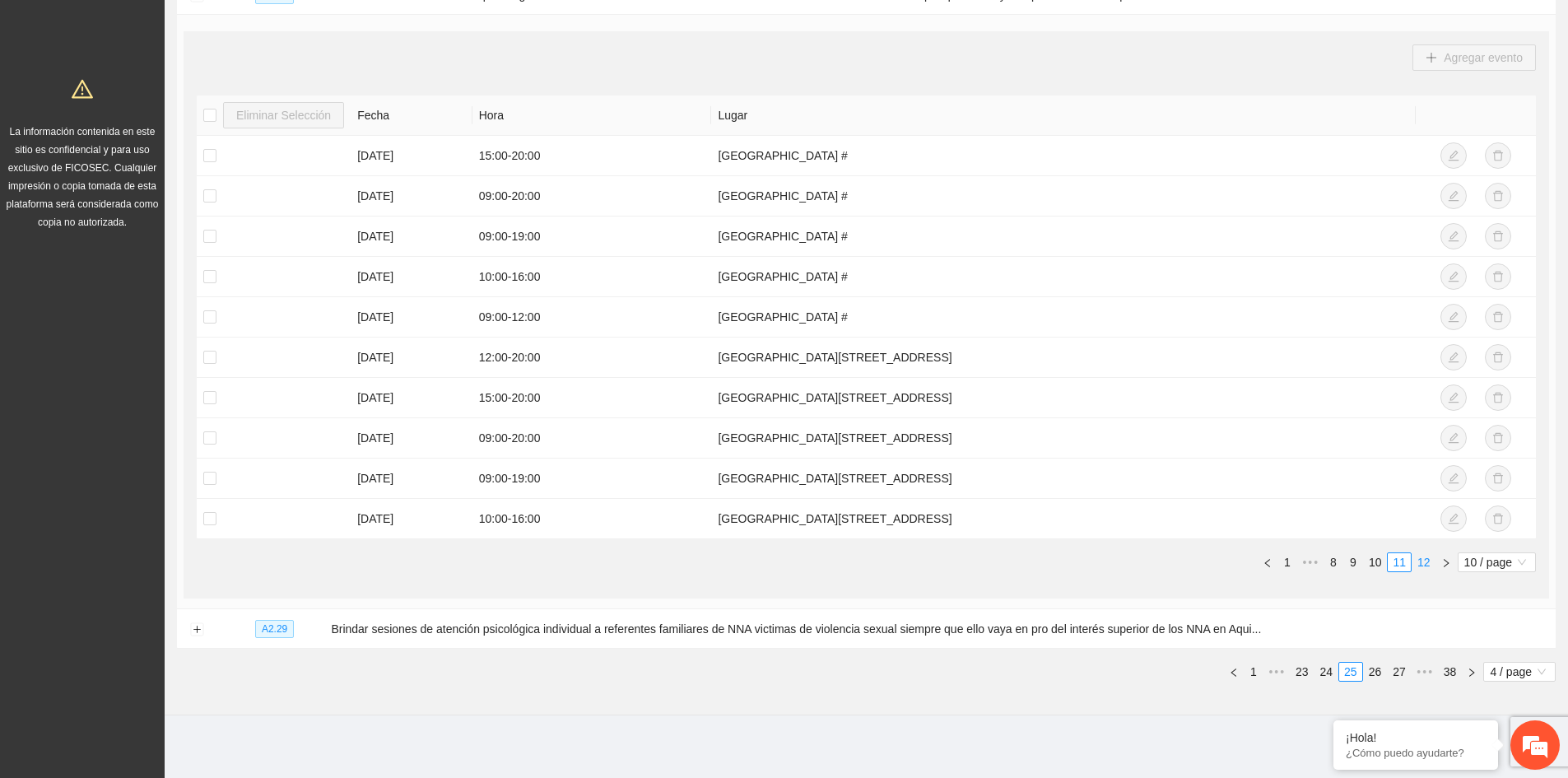
click at [1430, 563] on link "12" at bounding box center [1423, 562] width 23 height 18
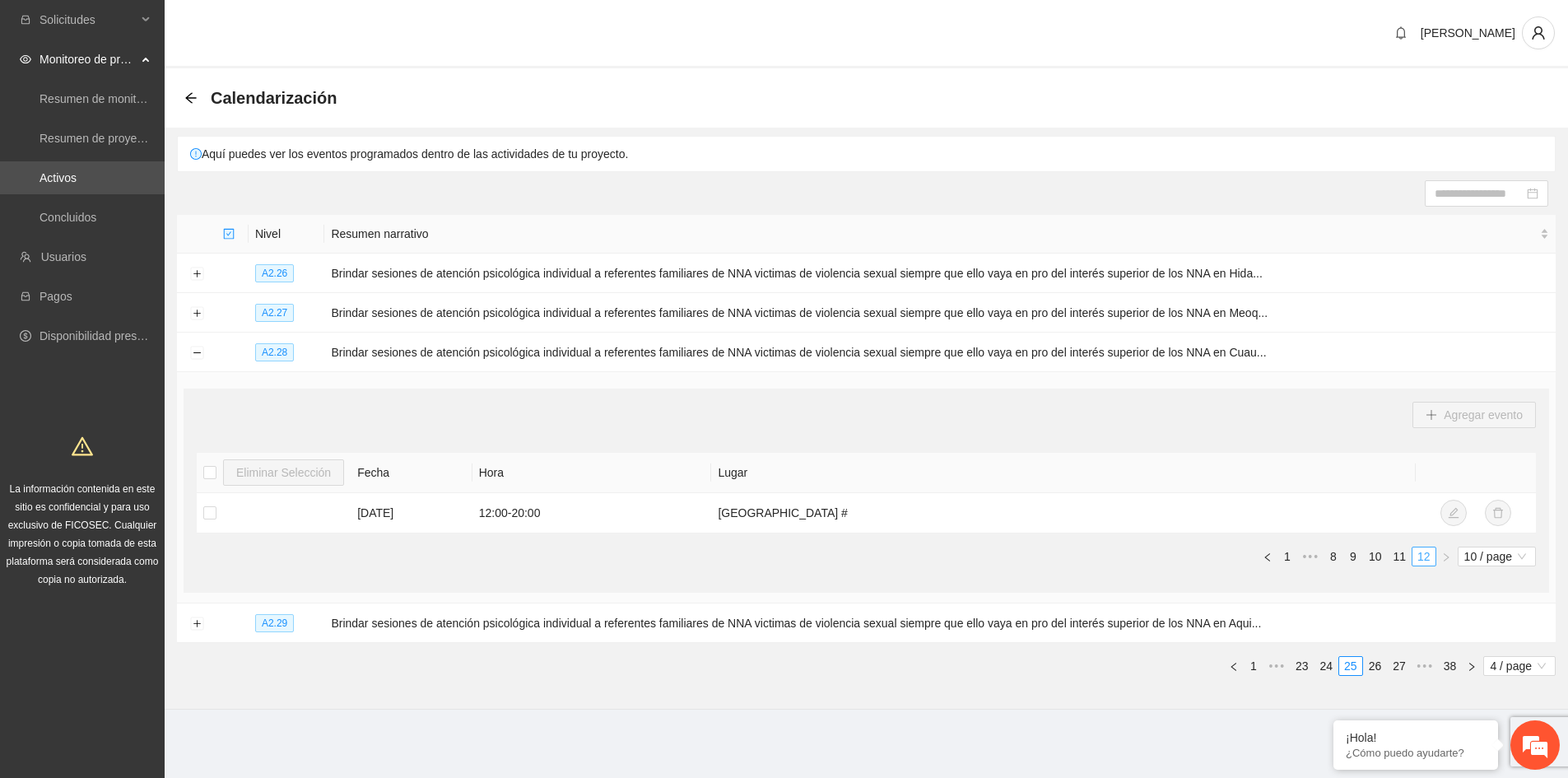
scroll to position [0, 0]
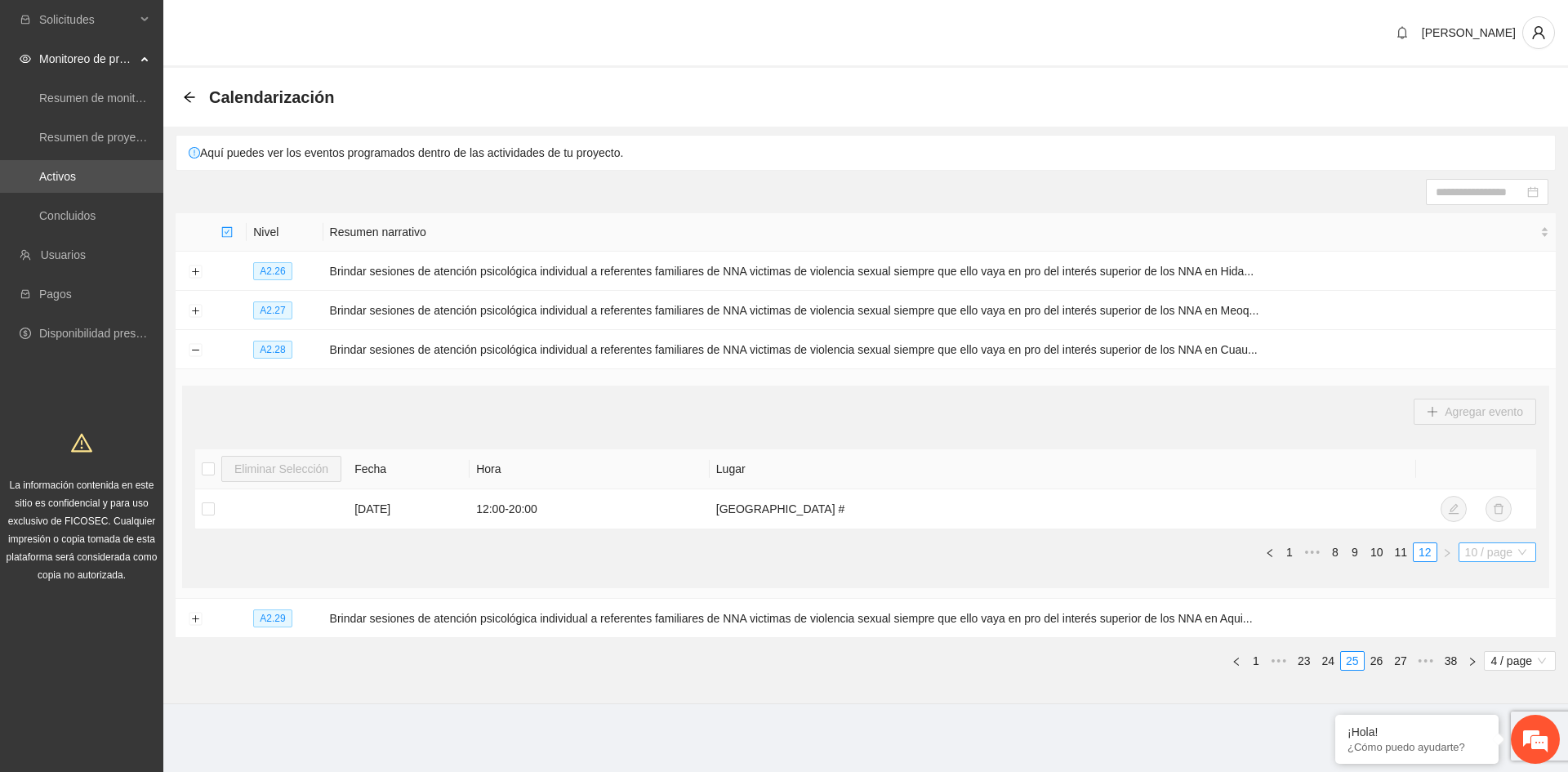
click at [1465, 550] on span "10 / page" at bounding box center [1497, 552] width 65 height 18
click at [1471, 599] on div "20 / page" at bounding box center [1498, 607] width 59 height 18
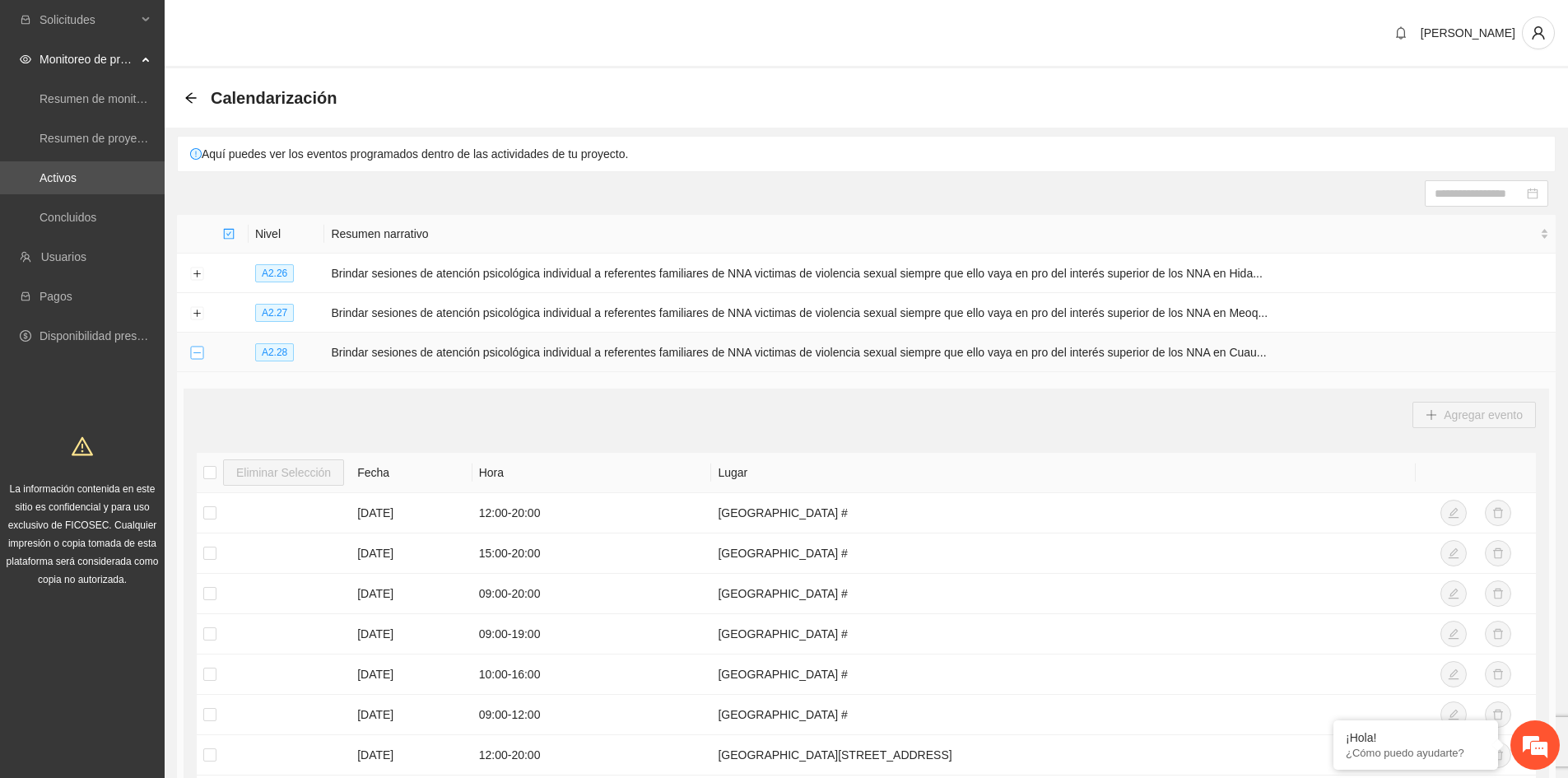
click at [194, 353] on button "Collapse row" at bounding box center [197, 353] width 14 height 14
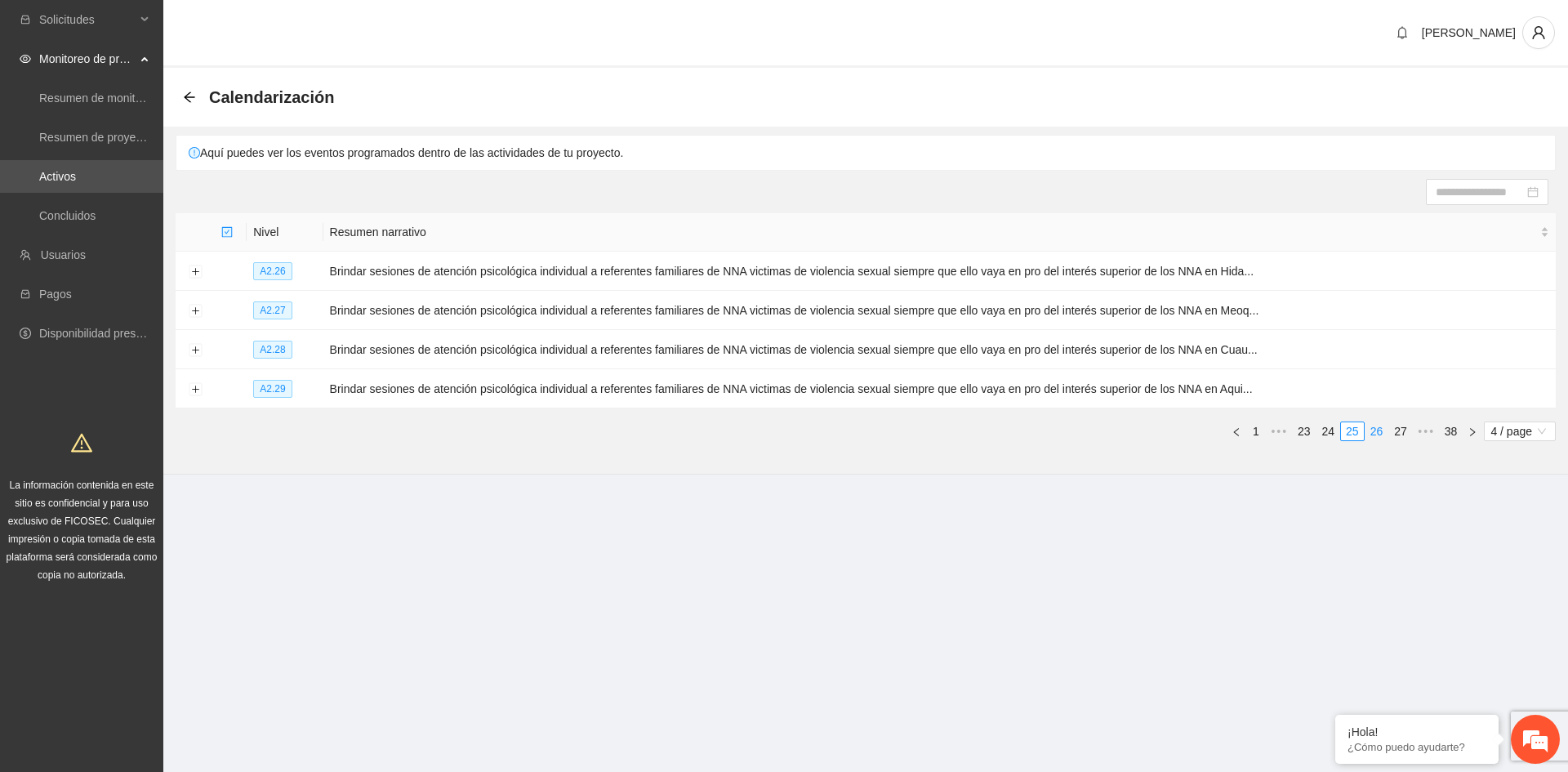
click at [1377, 427] on link "26" at bounding box center [1376, 431] width 23 height 18
click at [1326, 426] on link "25" at bounding box center [1328, 431] width 23 height 18
click at [1312, 429] on link "23" at bounding box center [1304, 431] width 23 height 18
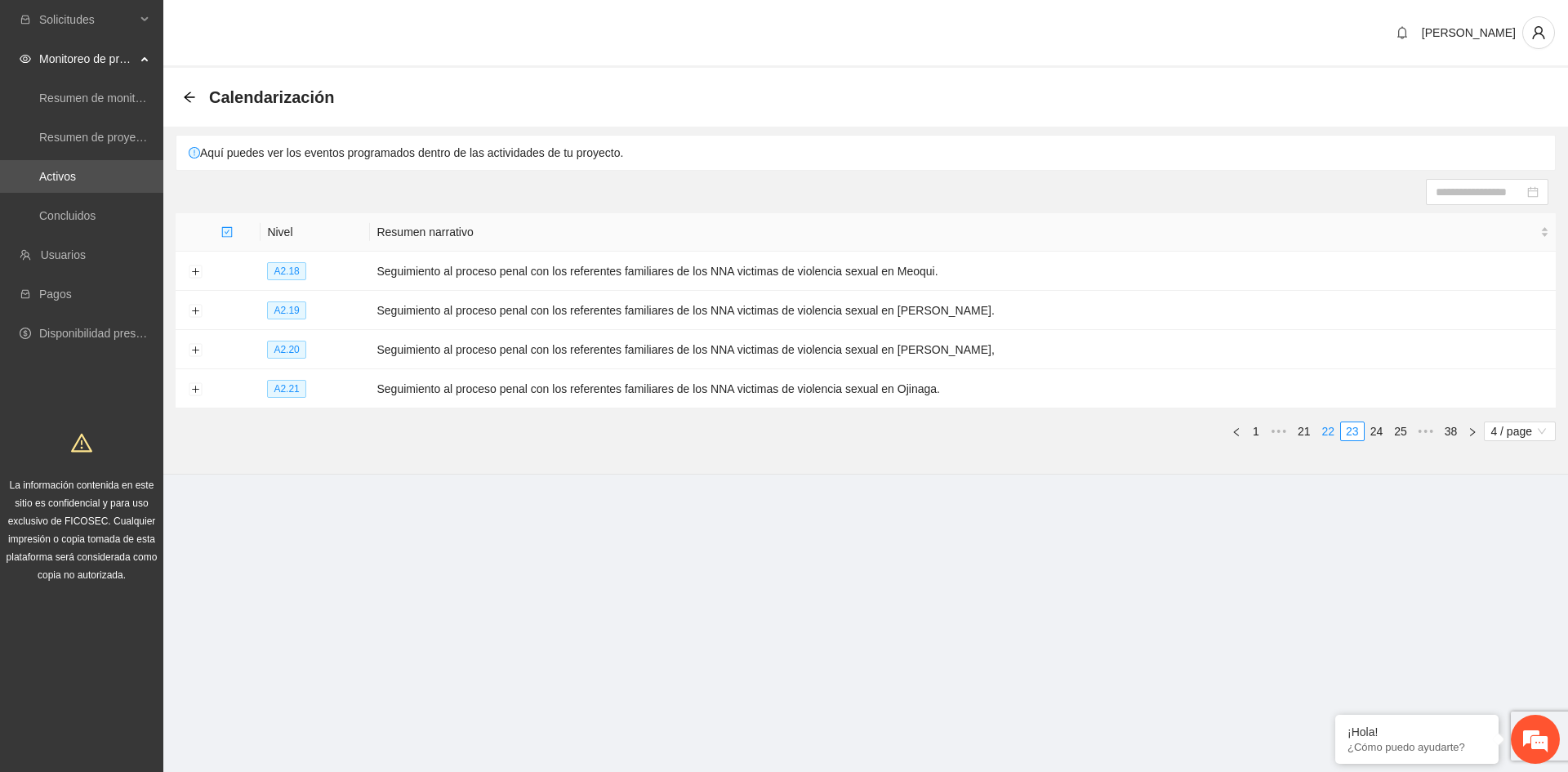
click at [1328, 434] on link "22" at bounding box center [1328, 431] width 23 height 18
click at [1311, 434] on link "20" at bounding box center [1304, 431] width 23 height 18
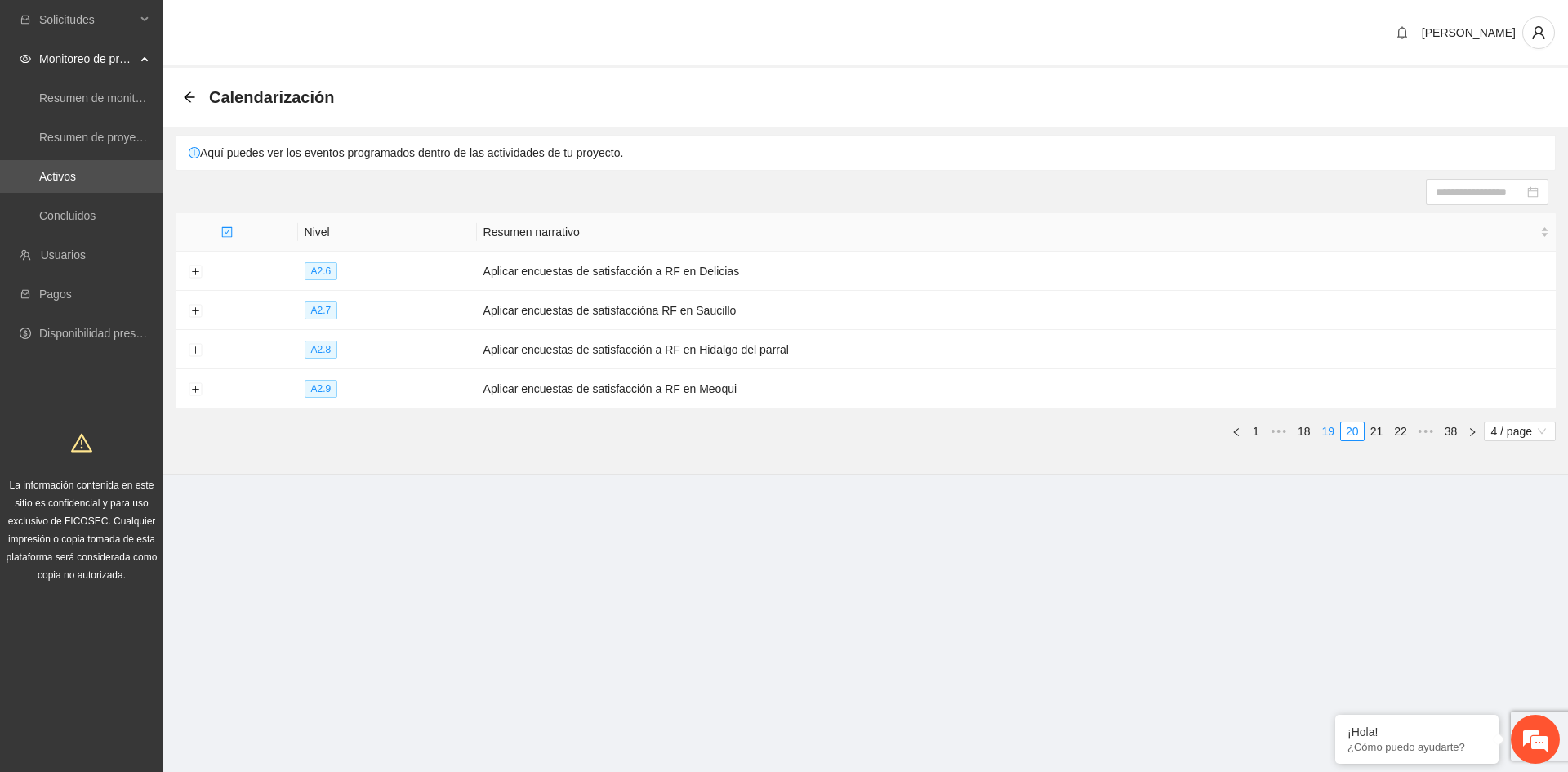
click at [1326, 430] on link "19" at bounding box center [1328, 431] width 23 height 18
click at [1326, 430] on link "18" at bounding box center [1328, 431] width 23 height 18
click at [1326, 430] on link "17" at bounding box center [1328, 431] width 23 height 18
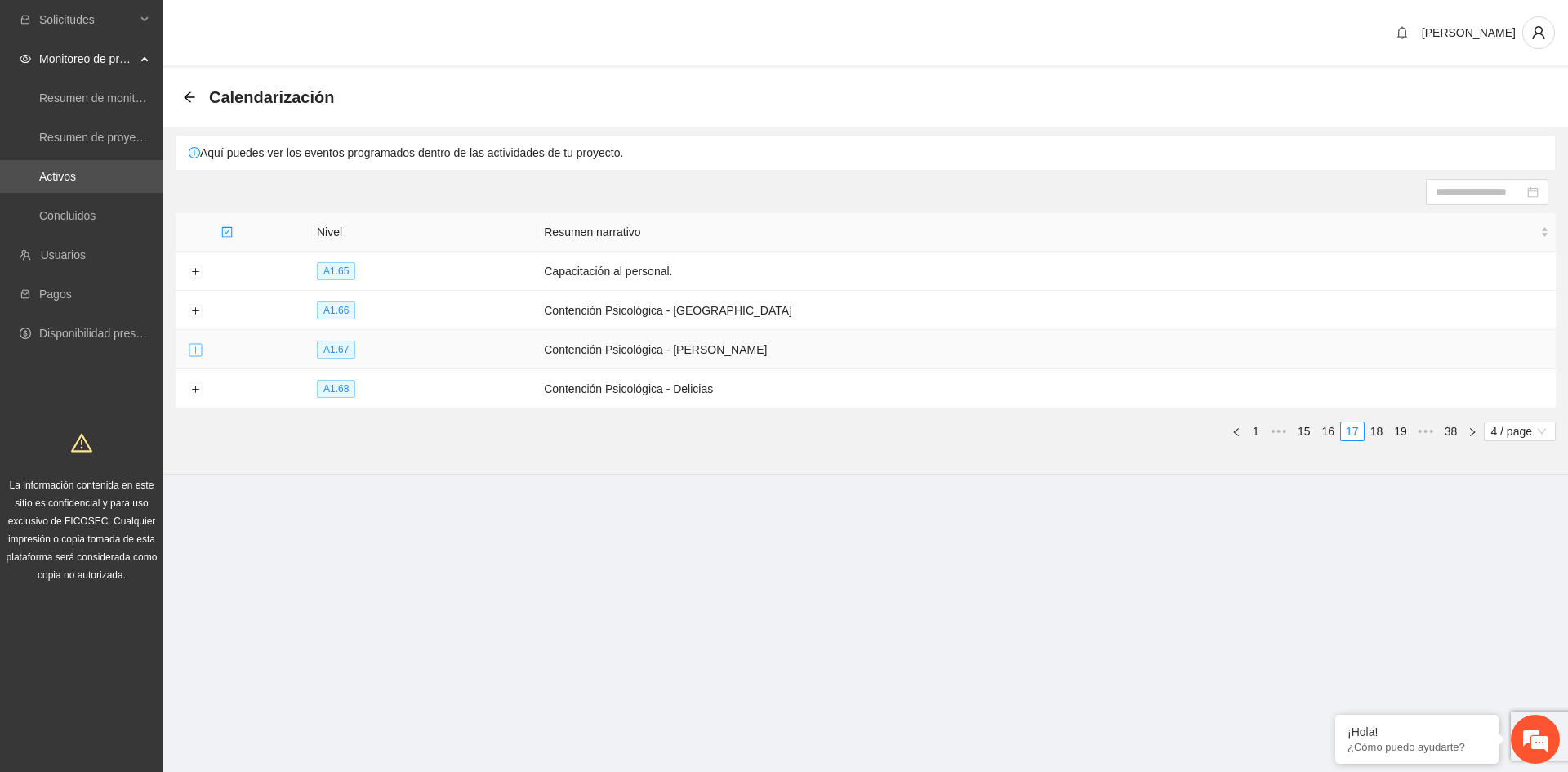
click at [194, 344] on button "Expand row" at bounding box center [195, 351] width 13 height 13
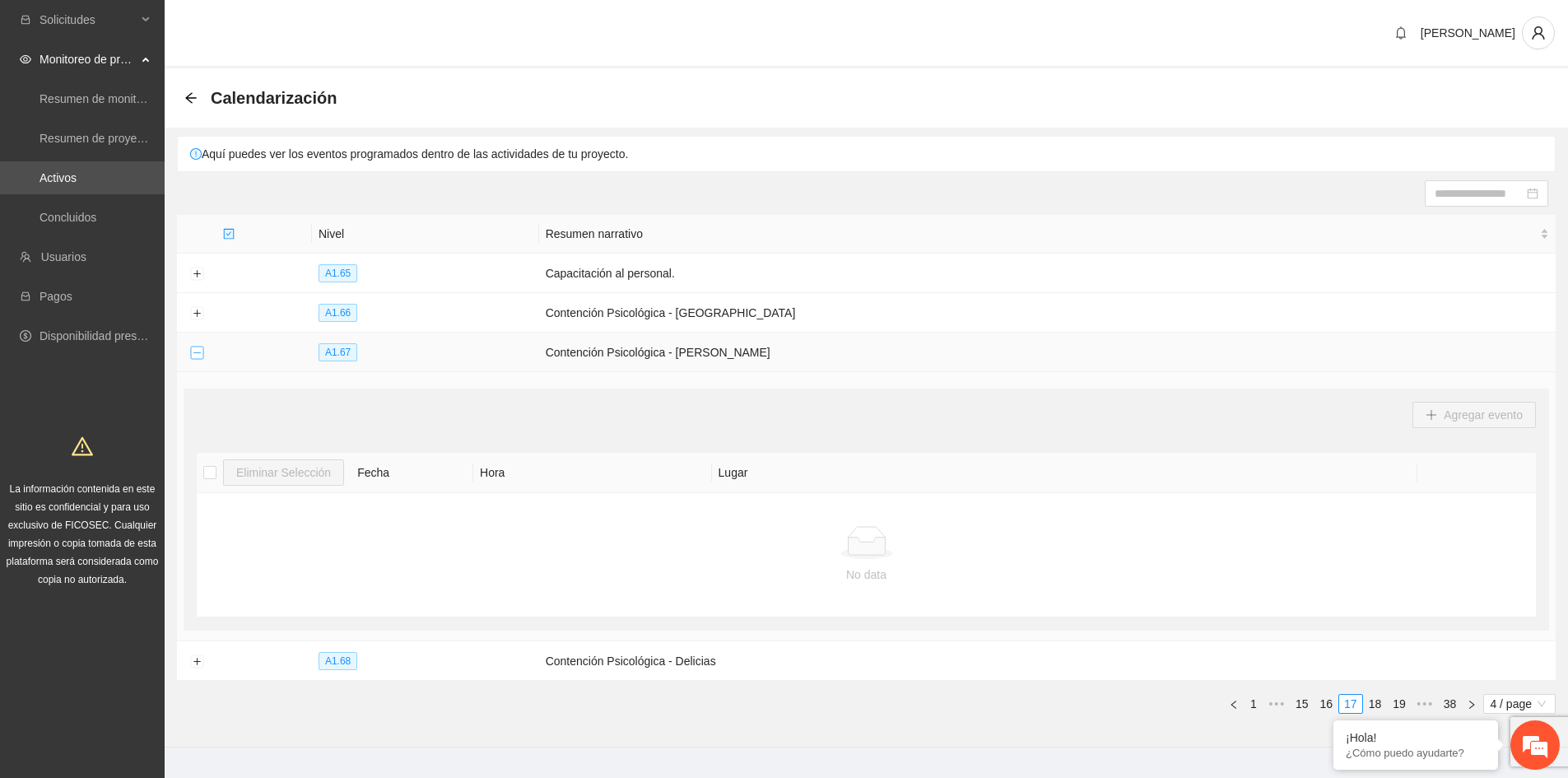
click at [196, 347] on button "Collapse row" at bounding box center [197, 353] width 14 height 14
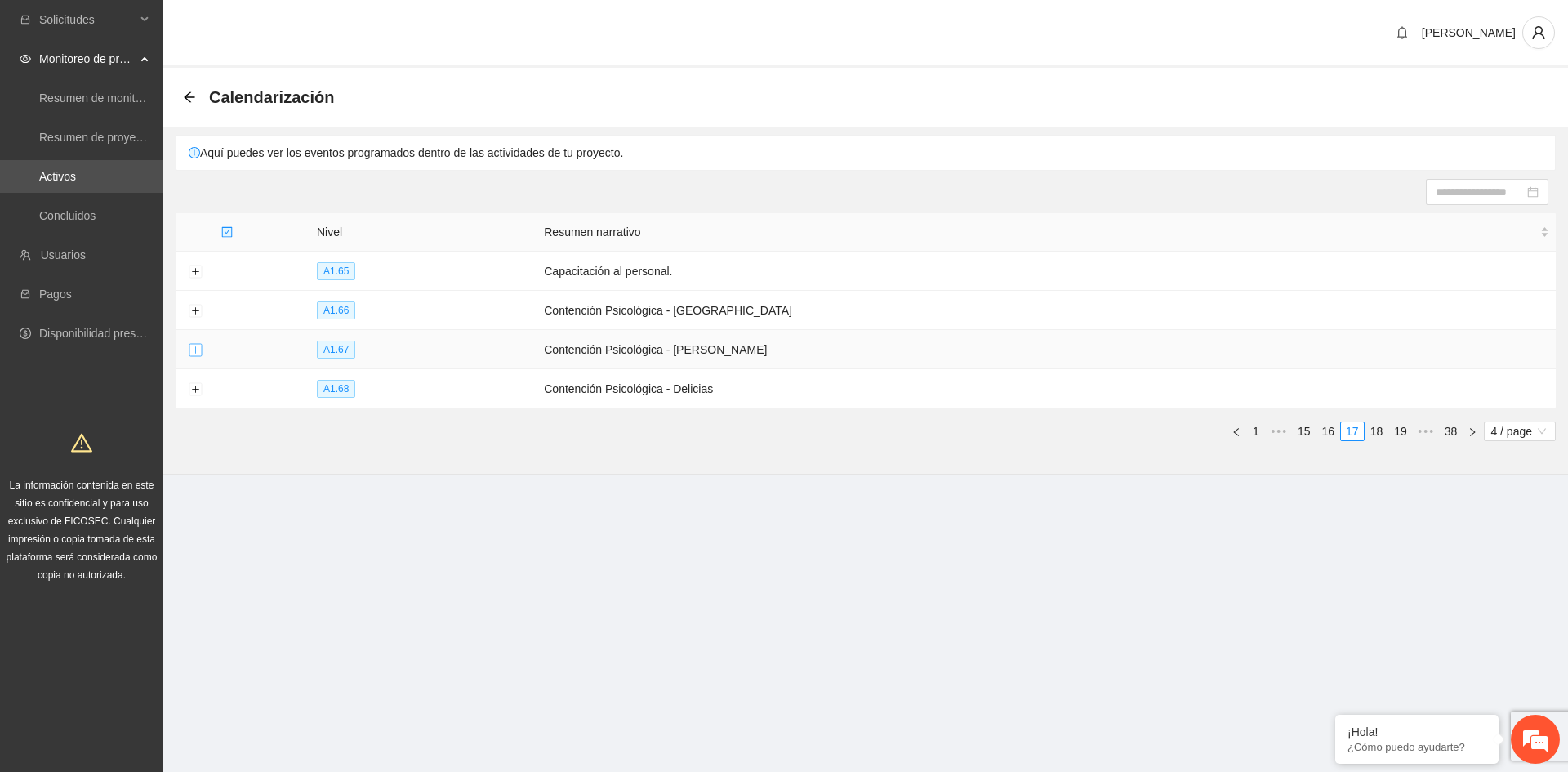
click at [194, 344] on button "Expand row" at bounding box center [195, 351] width 13 height 13
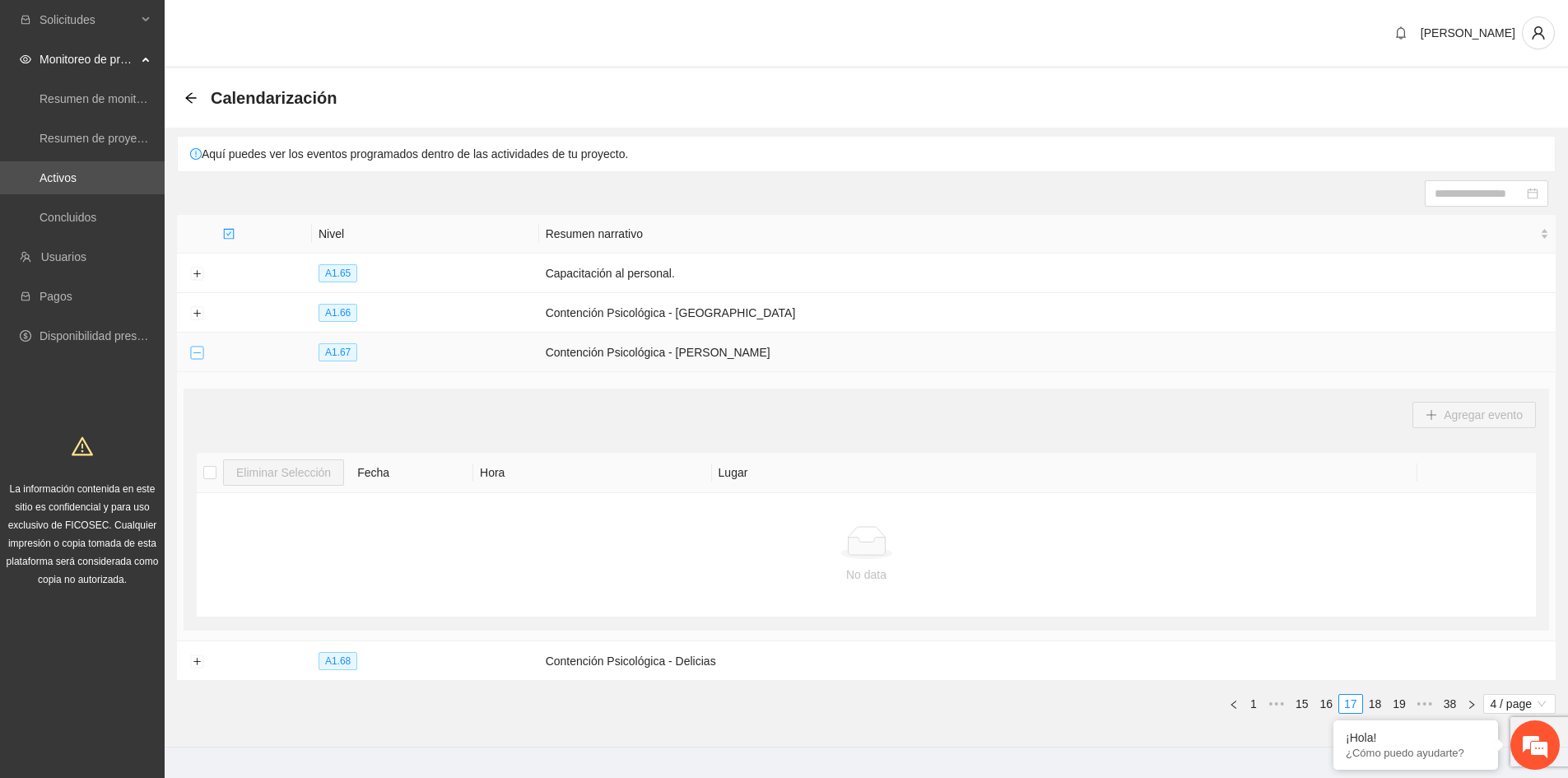
click at [198, 353] on button "Collapse row" at bounding box center [197, 353] width 14 height 14
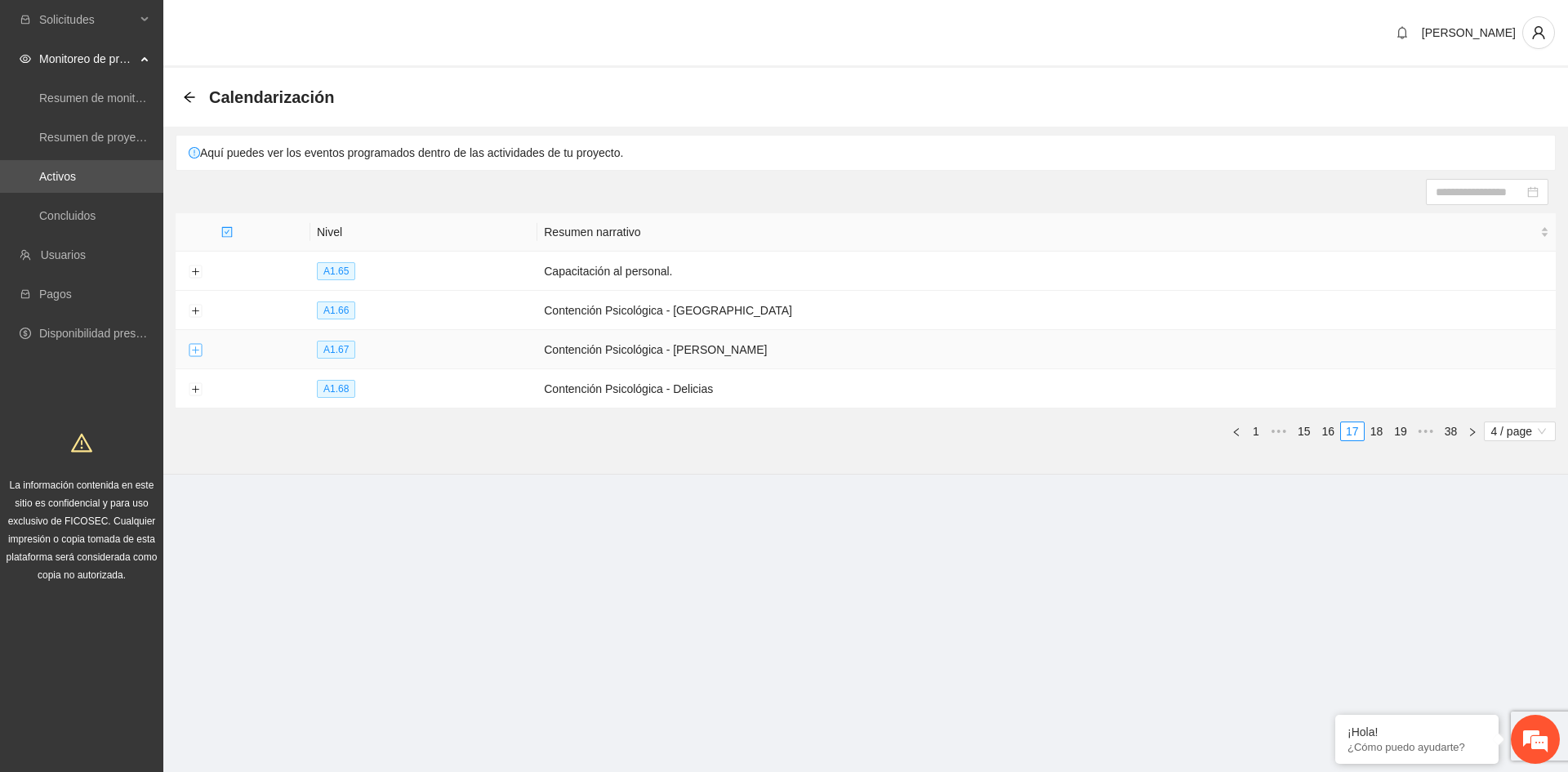
click at [198, 351] on button "Expand row" at bounding box center [195, 351] width 13 height 13
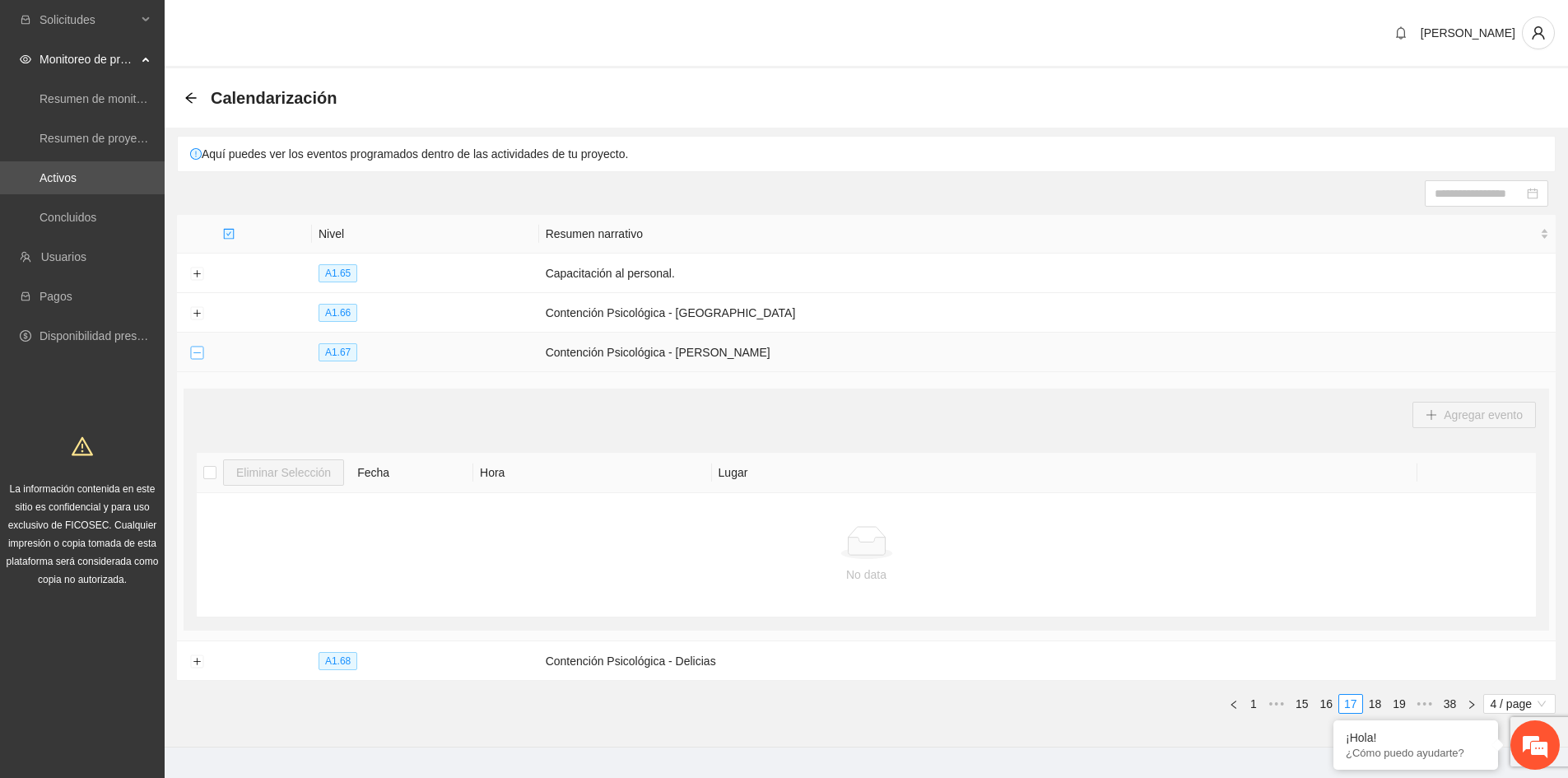
click at [199, 354] on button "Collapse row" at bounding box center [197, 353] width 14 height 14
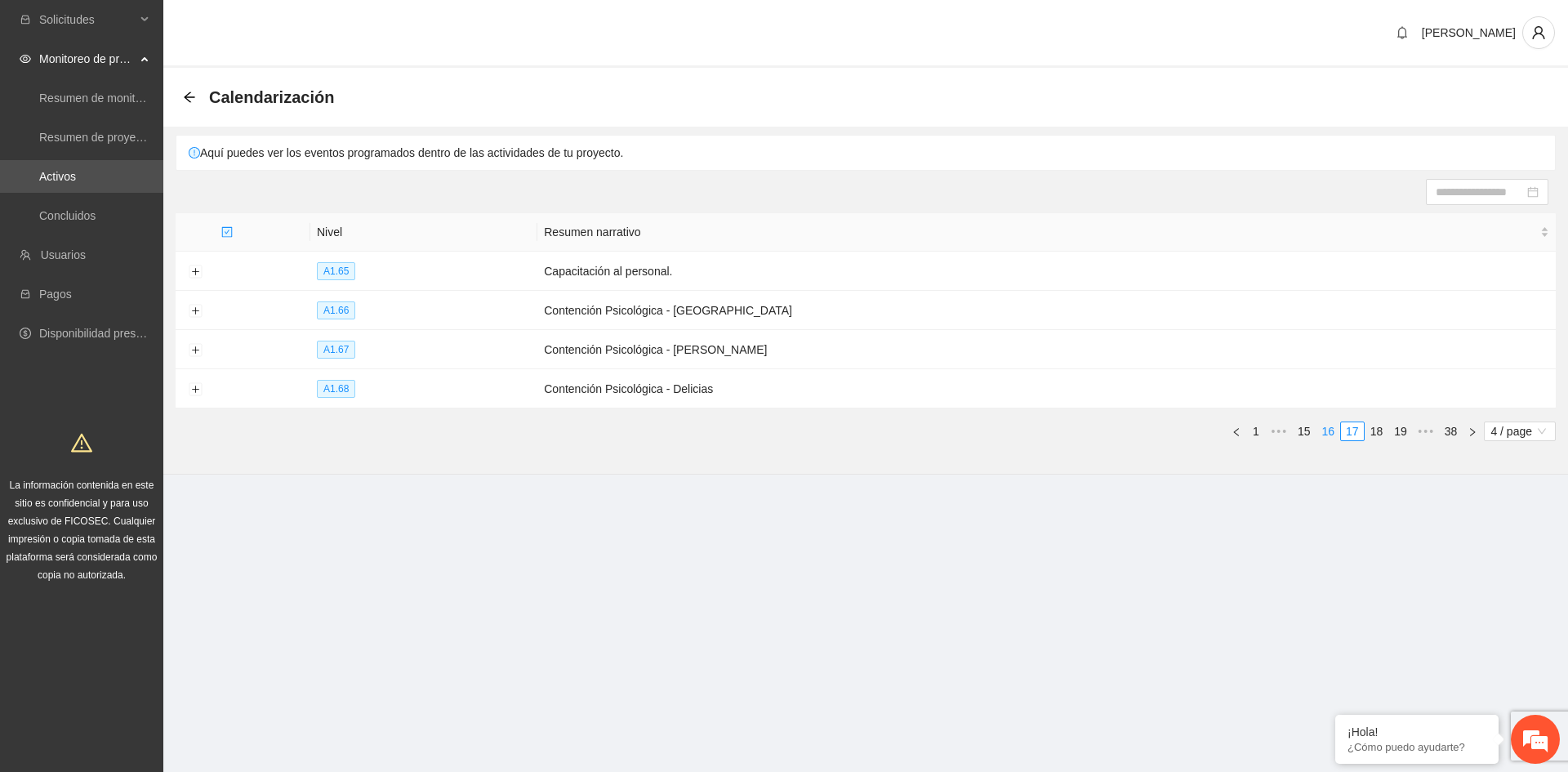
click at [1333, 429] on link "16" at bounding box center [1328, 431] width 23 height 18
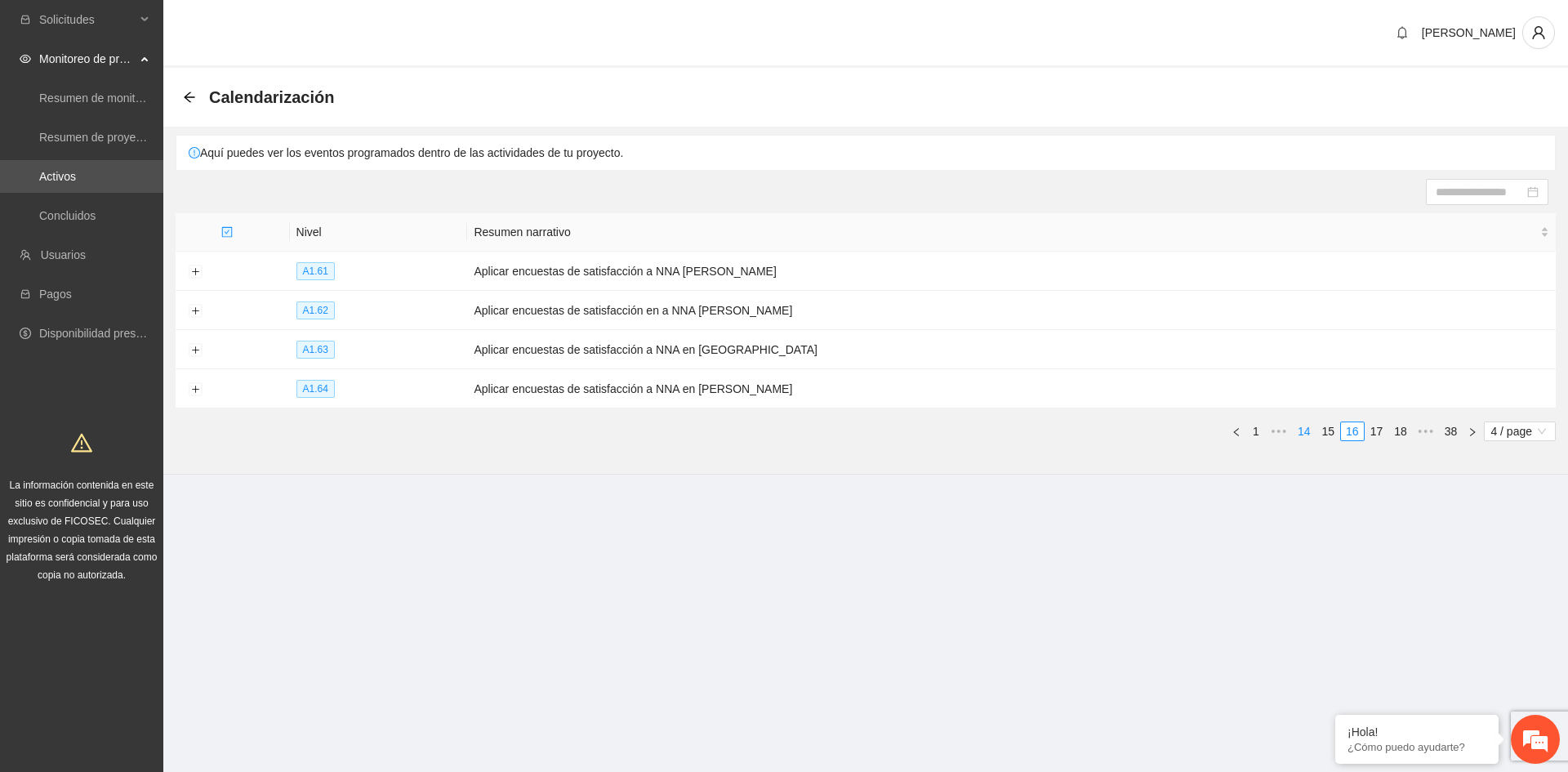
click at [1301, 435] on link "14" at bounding box center [1304, 431] width 23 height 18
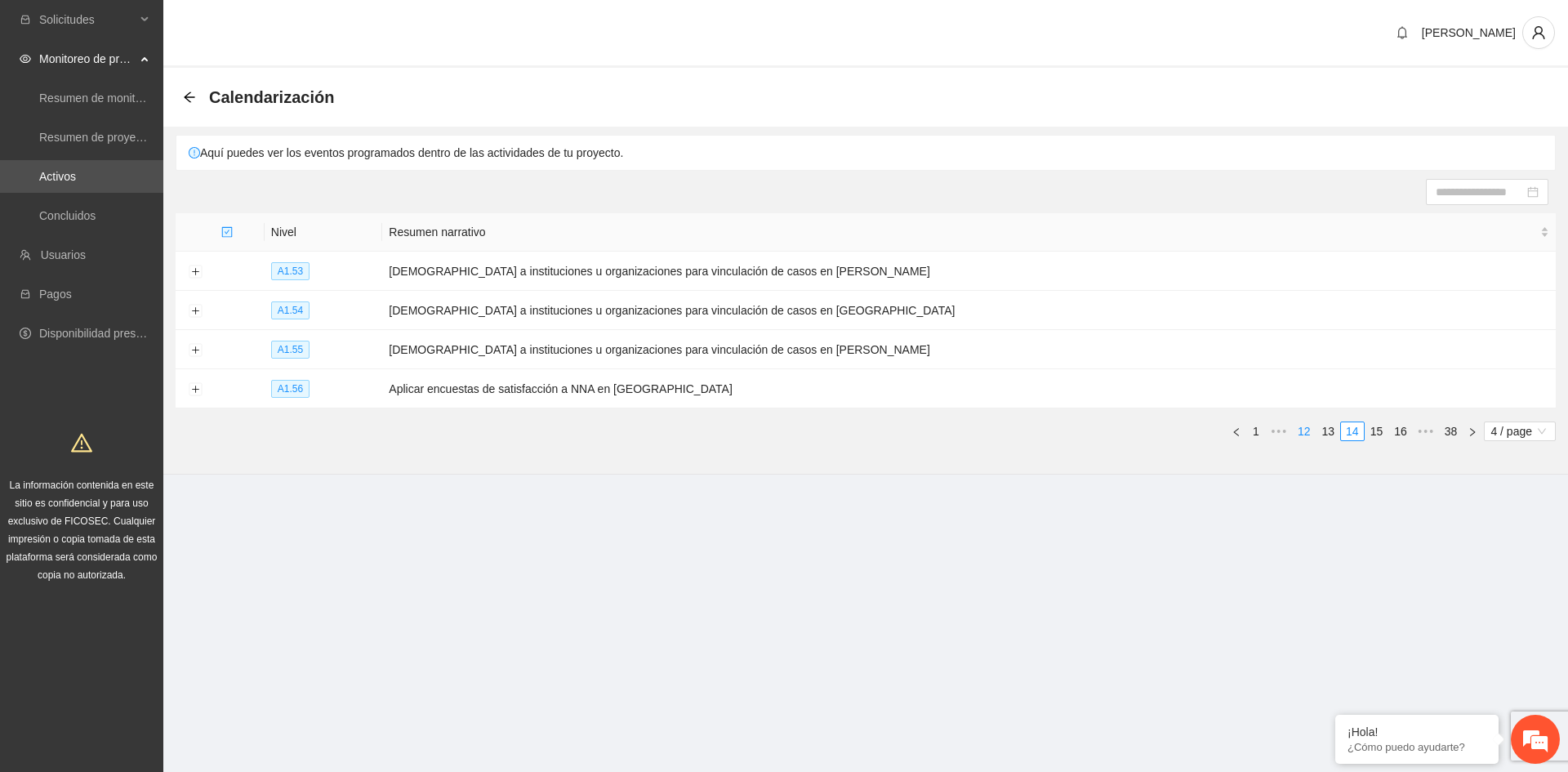
click at [1301, 434] on link "12" at bounding box center [1304, 431] width 23 height 18
click at [1379, 428] on link "13" at bounding box center [1376, 431] width 23 height 18
click at [1328, 428] on link "12" at bounding box center [1328, 431] width 23 height 18
click at [1327, 433] on link "11" at bounding box center [1328, 431] width 23 height 18
click at [186, 353] on td at bounding box center [195, 349] width 40 height 40
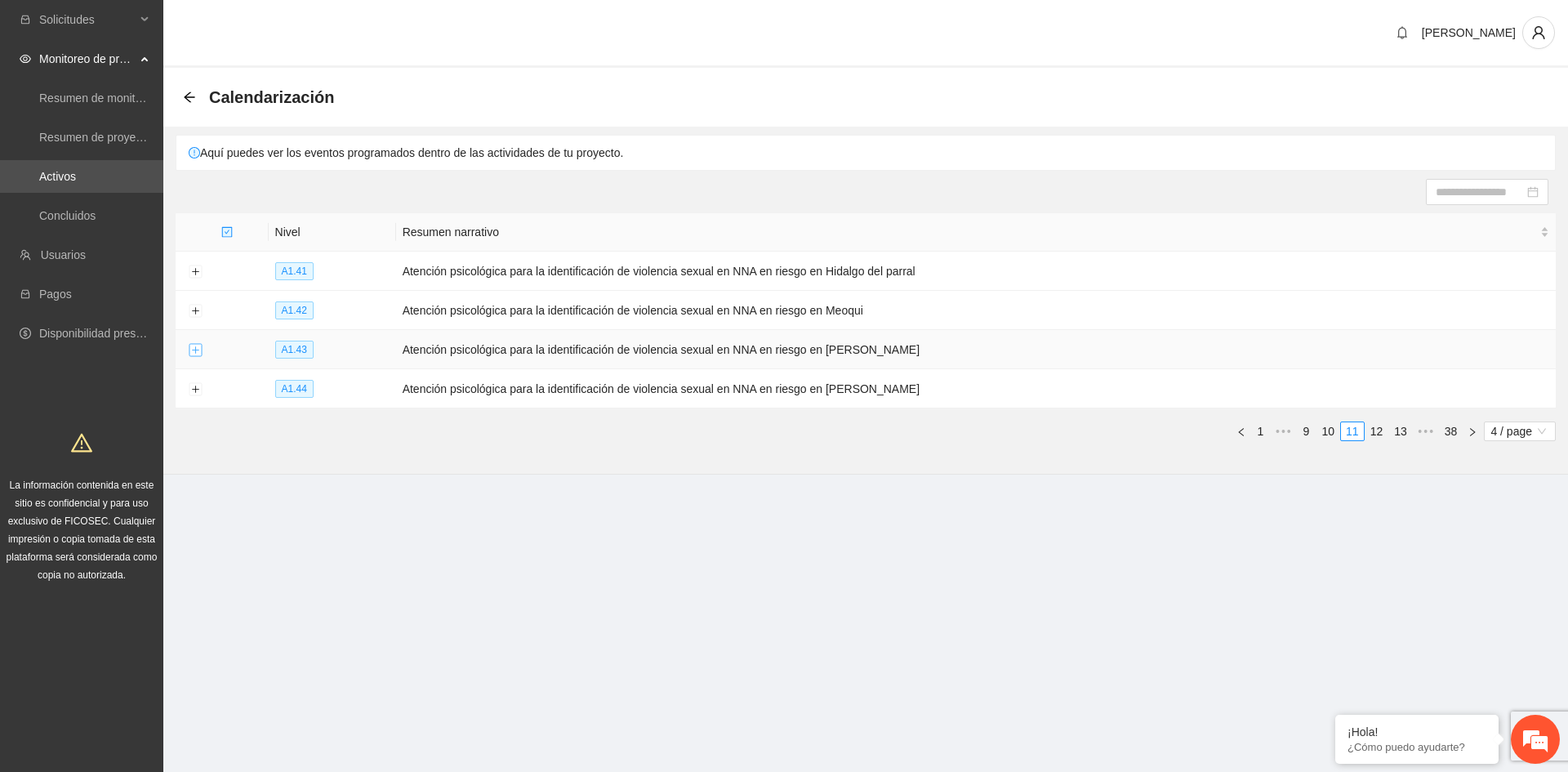
click at [190, 351] on button "Expand row" at bounding box center [195, 351] width 13 height 13
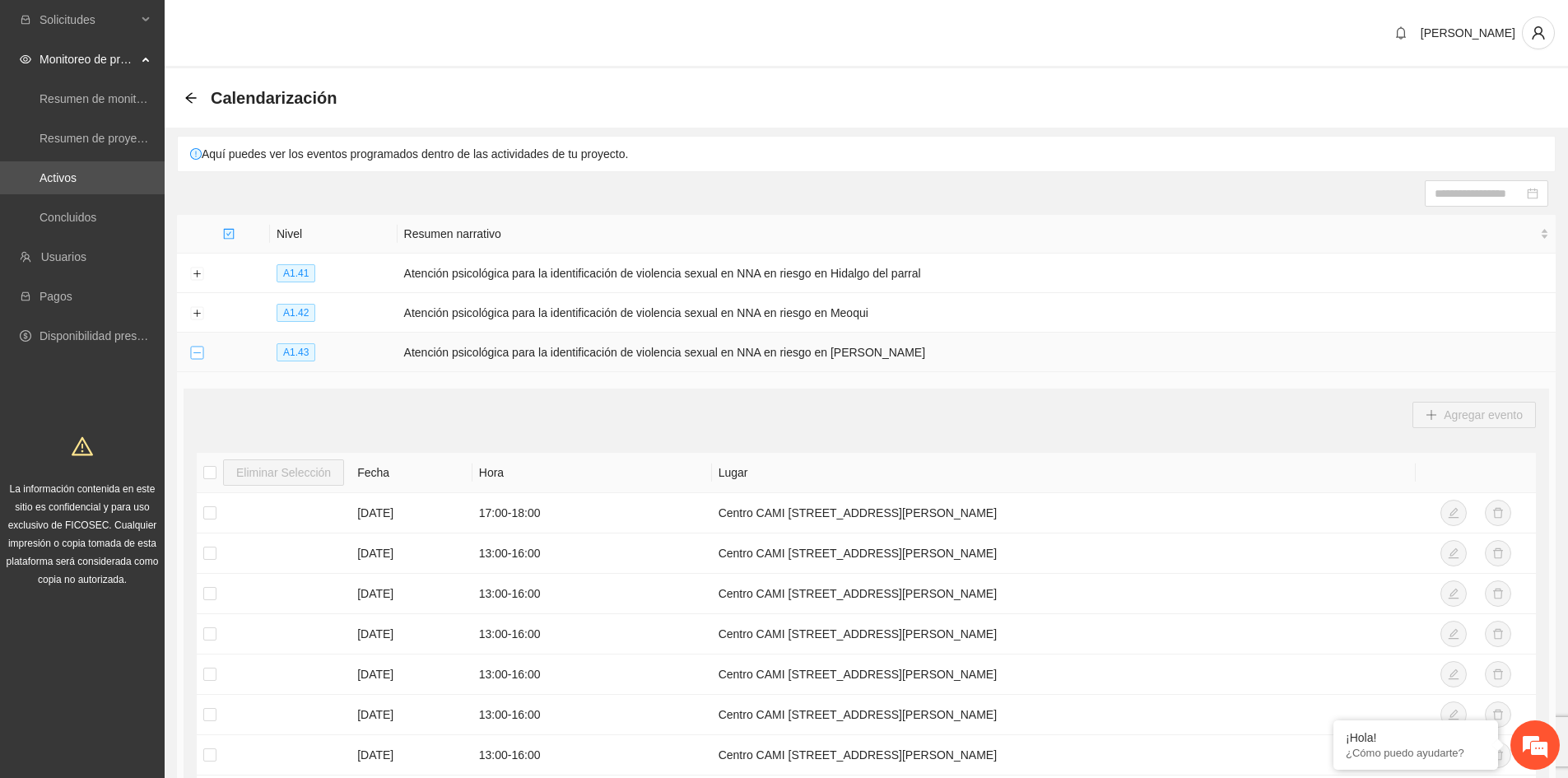
click at [197, 351] on button "Collapse row" at bounding box center [197, 353] width 14 height 14
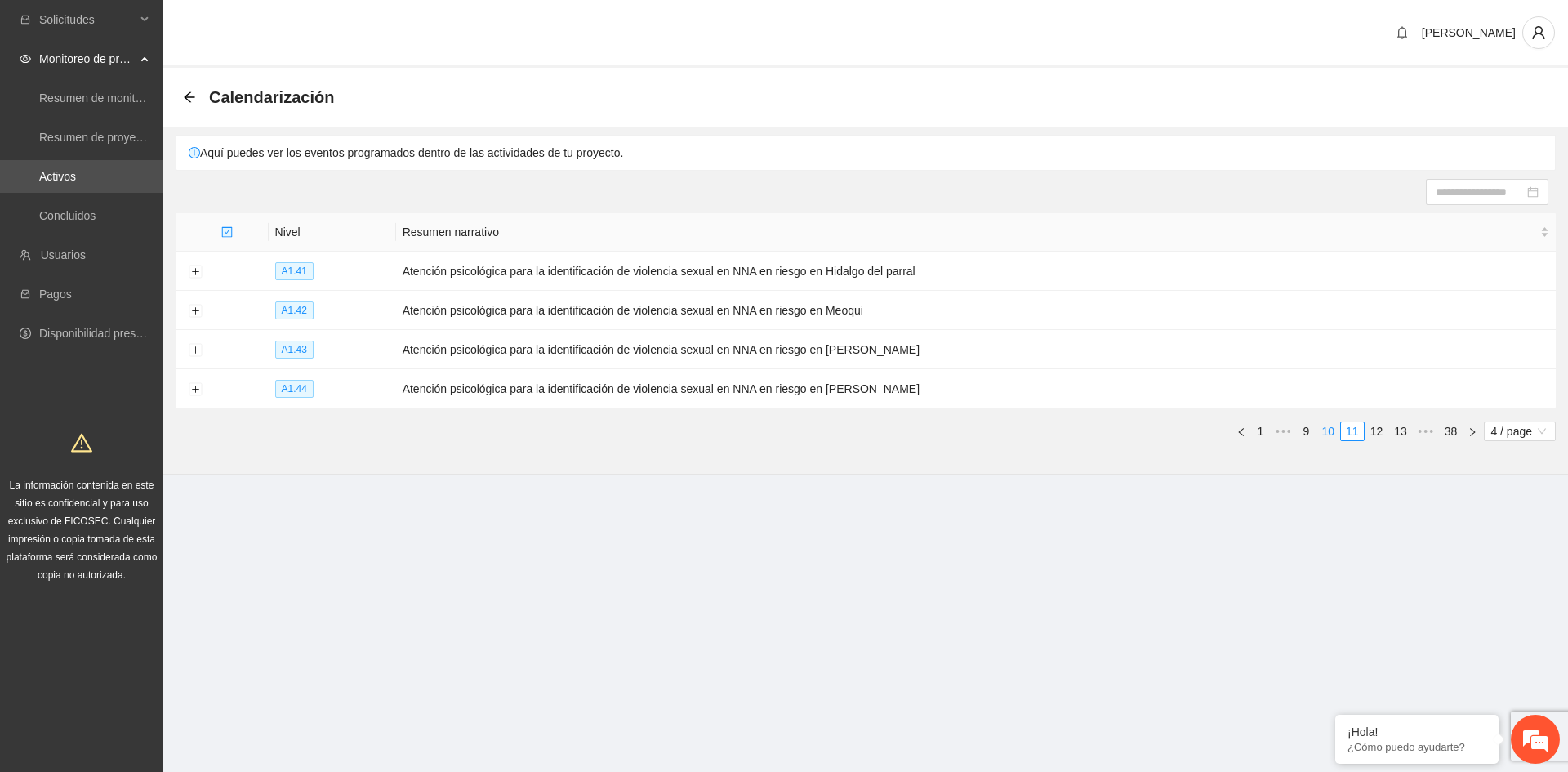
click at [1333, 431] on link "10" at bounding box center [1328, 431] width 23 height 18
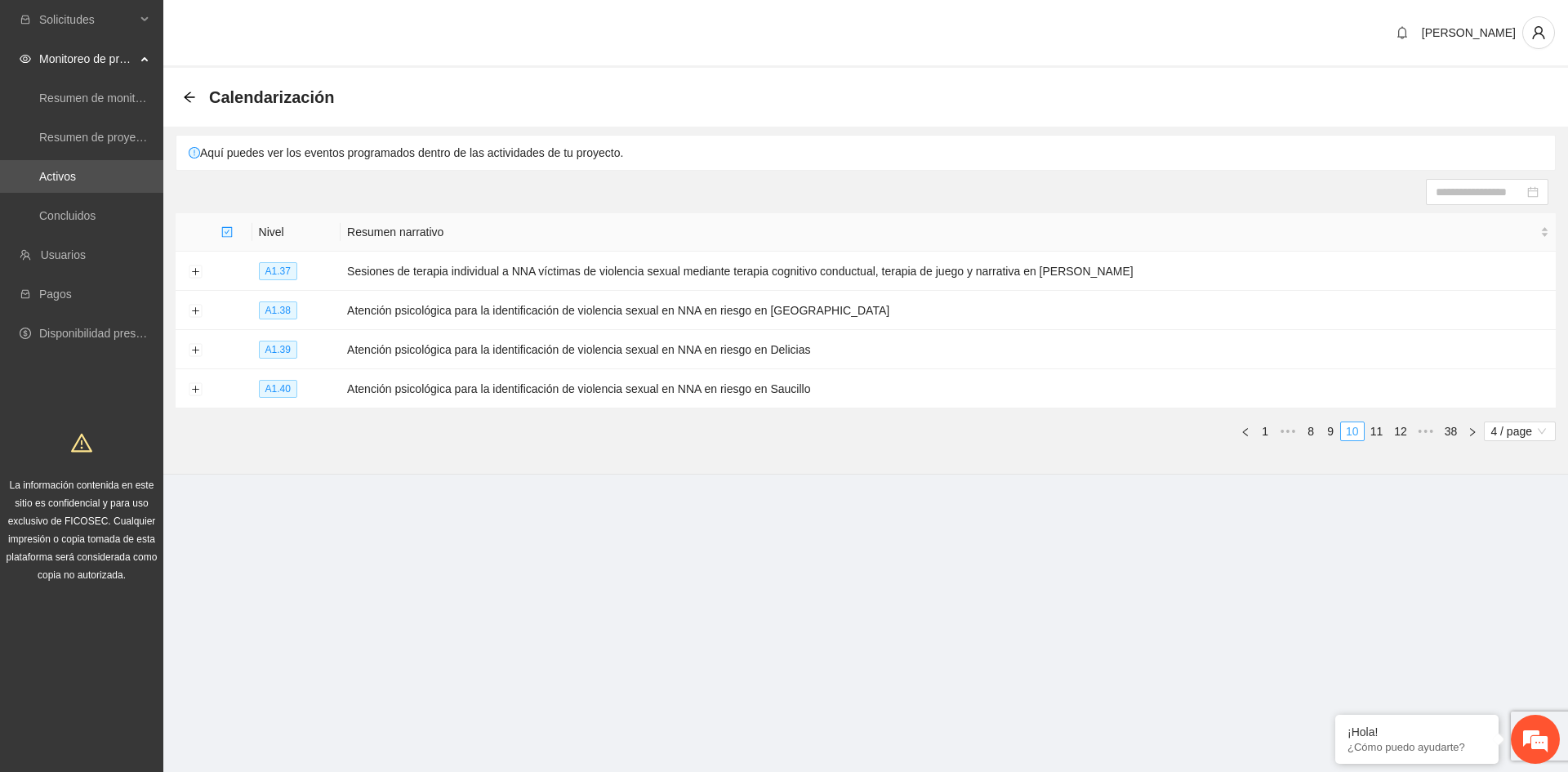
click at [1347, 431] on link "10" at bounding box center [1352, 431] width 23 height 18
click at [1329, 436] on link "9" at bounding box center [1330, 431] width 18 height 18
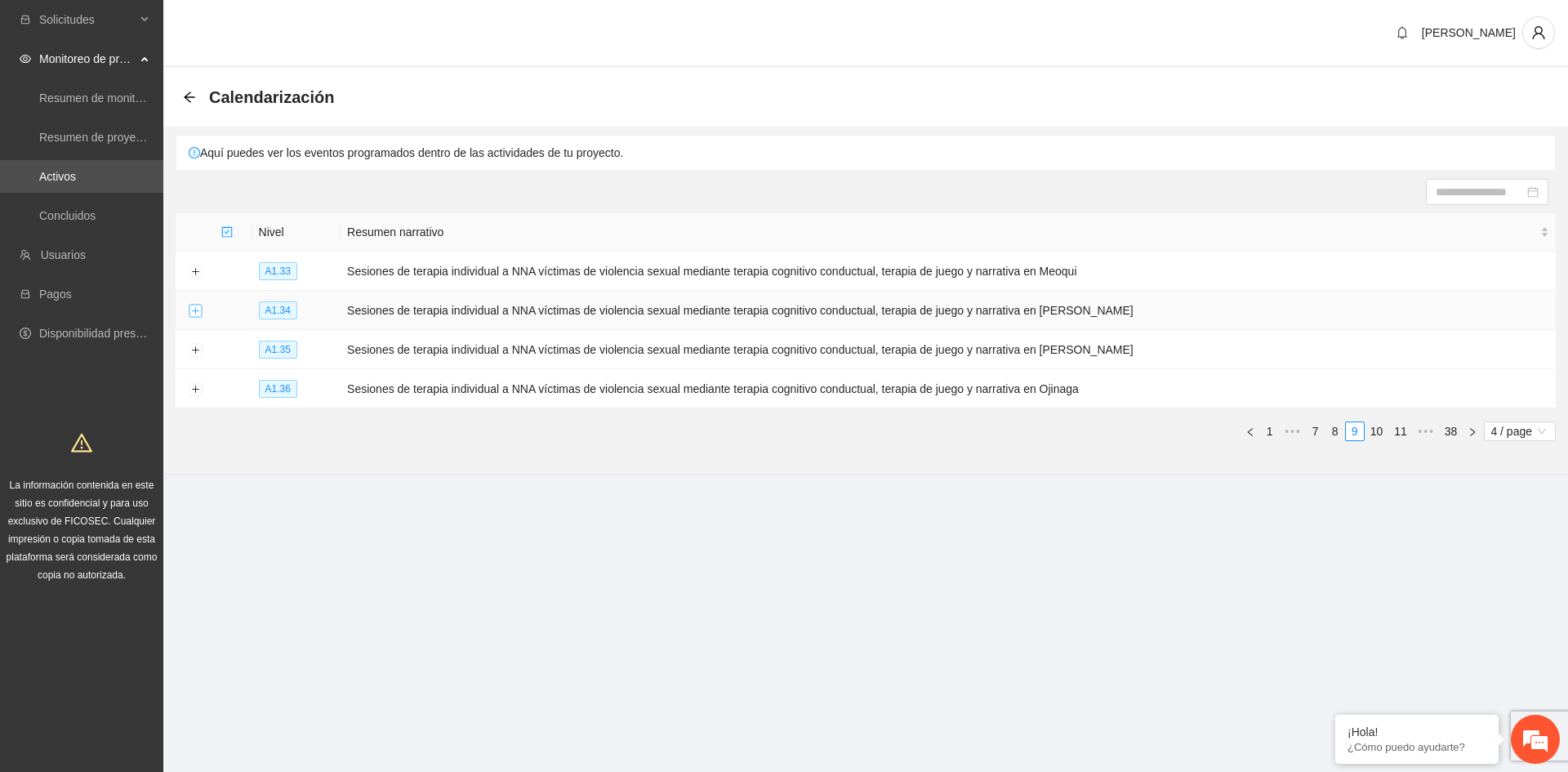
click at [194, 312] on button "Expand row" at bounding box center [195, 311] width 13 height 13
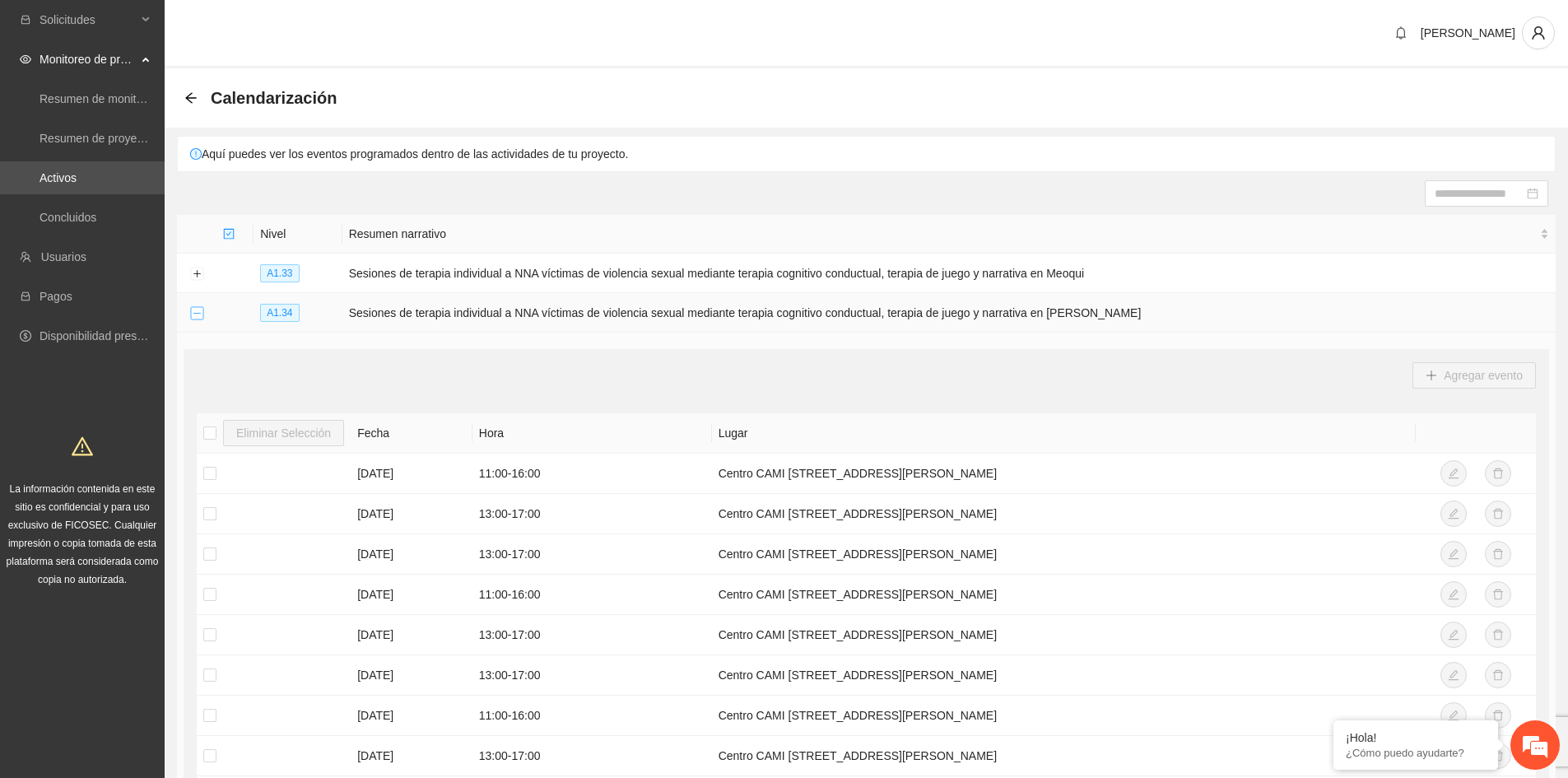
click at [191, 308] on button "Collapse row" at bounding box center [197, 314] width 14 height 14
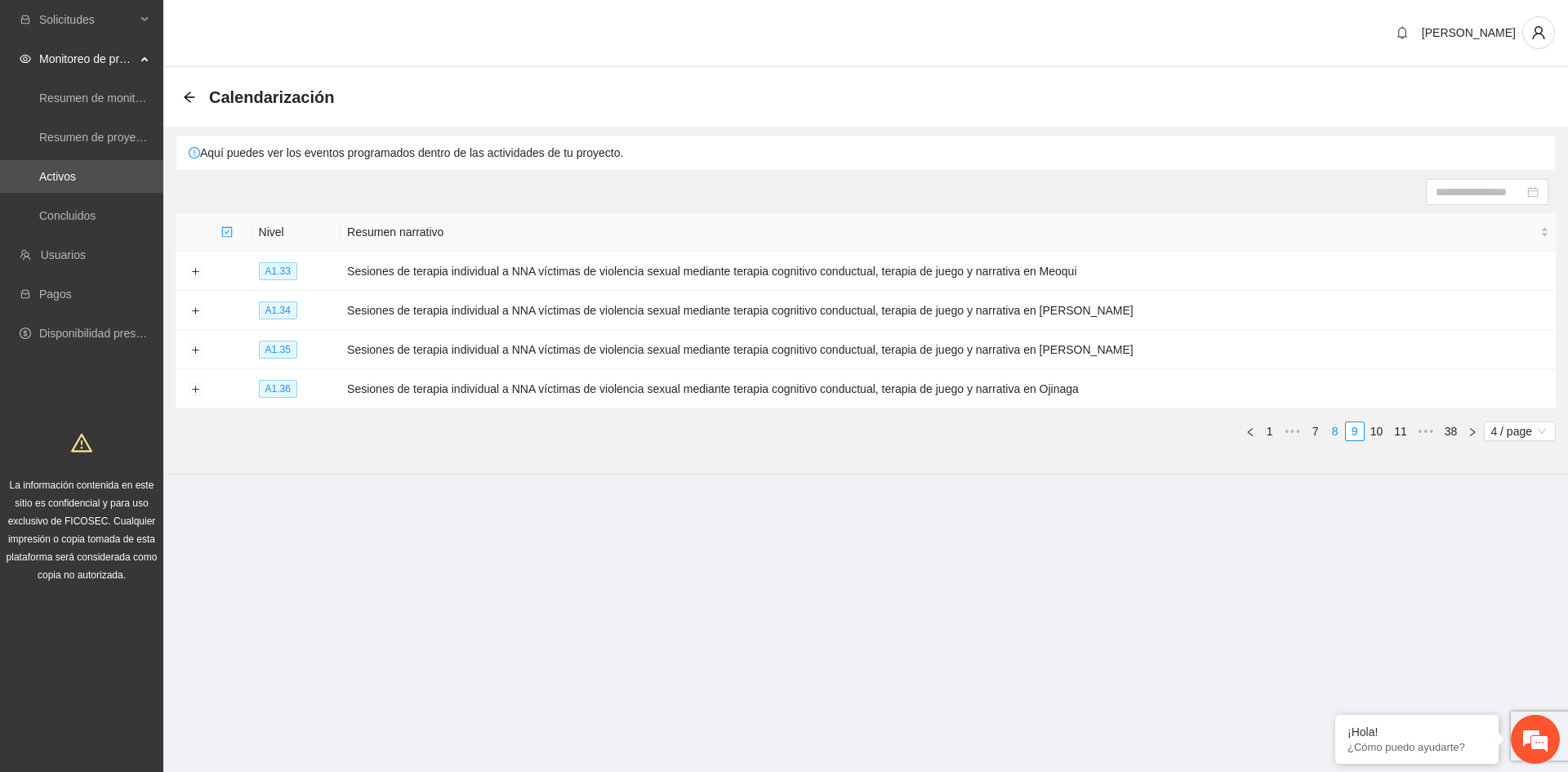
click at [1331, 429] on link "8" at bounding box center [1335, 431] width 18 height 18
click at [1325, 430] on link "6" at bounding box center [1319, 431] width 18 height 18
click at [1325, 430] on link "4" at bounding box center [1324, 431] width 18 height 18
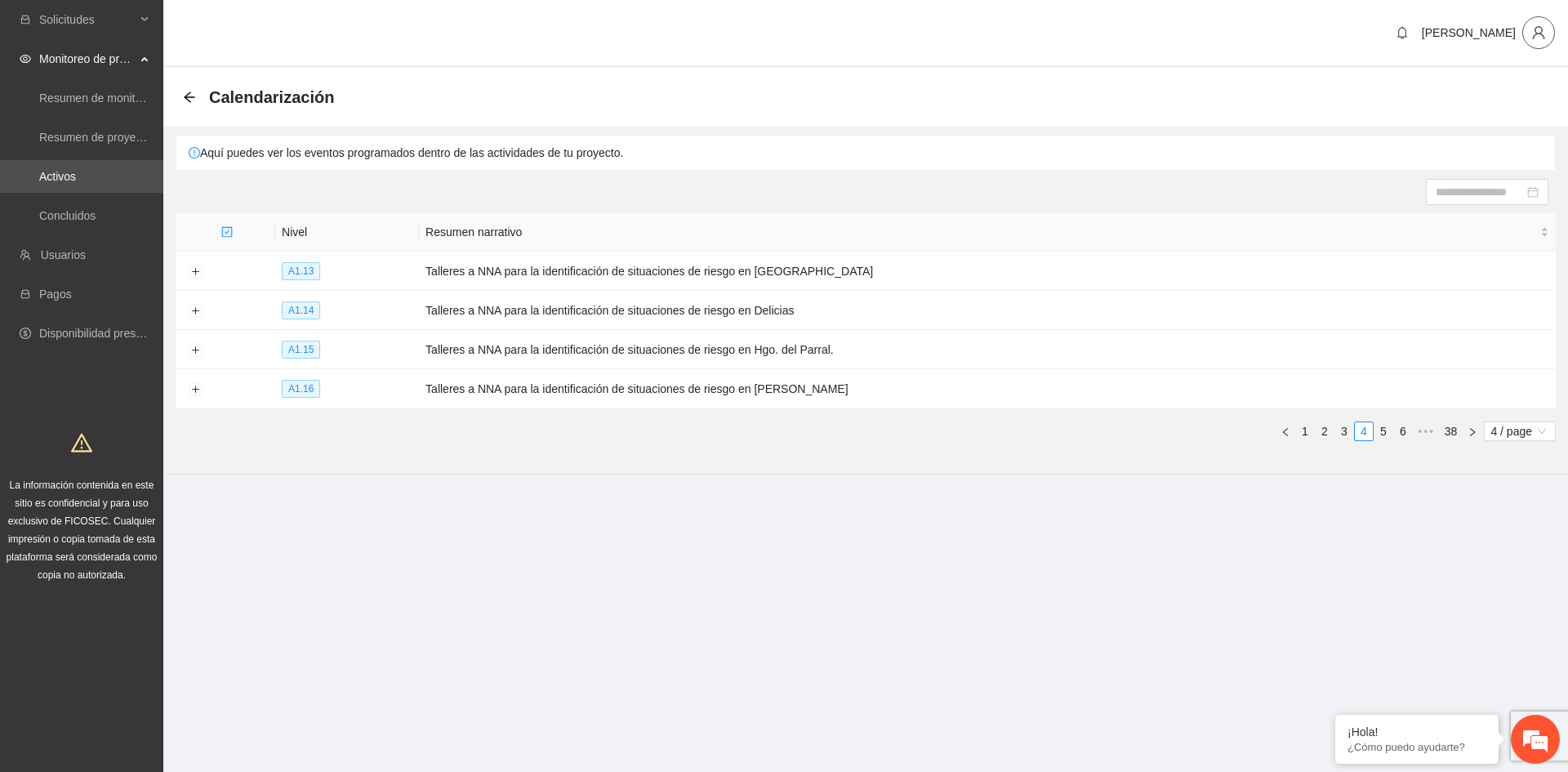
click at [1538, 39] on icon "user" at bounding box center [1538, 32] width 14 height 14
click at [1497, 93] on span "Cerrar sesión" at bounding box center [1496, 94] width 103 height 18
